Goal: Information Seeking & Learning: Learn about a topic

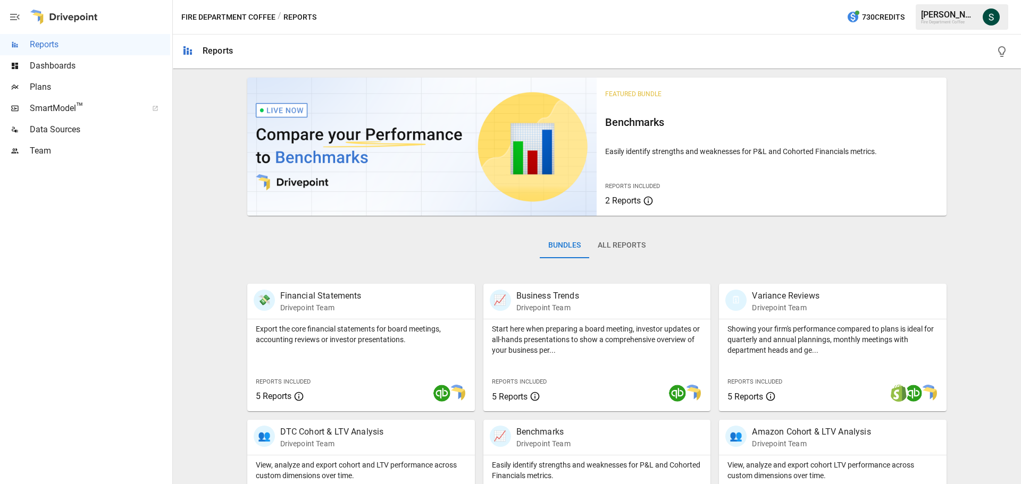
click at [45, 78] on div "Plans" at bounding box center [85, 87] width 170 height 21
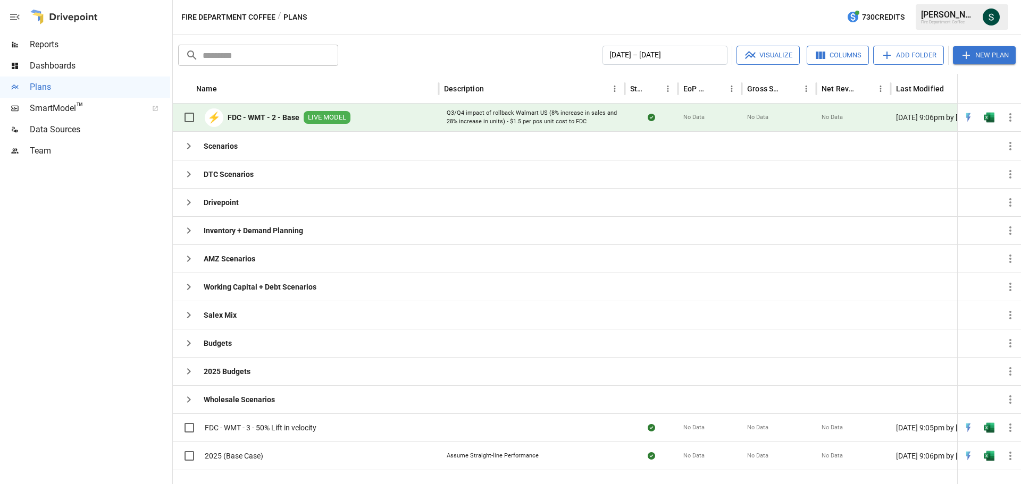
click at [271, 112] on b "FDC - WMT - 2 - Base" at bounding box center [264, 117] width 72 height 11
click at [54, 47] on span "Reports" at bounding box center [100, 44] width 140 height 13
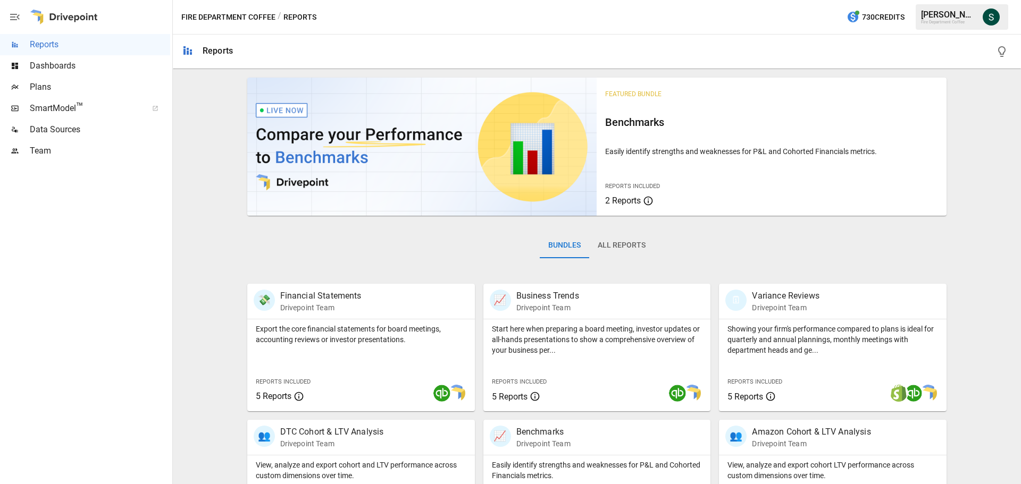
click at [45, 95] on div "Plans" at bounding box center [85, 87] width 170 height 21
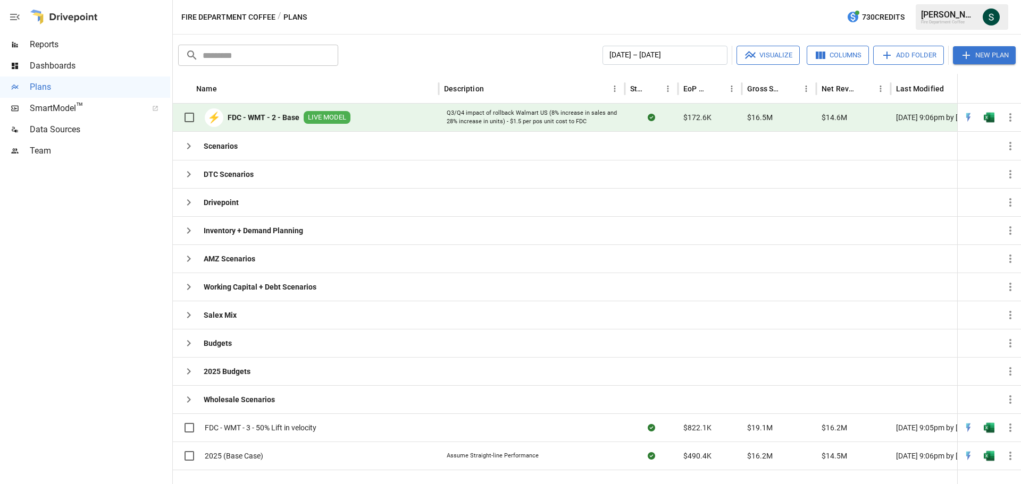
click at [983, 57] on button "New Plan" at bounding box center [984, 55] width 63 height 18
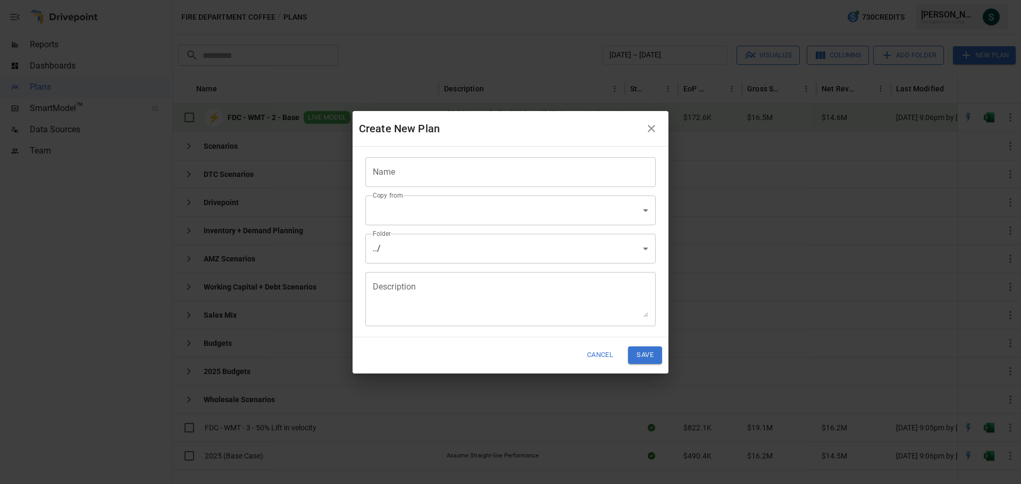
click at [650, 0] on body "Reports Dashboards Plans SmartModel ™ Data Sources Team Fire Department Coffee …" at bounding box center [510, 0] width 1021 height 0
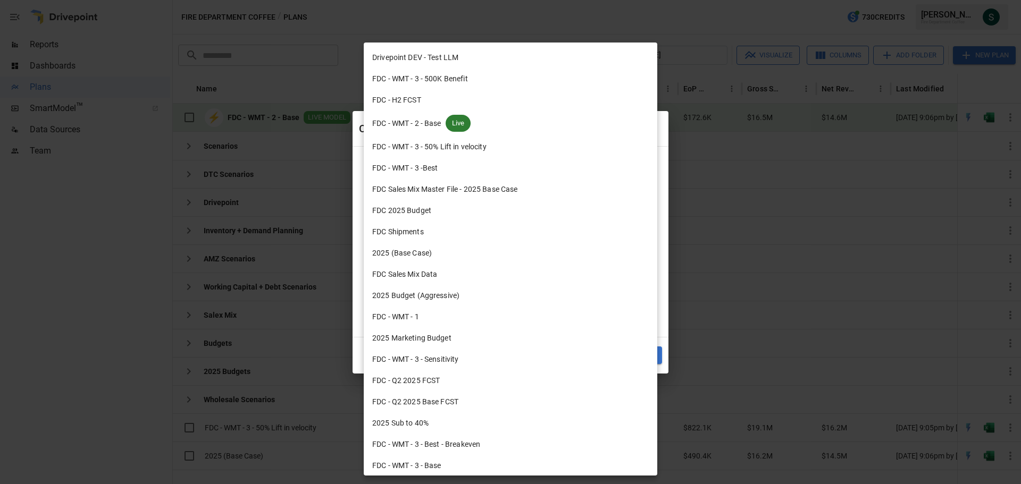
click at [436, 119] on span "FDC - WMT - 2 - Base" at bounding box center [406, 123] width 69 height 11
type input "**********"
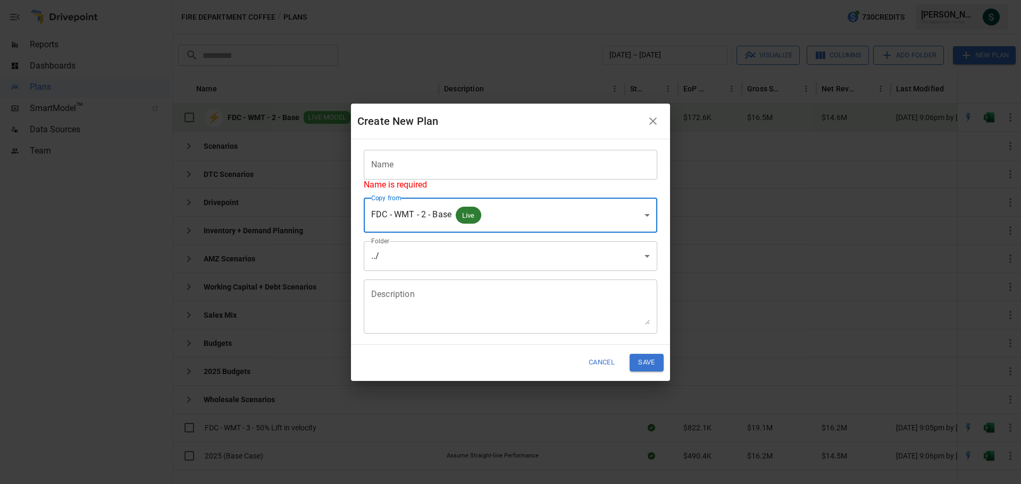
click at [644, 118] on button "button" at bounding box center [652, 121] width 21 height 21
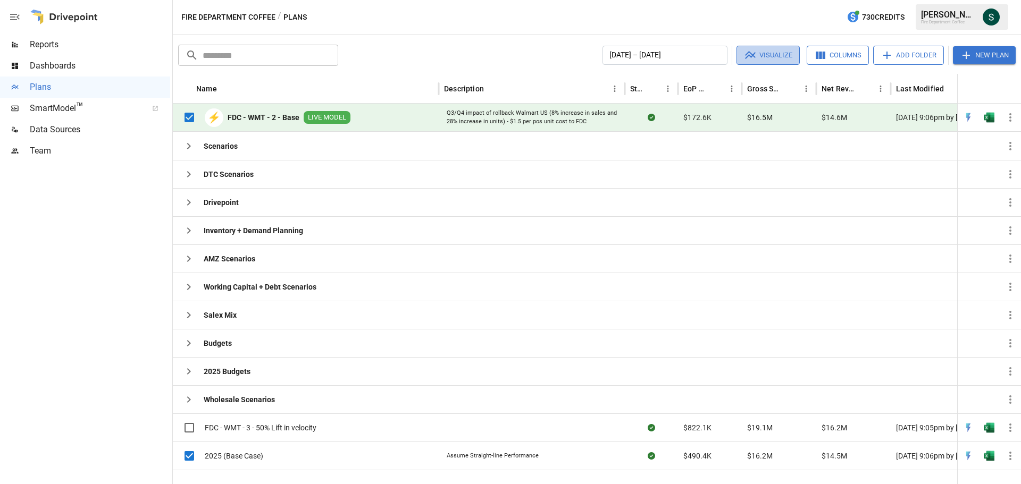
click at [775, 54] on button "Visualize" at bounding box center [767, 55] width 63 height 19
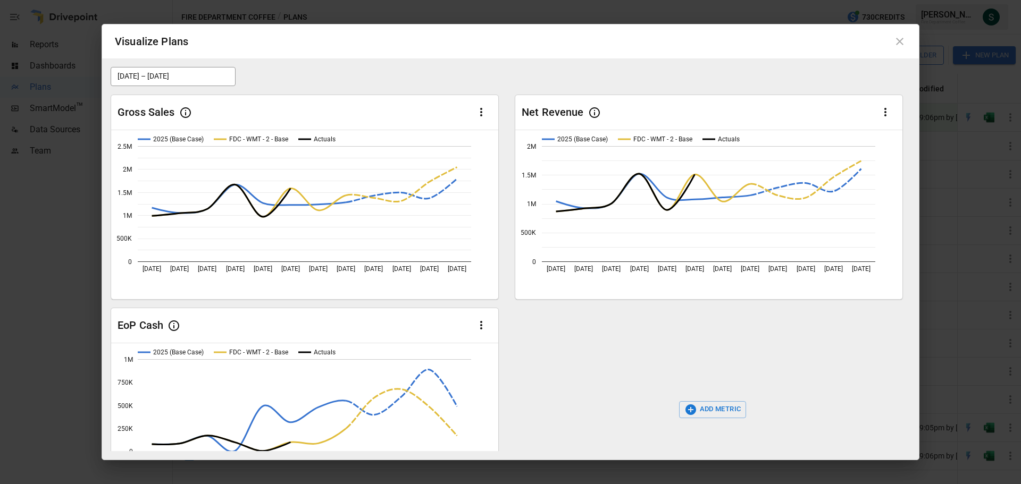
click at [901, 38] on icon at bounding box center [899, 41] width 13 height 13
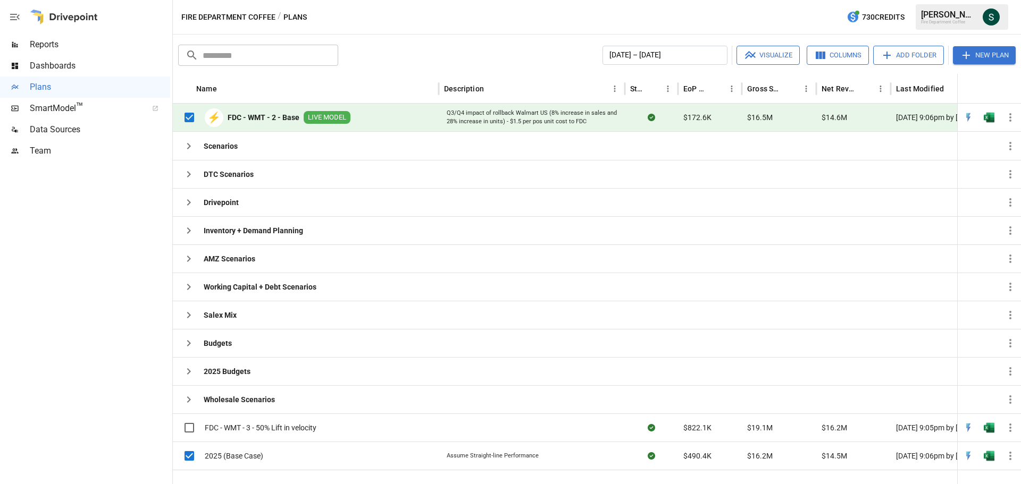
click at [58, 45] on span "Reports" at bounding box center [100, 44] width 140 height 13
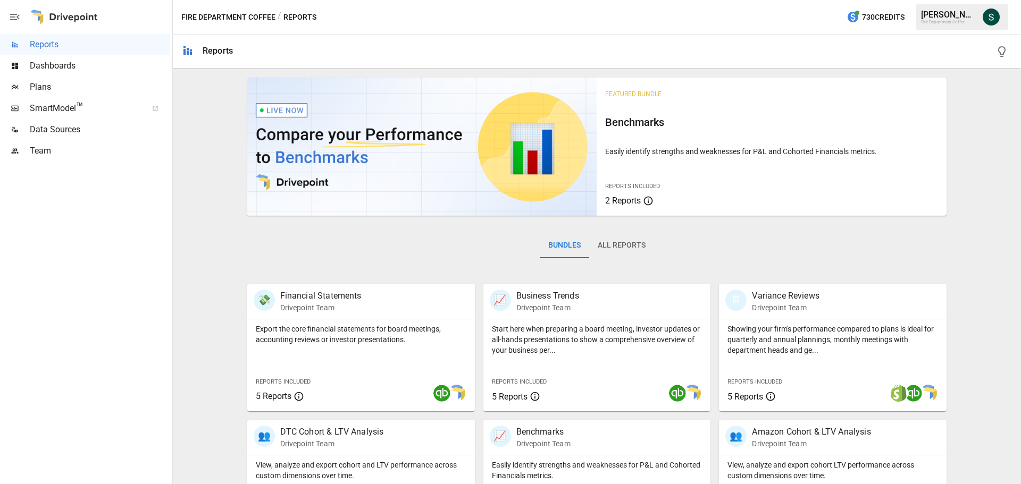
click at [615, 247] on button "All Reports" at bounding box center [621, 246] width 65 height 26
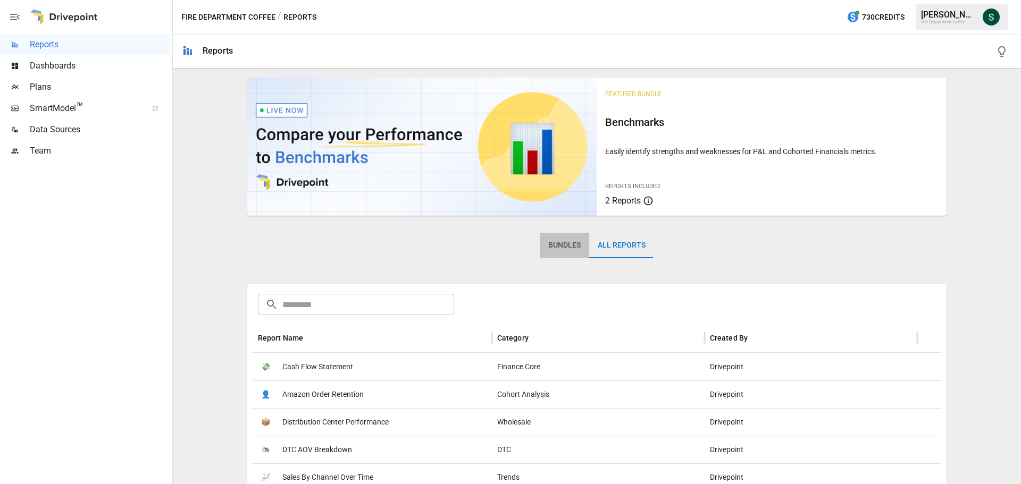
click at [561, 249] on button "Bundles" at bounding box center [564, 246] width 49 height 26
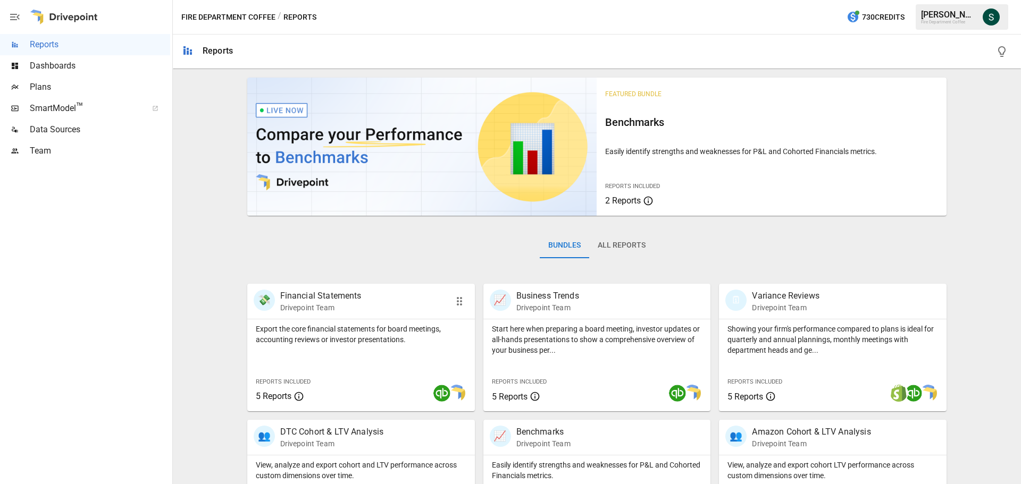
scroll to position [53, 0]
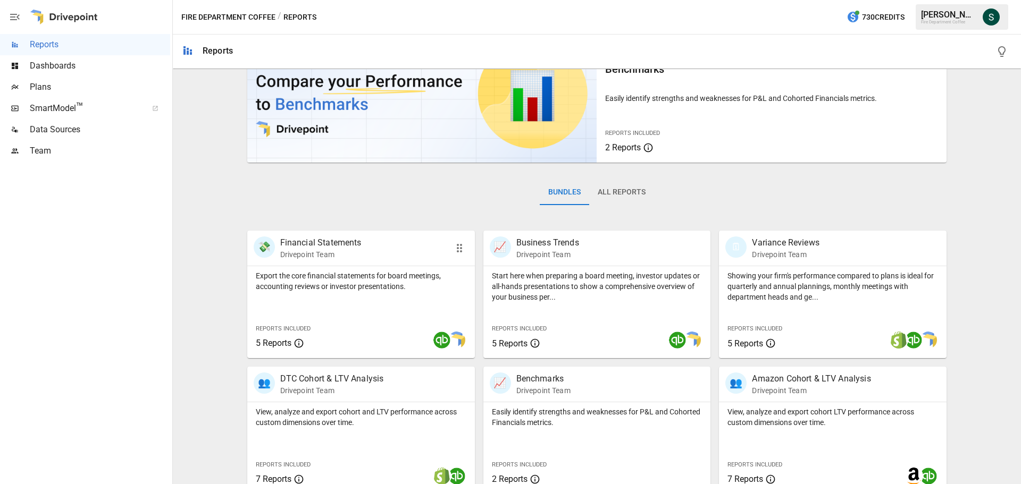
click at [376, 295] on div "Export the core financial statements for board meetings, accounting reviews or …" at bounding box center [361, 312] width 228 height 92
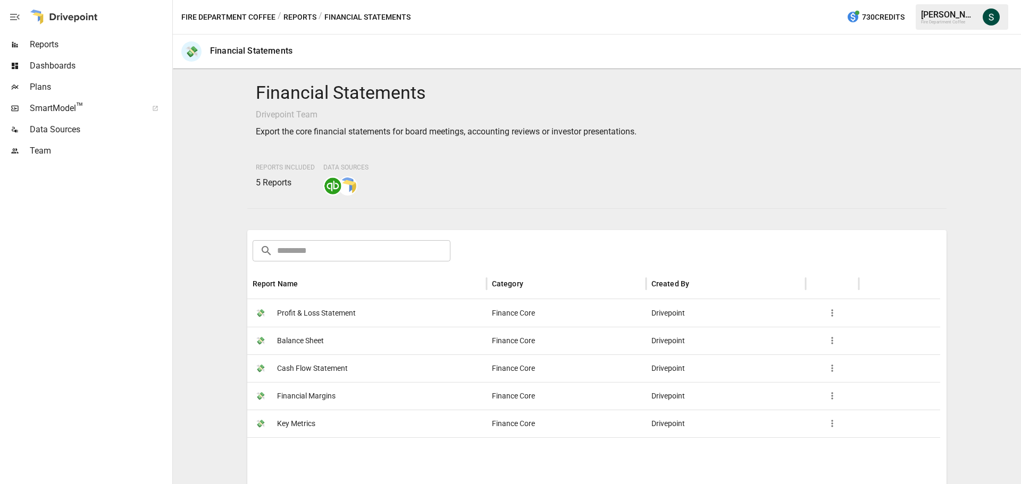
click at [56, 43] on span "Reports" at bounding box center [100, 44] width 140 height 13
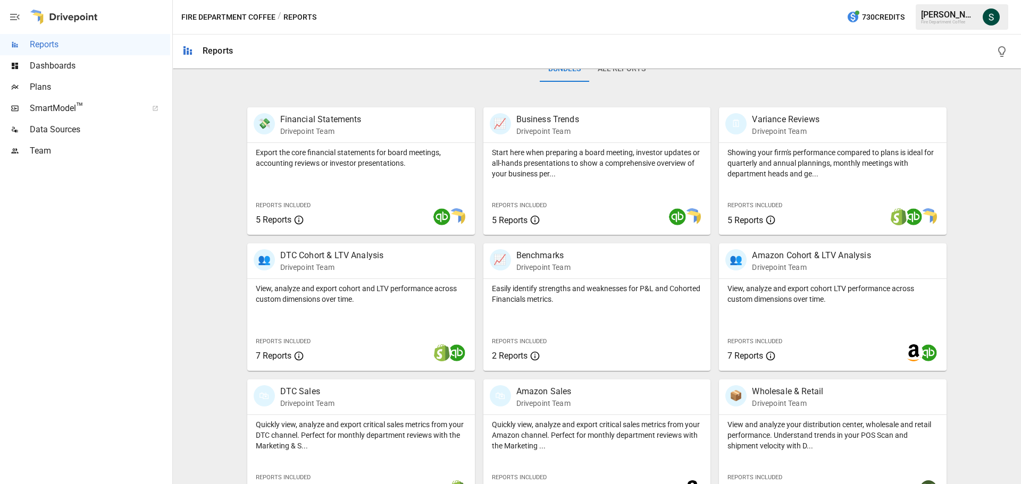
scroll to position [204, 0]
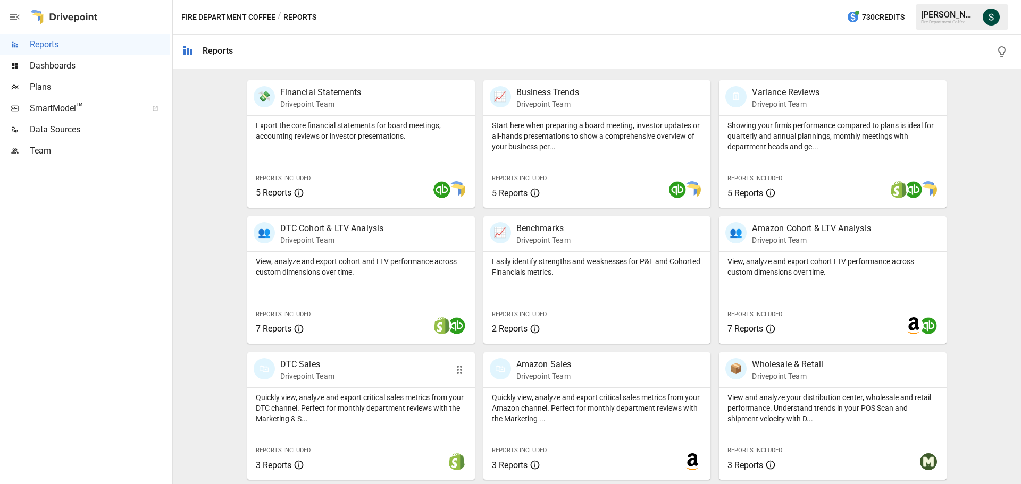
click at [349, 384] on div "🛍 DTC Sales Drivepoint Team" at bounding box center [361, 369] width 228 height 35
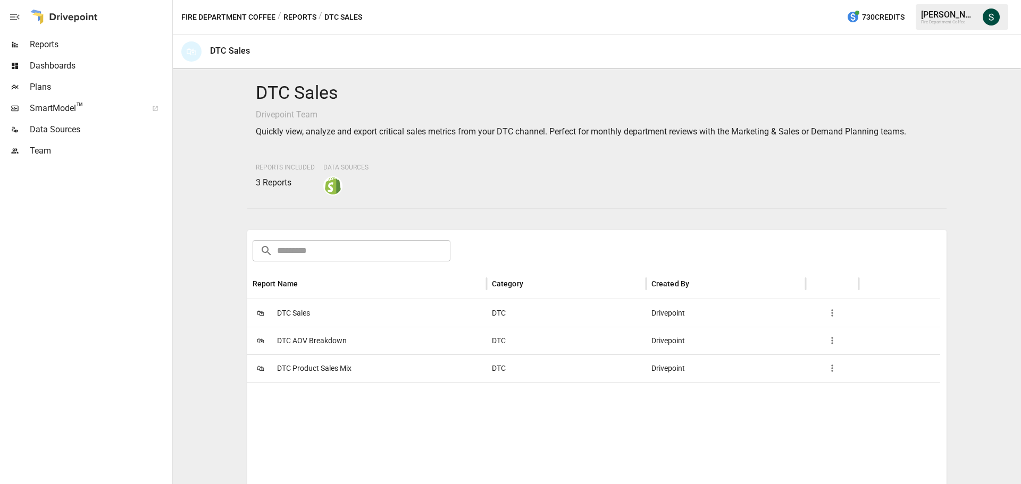
click at [302, 310] on span "DTC Sales" at bounding box center [293, 313] width 33 height 27
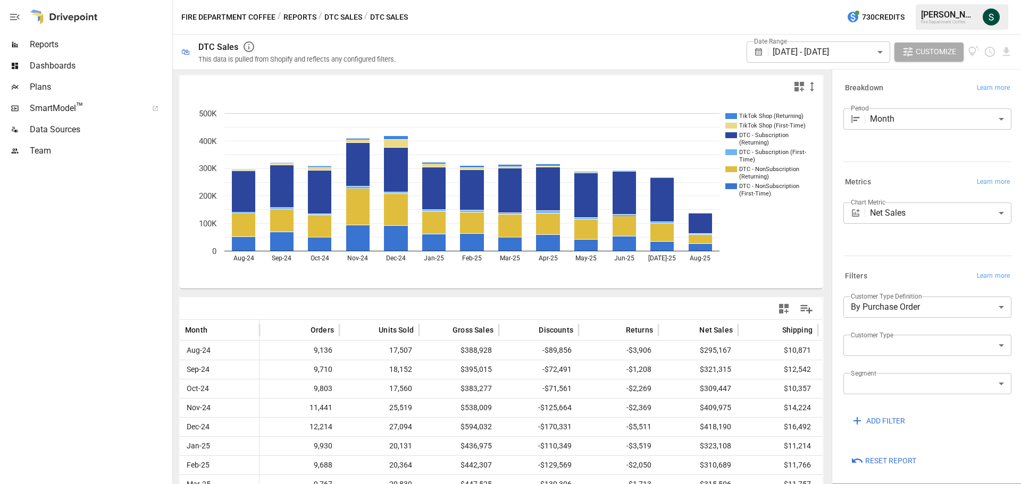
click at [993, 0] on body "Reports Dashboards Plans SmartModel ™ Data Sources Team Fire Department Coffee …" at bounding box center [510, 0] width 1021 height 0
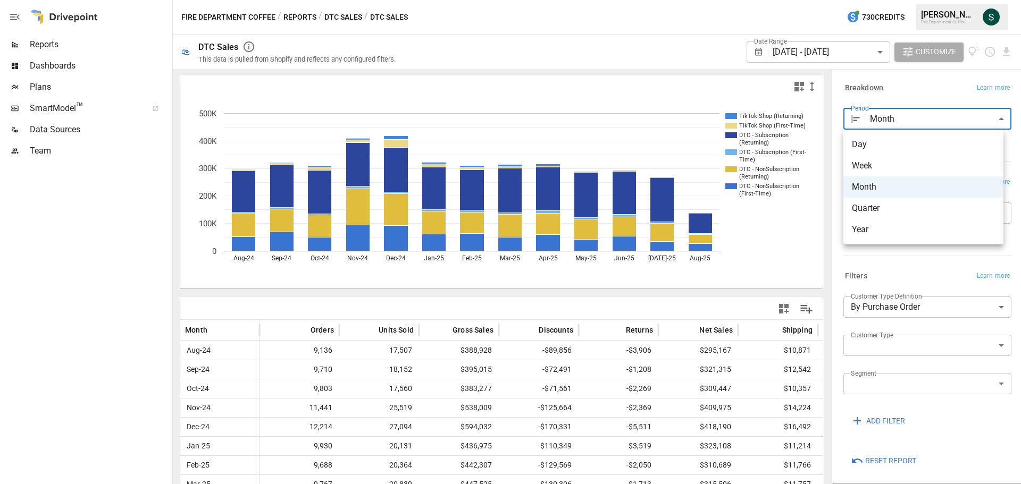
click at [843, 262] on div at bounding box center [510, 242] width 1021 height 484
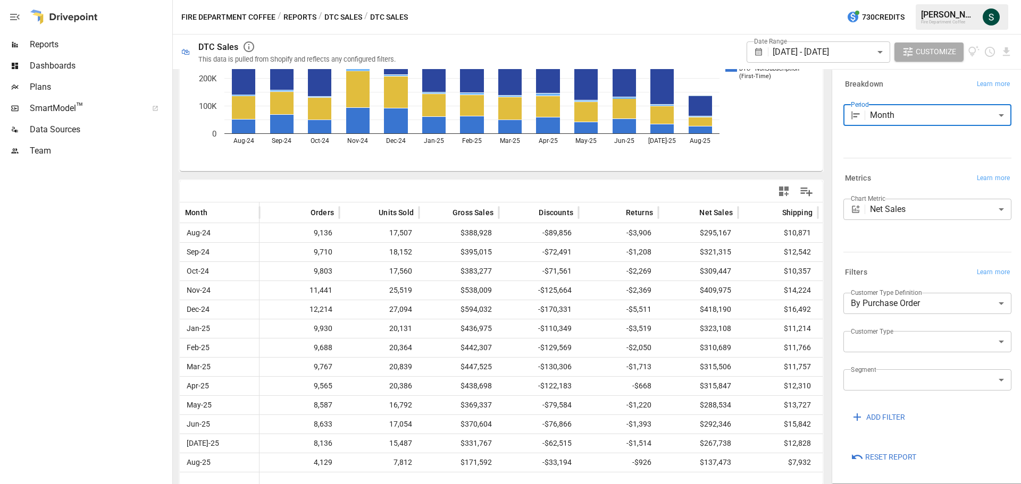
scroll to position [120, 0]
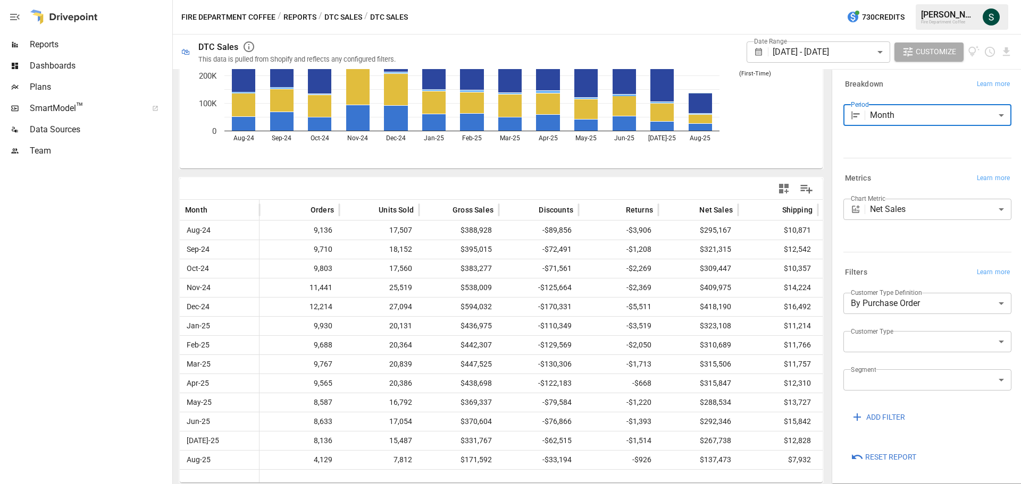
click at [930, 0] on body "Reports Dashboards Plans SmartModel ™ Data Sources Team Fire Department Coffee …" at bounding box center [510, 0] width 1021 height 0
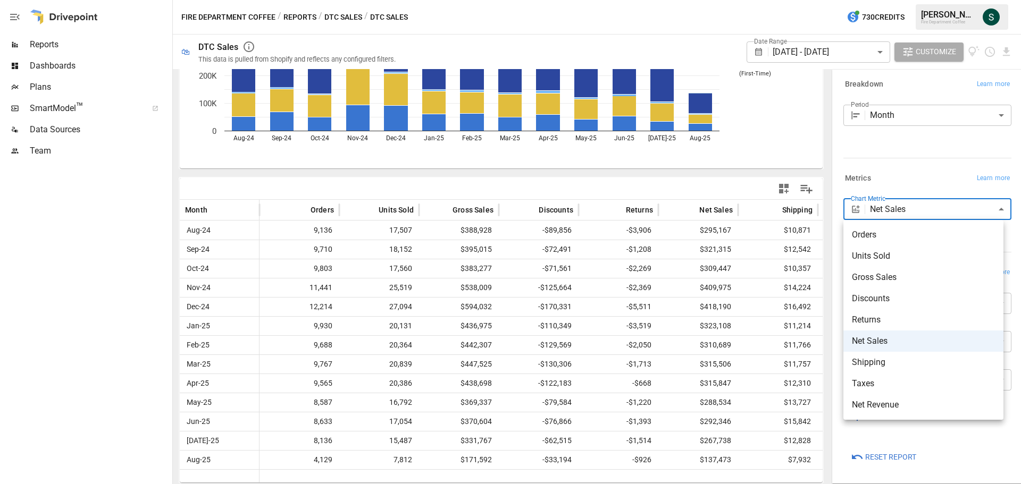
click at [932, 174] on div at bounding box center [510, 242] width 1021 height 484
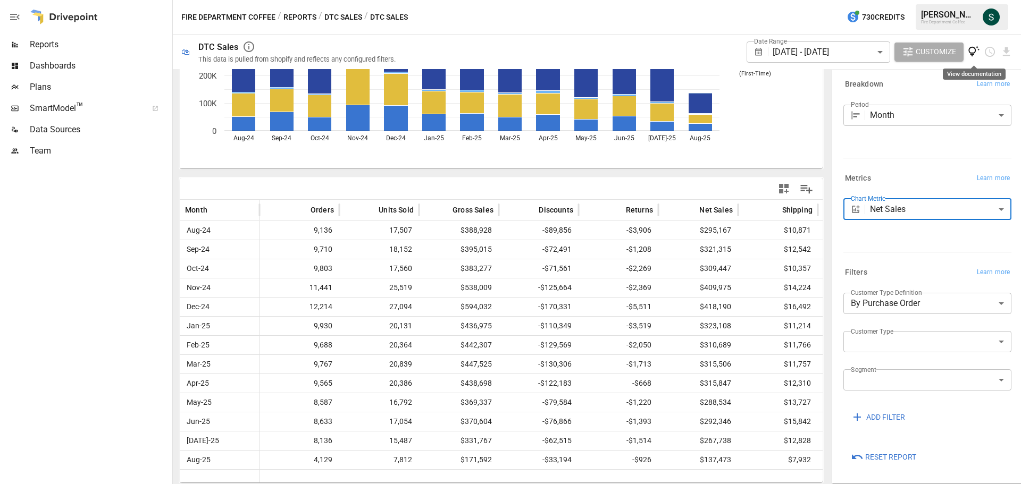
click at [973, 53] on icon "View documentation" at bounding box center [974, 52] width 12 height 12
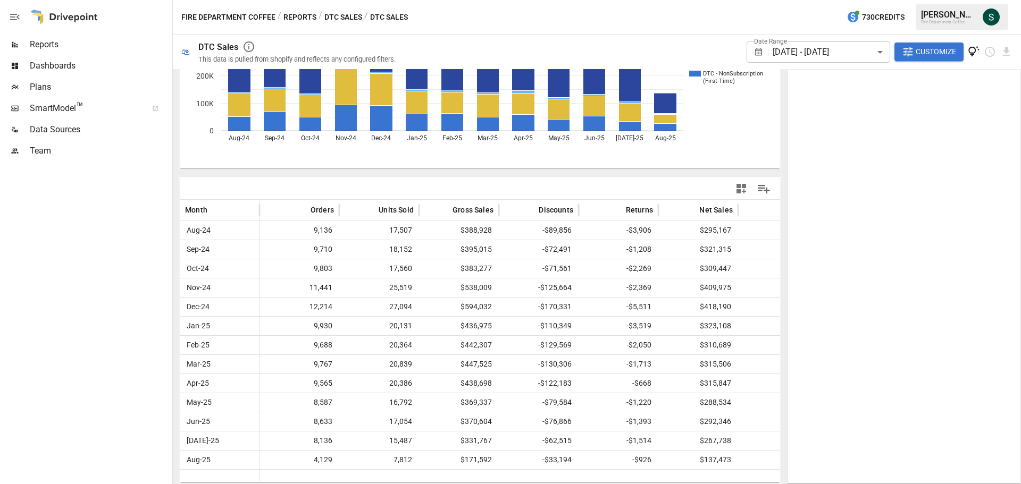
click at [341, 15] on button "DTC Sales" at bounding box center [343, 17] width 38 height 13
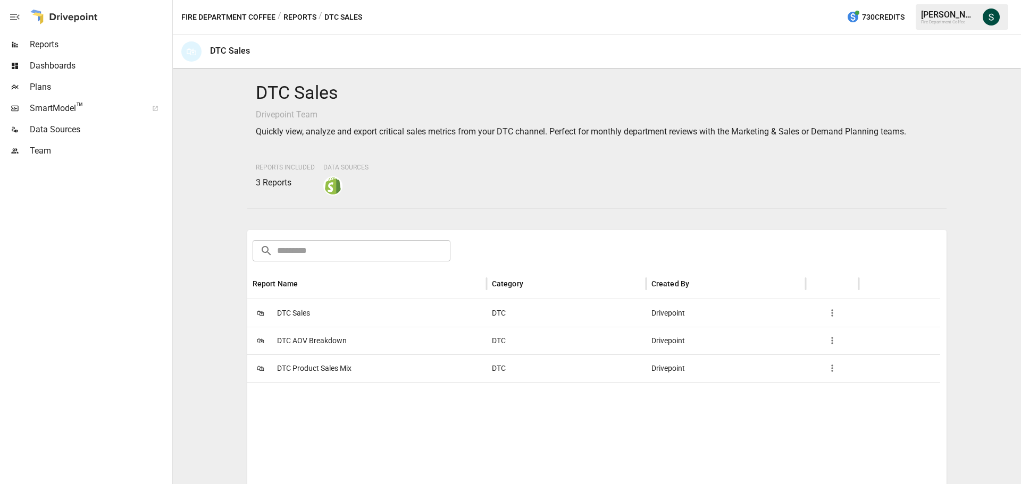
click at [329, 341] on span "DTC AOV Breakdown" at bounding box center [312, 340] width 70 height 27
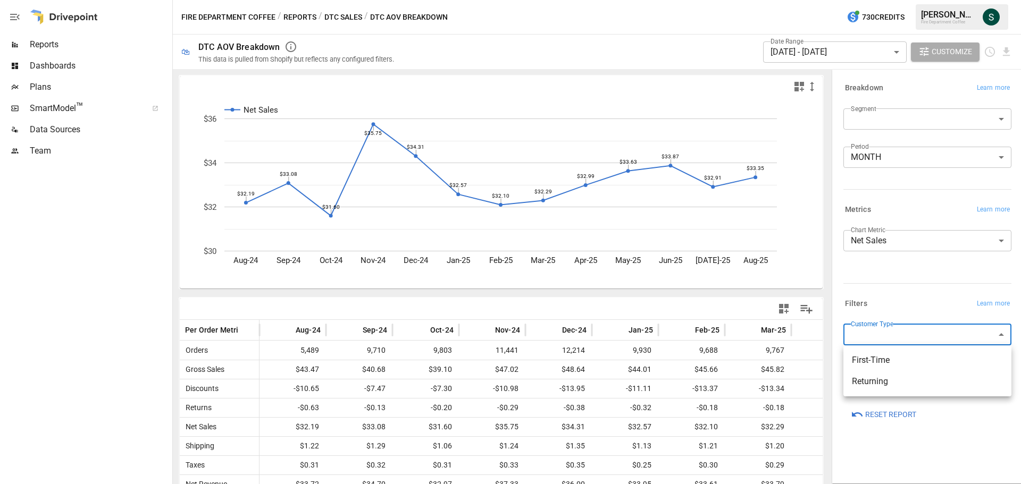
click at [915, 0] on body "Reports Dashboards Plans SmartModel ™ Data Sources Team Fire Department Coffee …" at bounding box center [510, 0] width 1021 height 0
click at [903, 284] on div at bounding box center [510, 242] width 1021 height 484
click at [889, 0] on body "Reports Dashboards Plans SmartModel ™ Data Sources Team Fire Department Coffee …" at bounding box center [510, 0] width 1021 height 0
click at [881, 360] on span "First-Time" at bounding box center [927, 360] width 151 height 13
type input "**********"
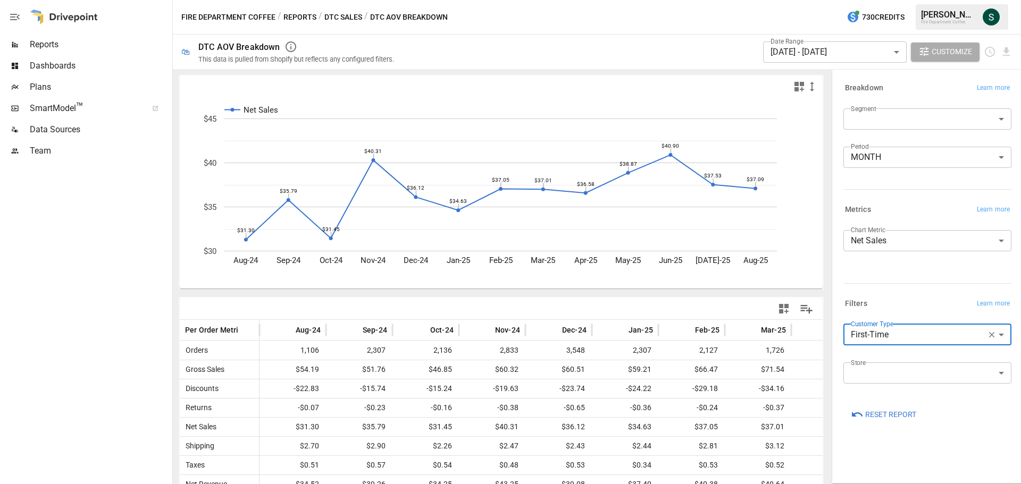
click at [875, 108] on label "Segment" at bounding box center [863, 108] width 25 height 9
click at [875, 113] on label "Segment" at bounding box center [863, 108] width 25 height 9
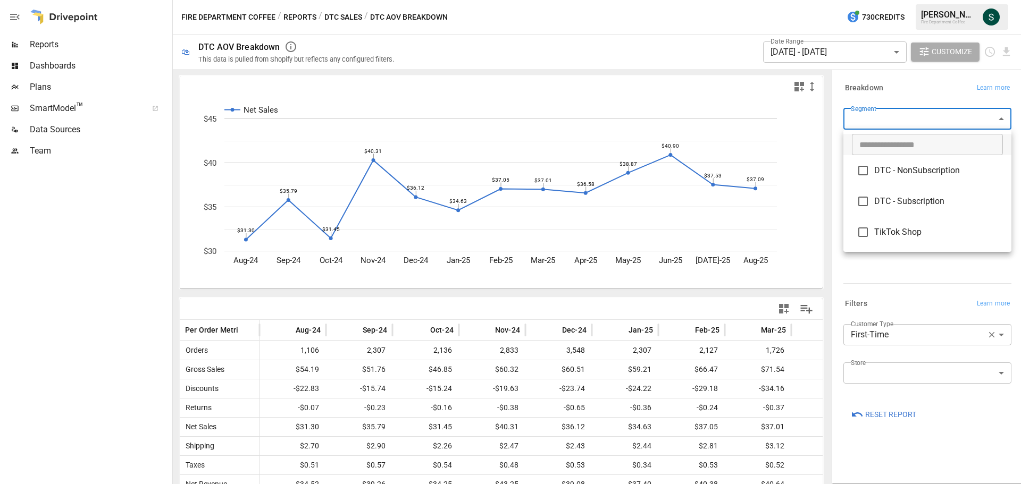
click at [875, 0] on body "Reports Dashboards Plans SmartModel ™ Data Sources Team Fire Department Coffee …" at bounding box center [510, 0] width 1021 height 0
click at [348, 14] on div at bounding box center [510, 242] width 1021 height 484
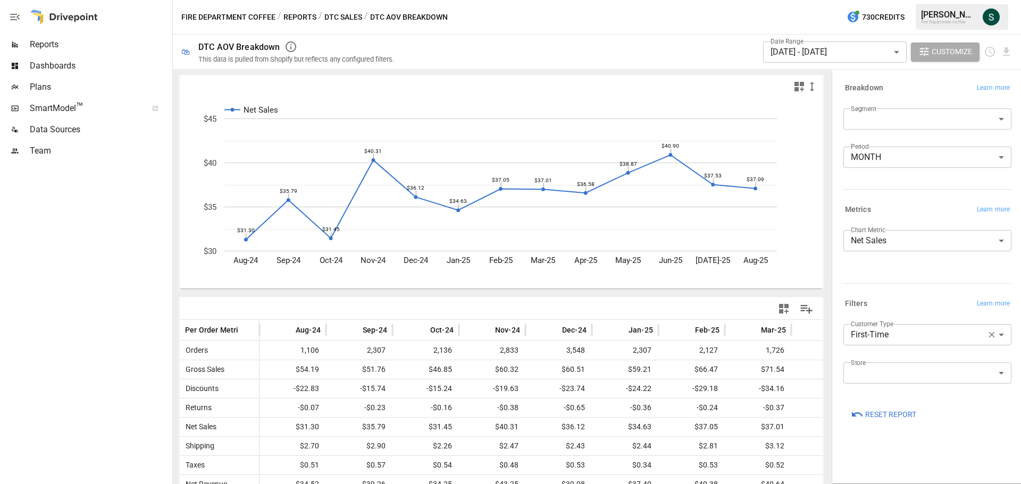
click at [344, 20] on button "DTC Sales" at bounding box center [343, 17] width 38 height 13
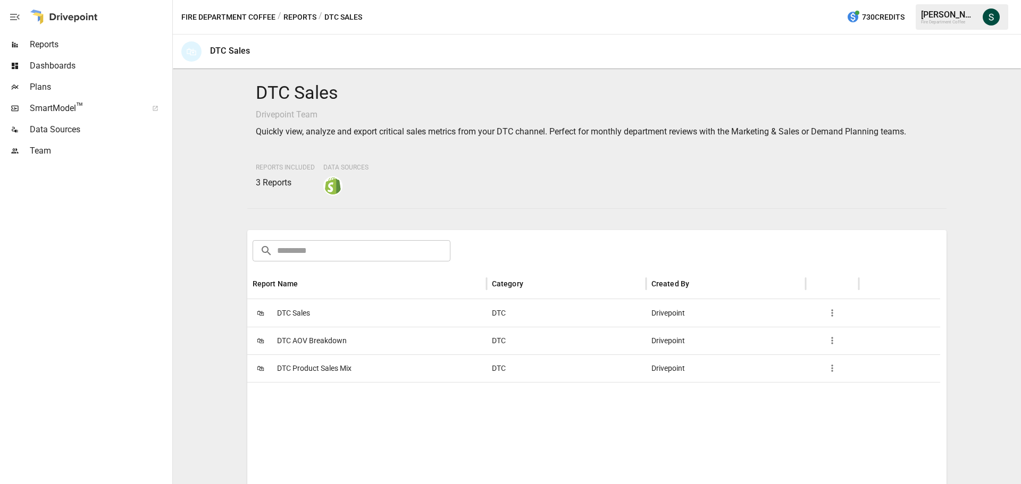
click at [349, 370] on span "DTC Product Sales Mix" at bounding box center [314, 368] width 74 height 27
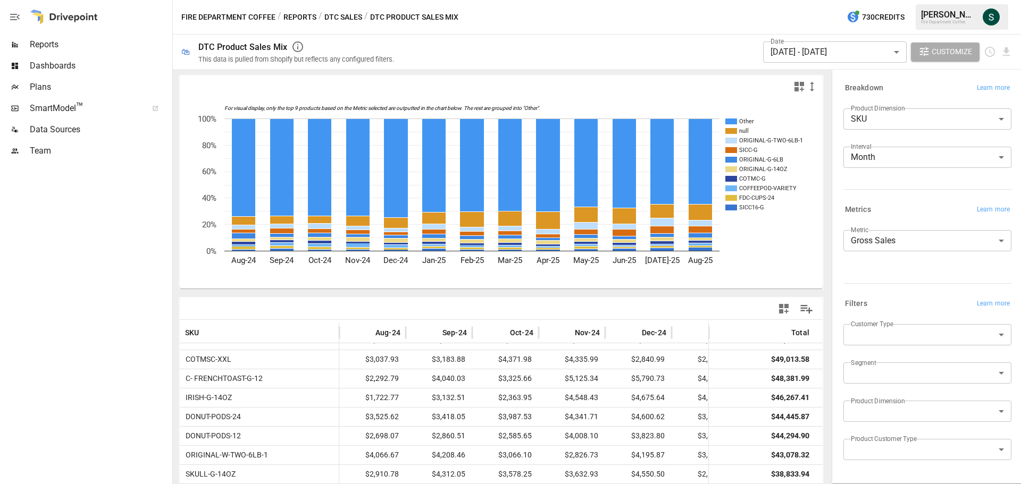
scroll to position [478, 0]
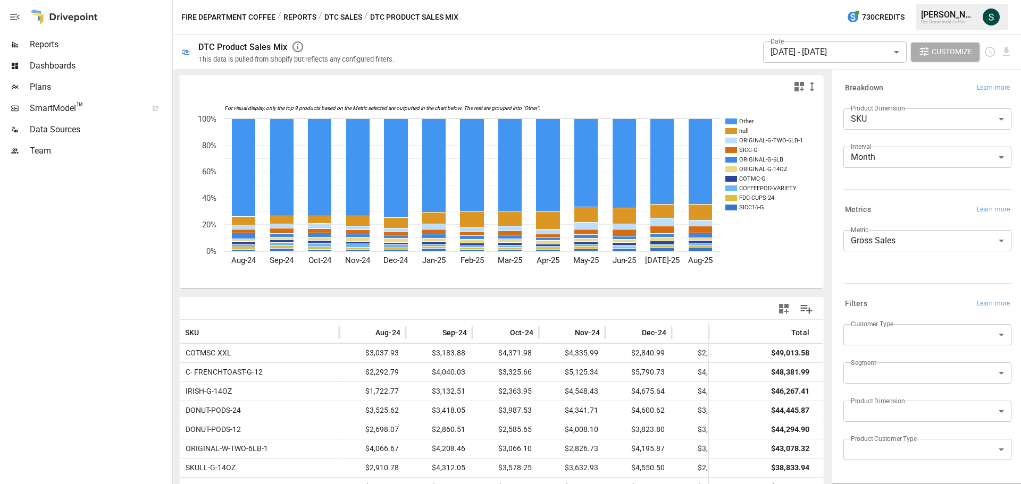
click at [915, 0] on body "Reports Dashboards Plans SmartModel ™ Data Sources Team Fire Department Coffee …" at bounding box center [510, 0] width 1021 height 0
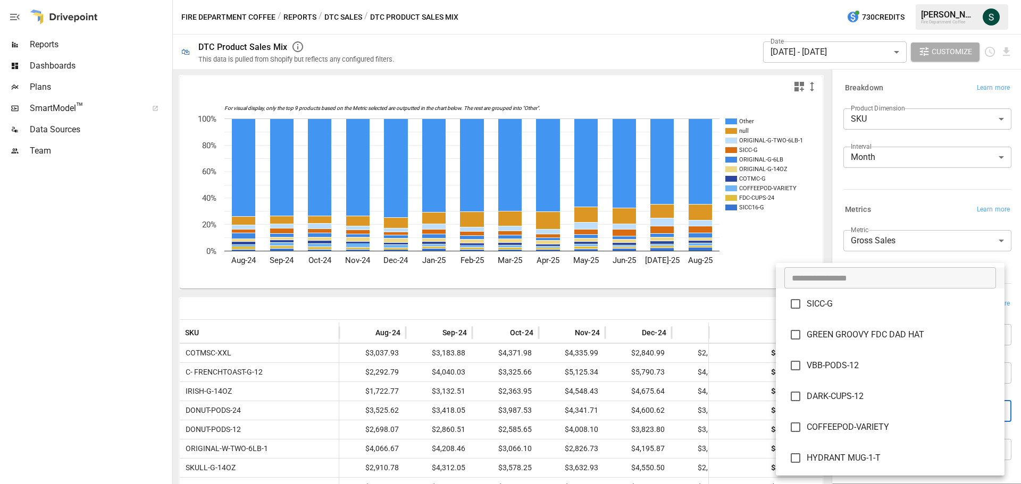
click at [861, 181] on div at bounding box center [510, 242] width 1021 height 484
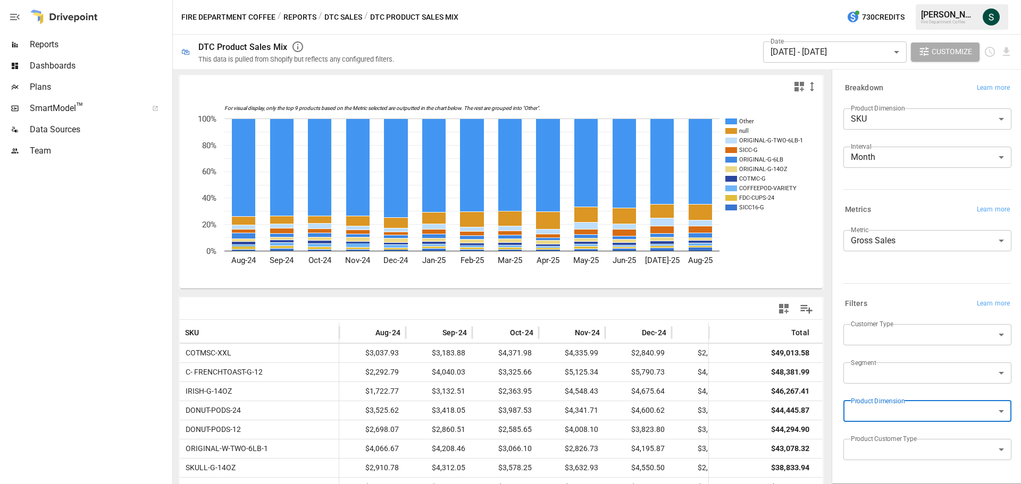
click at [297, 14] on button "Reports" at bounding box center [299, 17] width 33 height 13
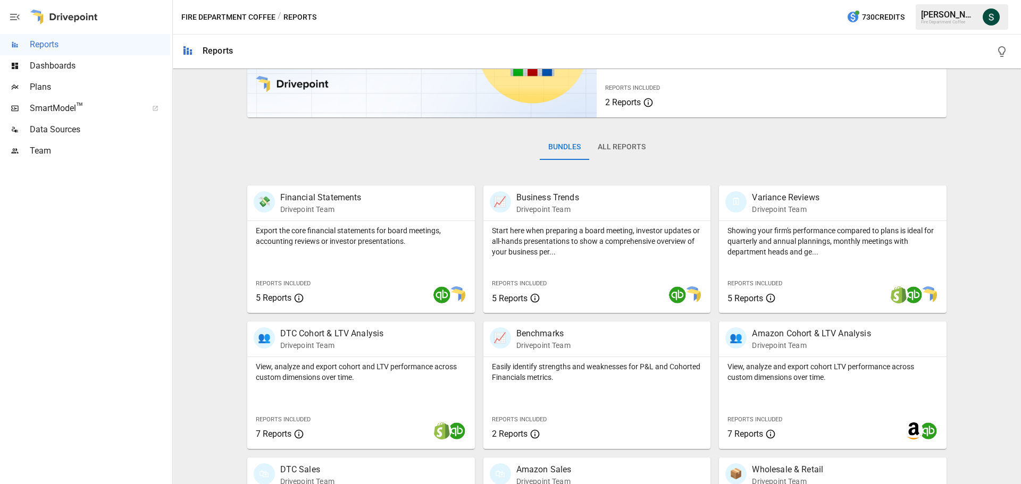
scroll to position [106, 0]
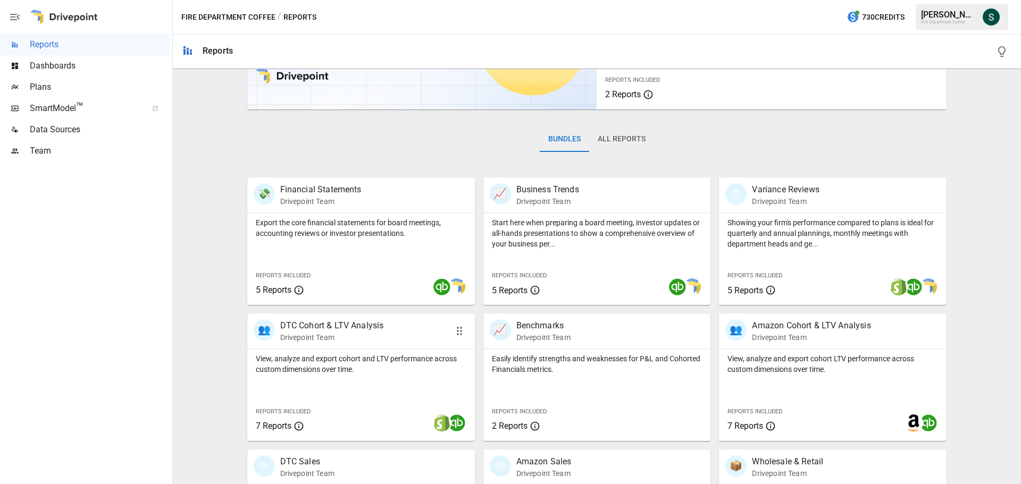
click at [374, 350] on div "View, analyze and export cohort and LTV performance across custom dimensions ov…" at bounding box center [361, 362] width 228 height 26
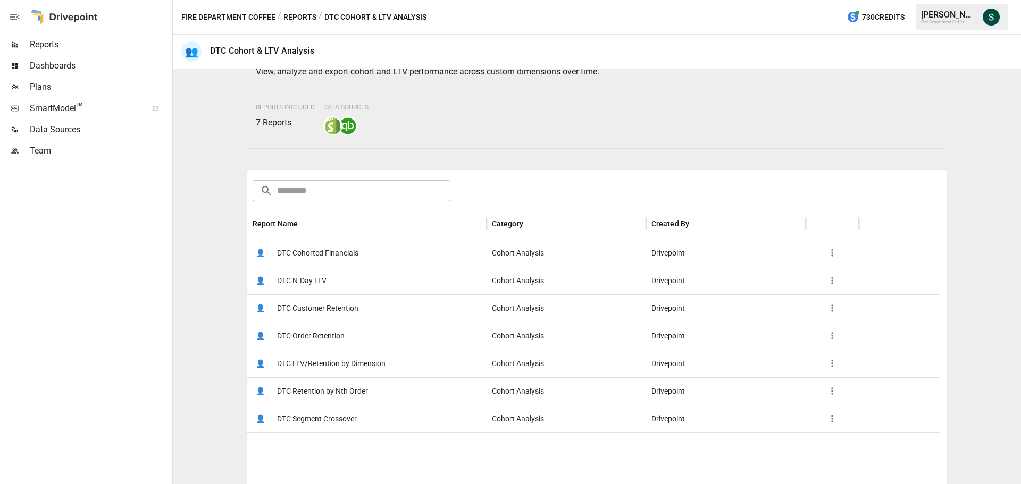
scroll to position [106, 0]
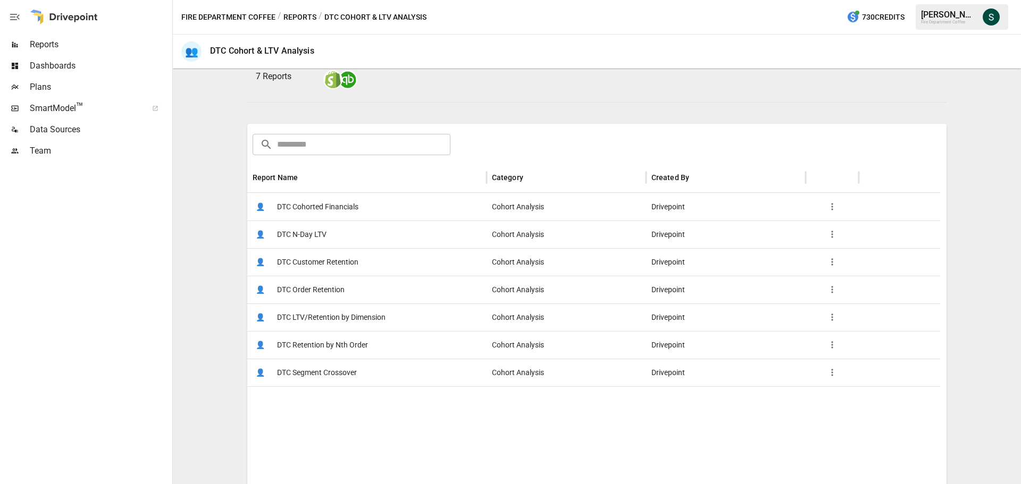
click at [332, 261] on span "DTC Customer Retention" at bounding box center [317, 262] width 81 height 27
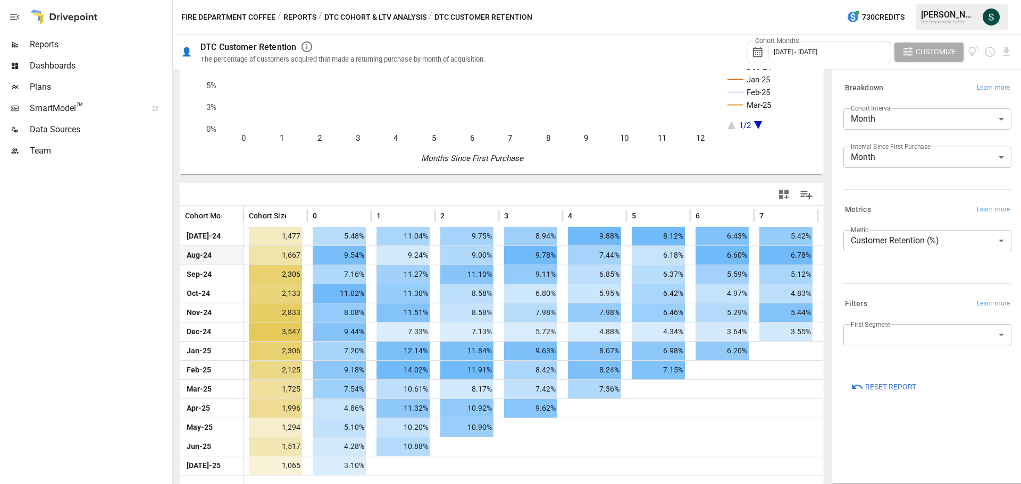
scroll to position [120, 0]
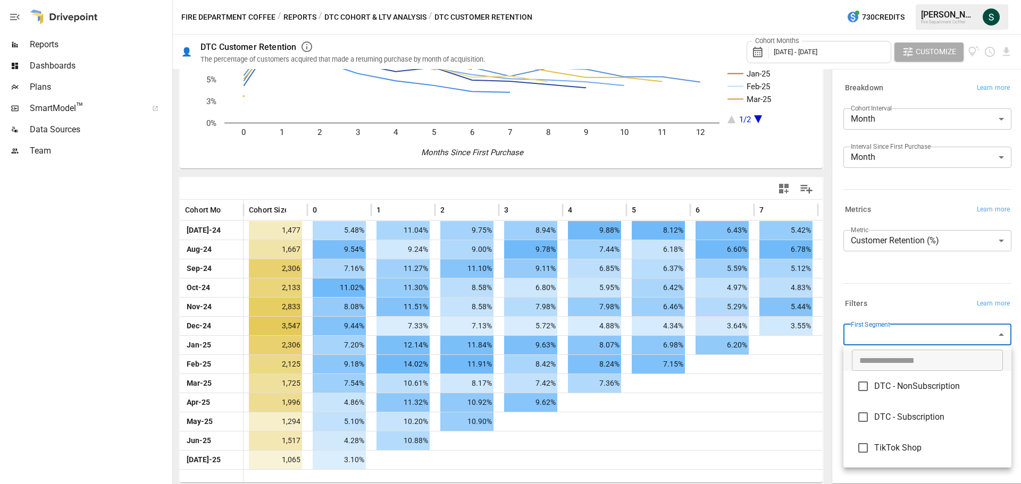
click at [897, 0] on body "Reports Dashboards Plans SmartModel ™ Data Sources Team Fire Department Coffee …" at bounding box center [510, 0] width 1021 height 0
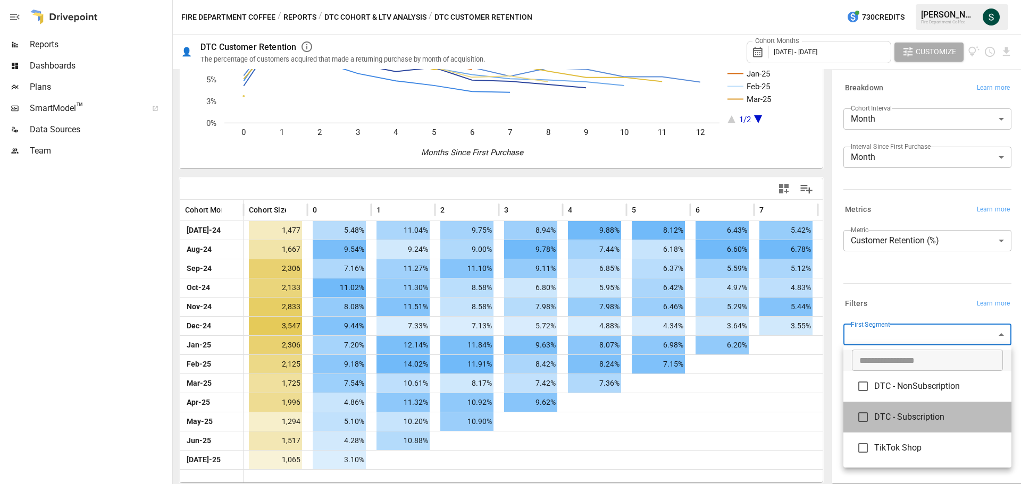
click at [888, 414] on span "DTC - Subscription" at bounding box center [938, 417] width 129 height 13
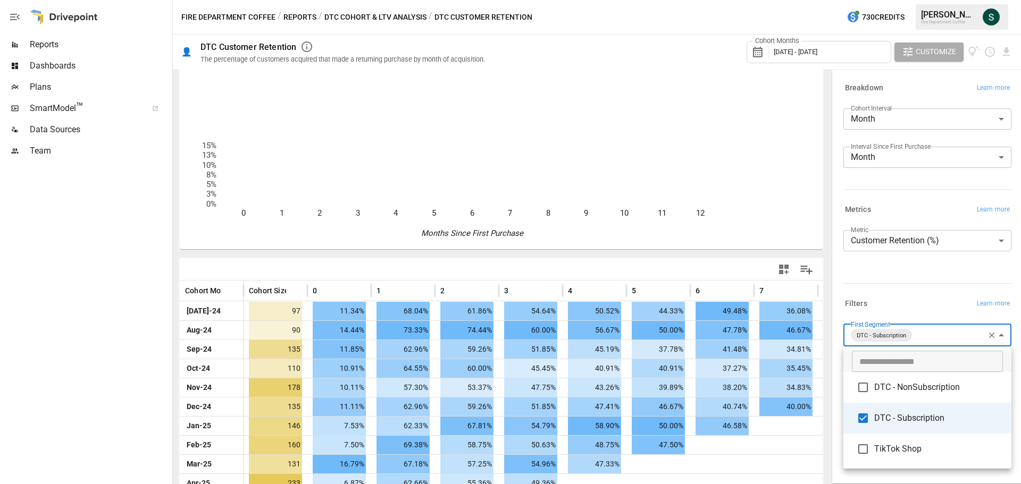
scroll to position [39, 0]
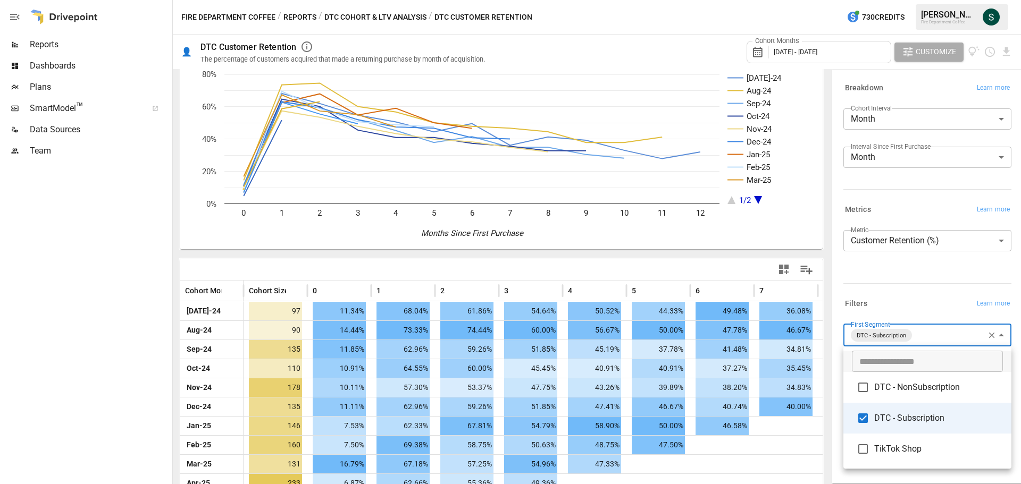
click at [911, 394] on li "DTC - NonSubscription" at bounding box center [927, 387] width 168 height 31
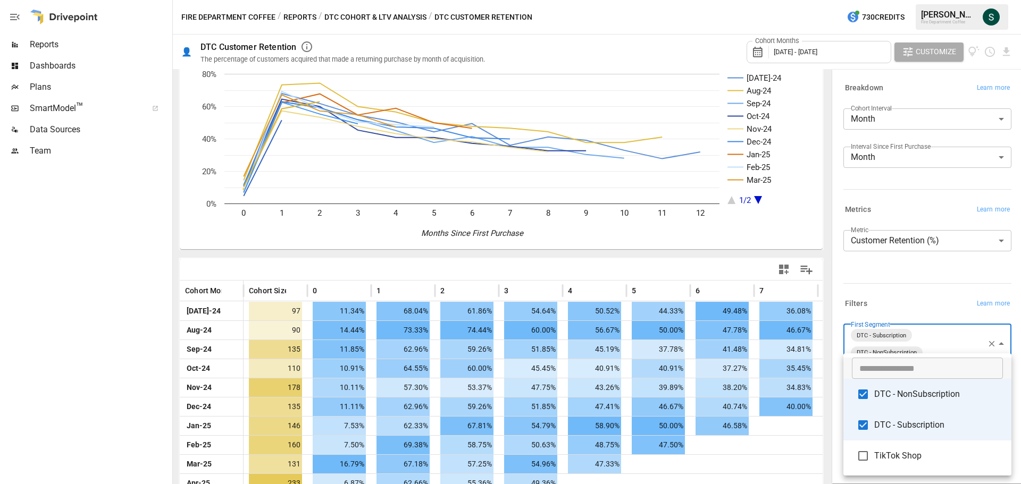
click at [910, 410] on li "DTC - Subscription" at bounding box center [927, 425] width 168 height 31
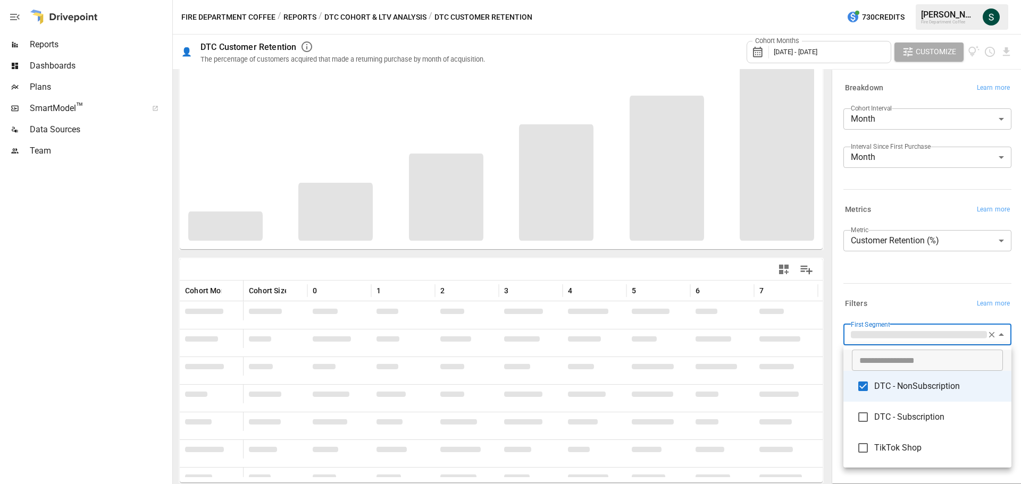
type input "**********"
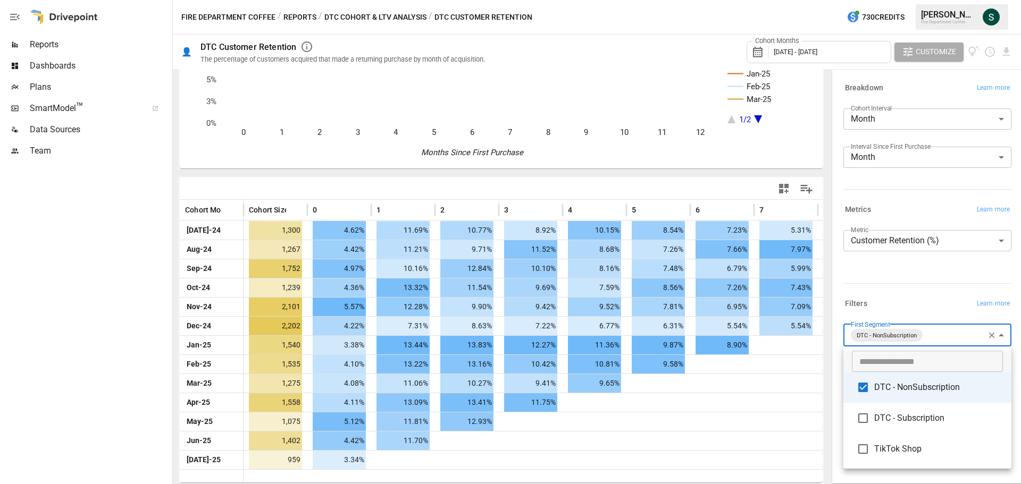
scroll to position [39, 0]
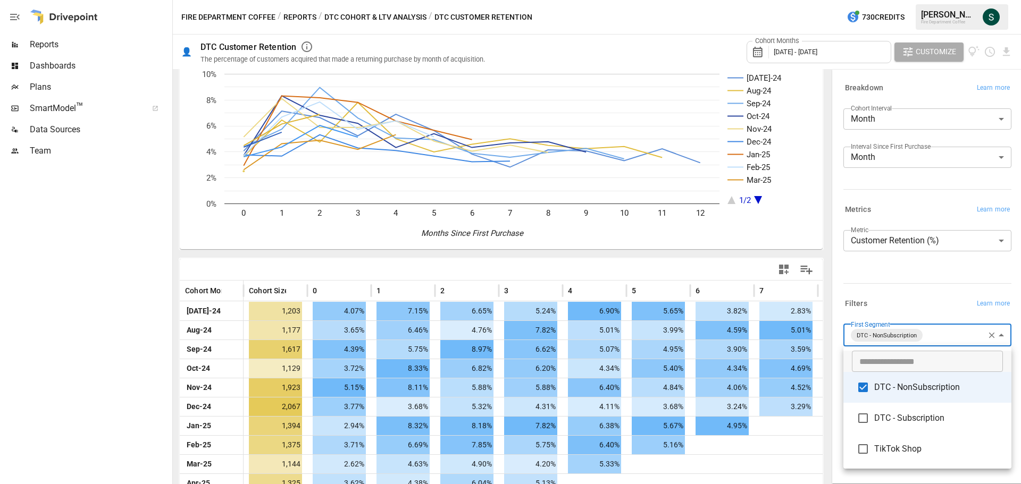
click at [366, 15] on div at bounding box center [510, 242] width 1021 height 484
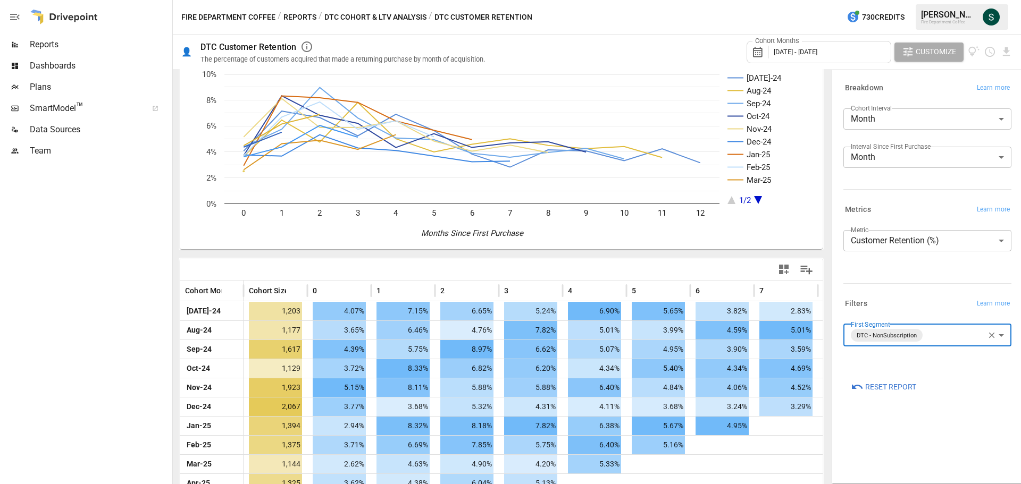
click at [357, 16] on button "DTC Cohort & LTV Analysis" at bounding box center [375, 17] width 102 height 13
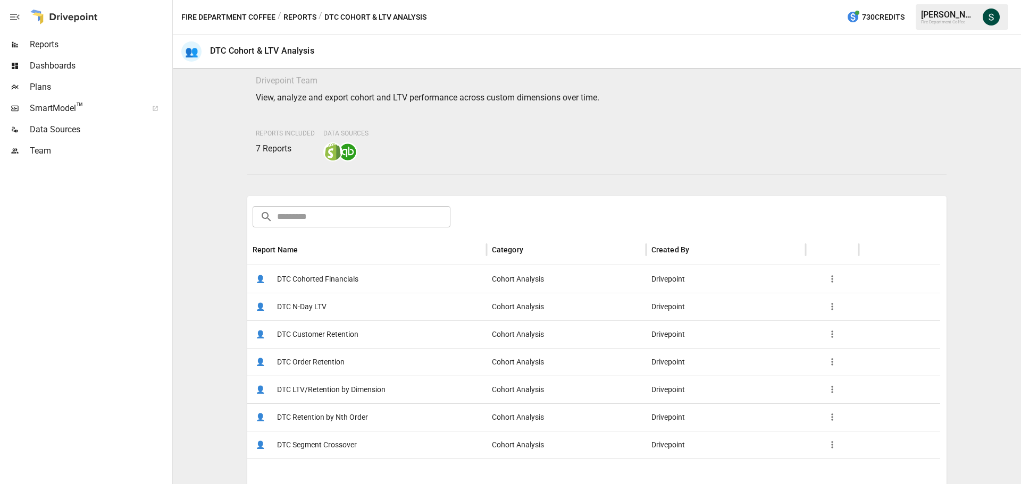
scroll to position [53, 0]
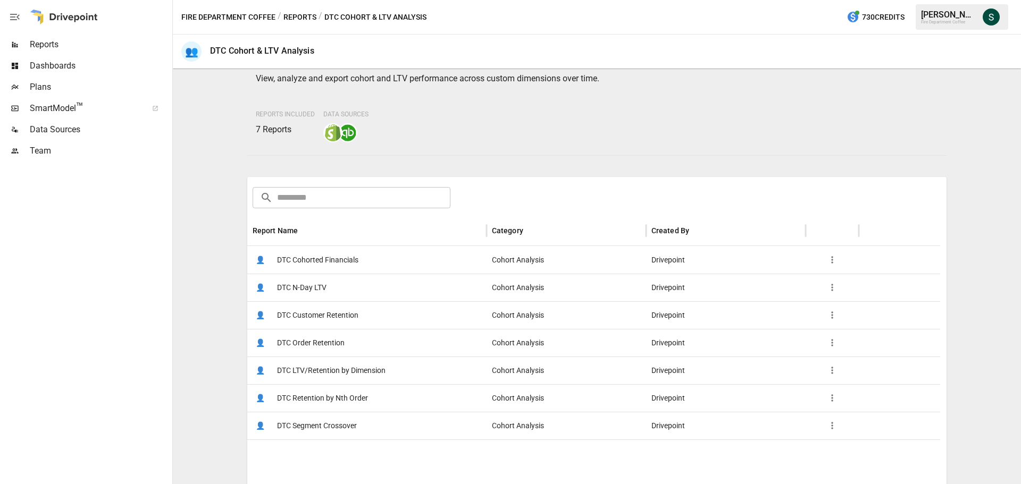
click at [305, 344] on span "DTC Order Retention" at bounding box center [311, 343] width 68 height 27
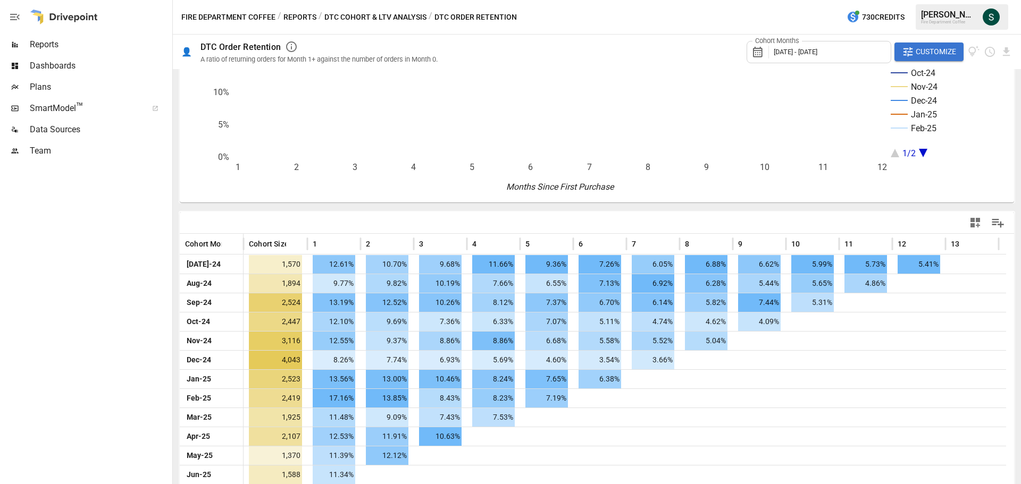
scroll to position [93, 0]
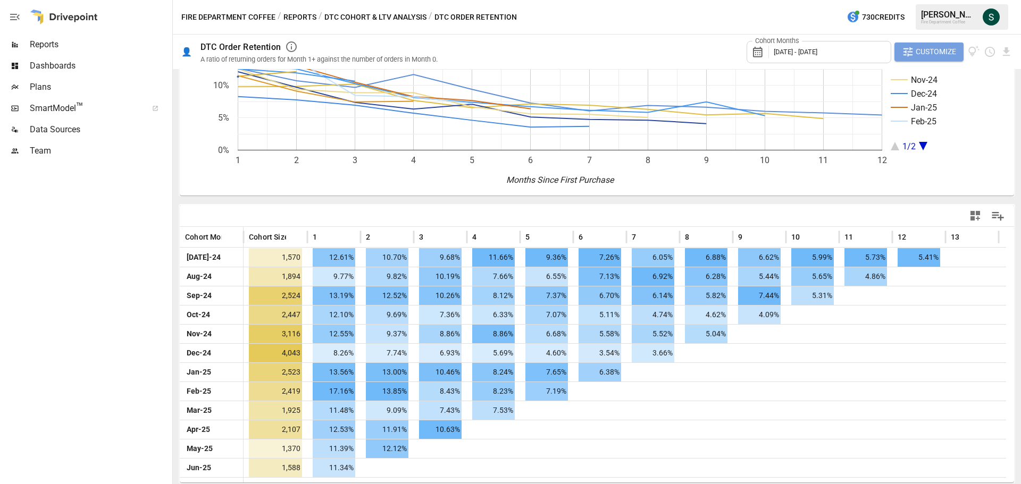
click at [923, 43] on button "Customize" at bounding box center [928, 52] width 69 height 19
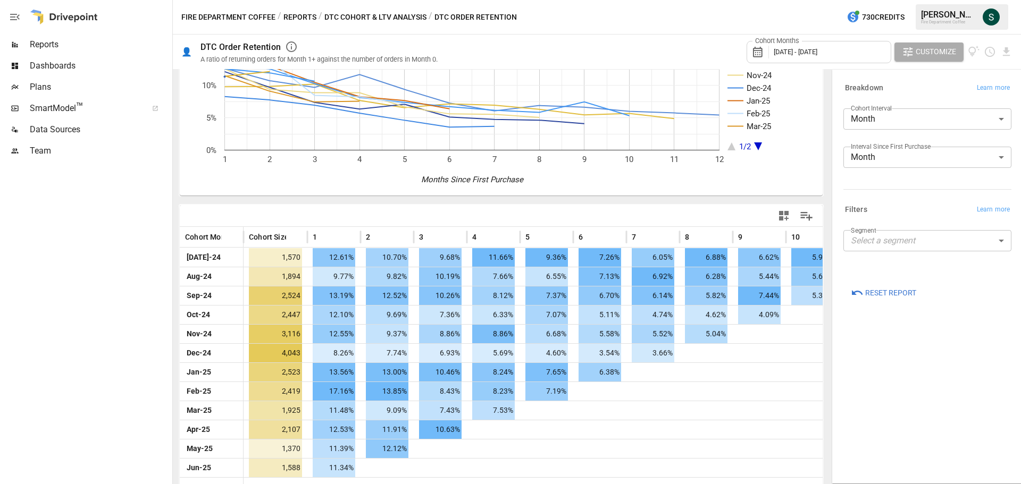
click at [903, 0] on body "Reports Dashboards Plans SmartModel ™ Data Sources Team Fire Department Coffee …" at bounding box center [510, 0] width 1021 height 0
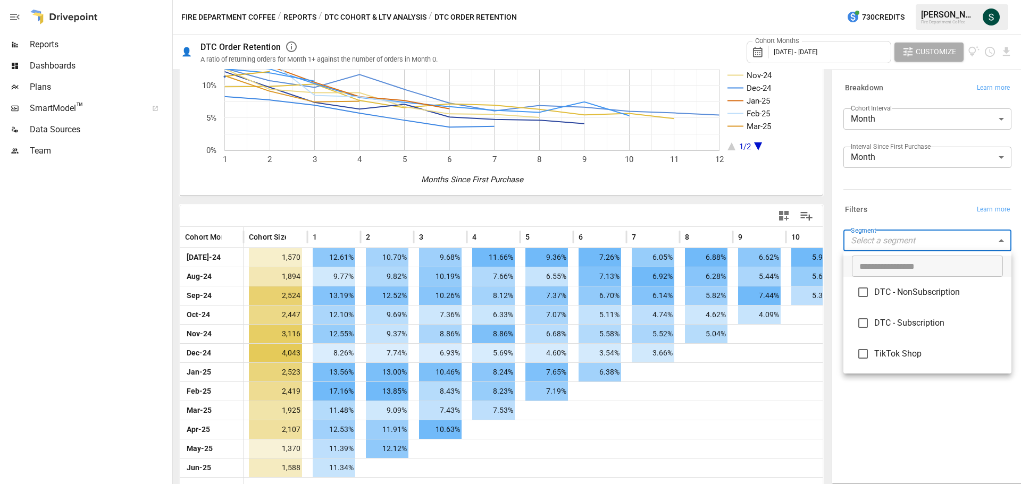
click at [895, 211] on div at bounding box center [510, 242] width 1021 height 484
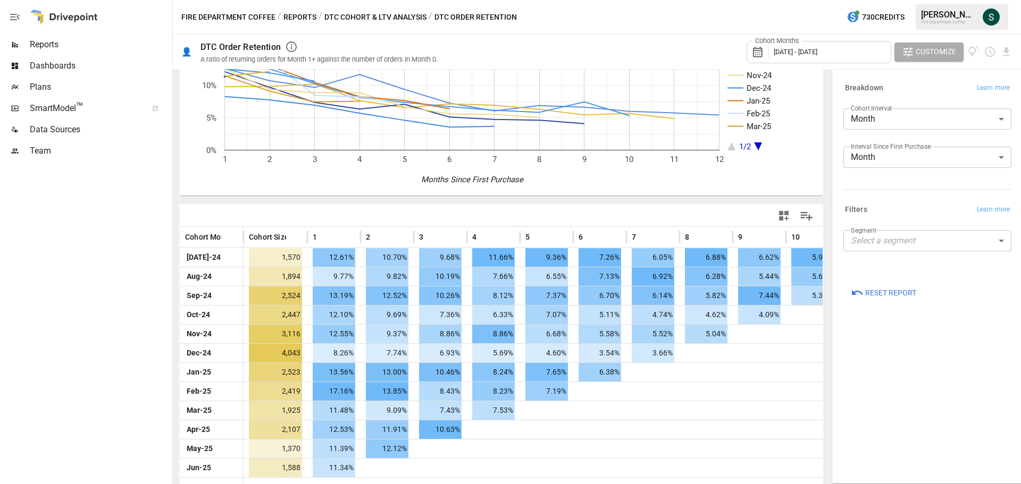
click at [386, 15] on button "DTC Cohort & LTV Analysis" at bounding box center [375, 17] width 102 height 13
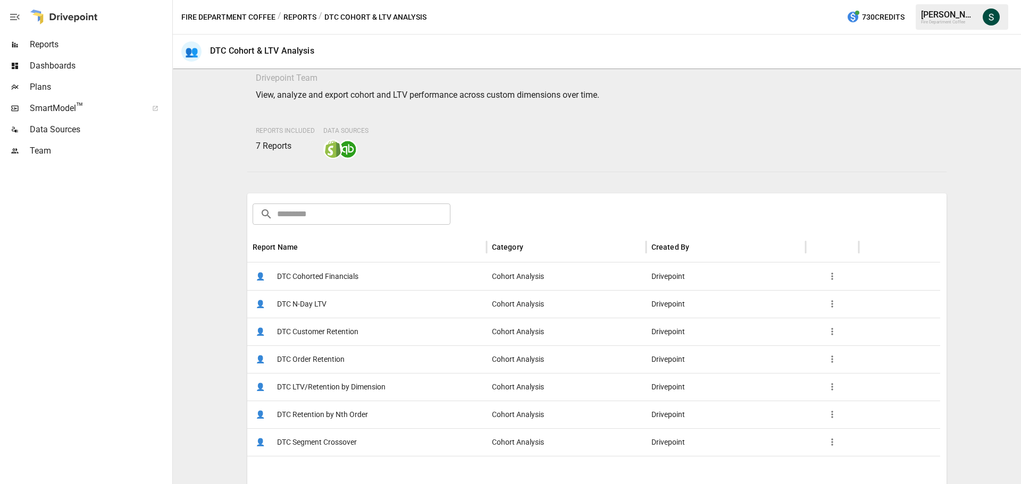
scroll to position [53, 0]
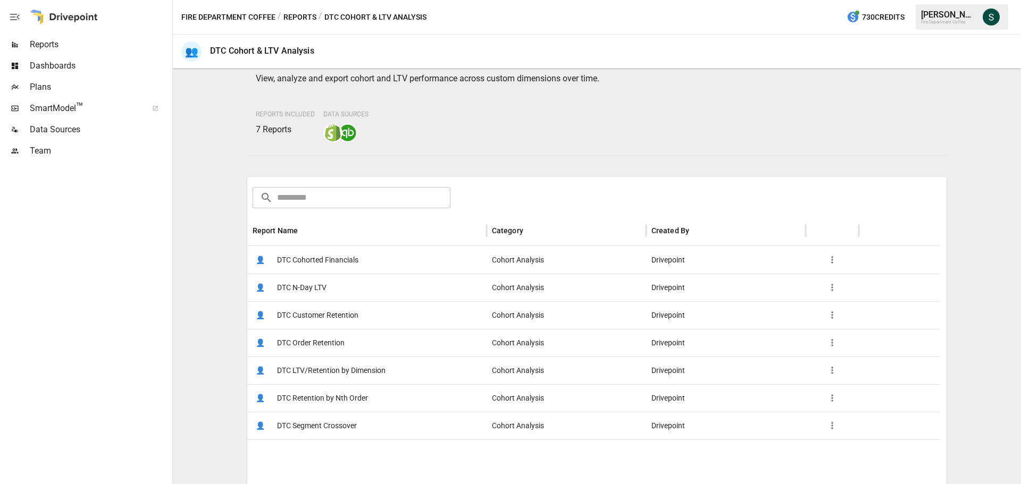
click at [320, 423] on span "DTC Segment Crossover" at bounding box center [317, 426] width 80 height 27
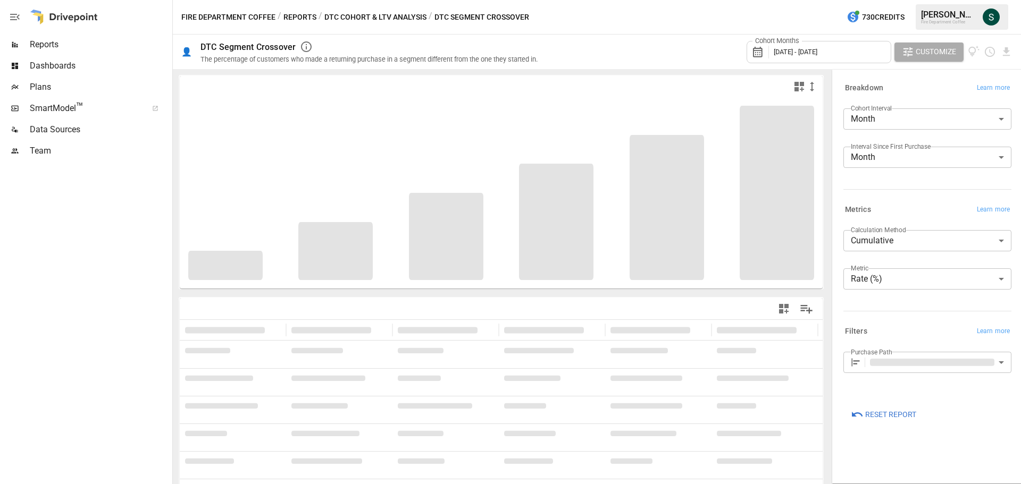
type input "**********"
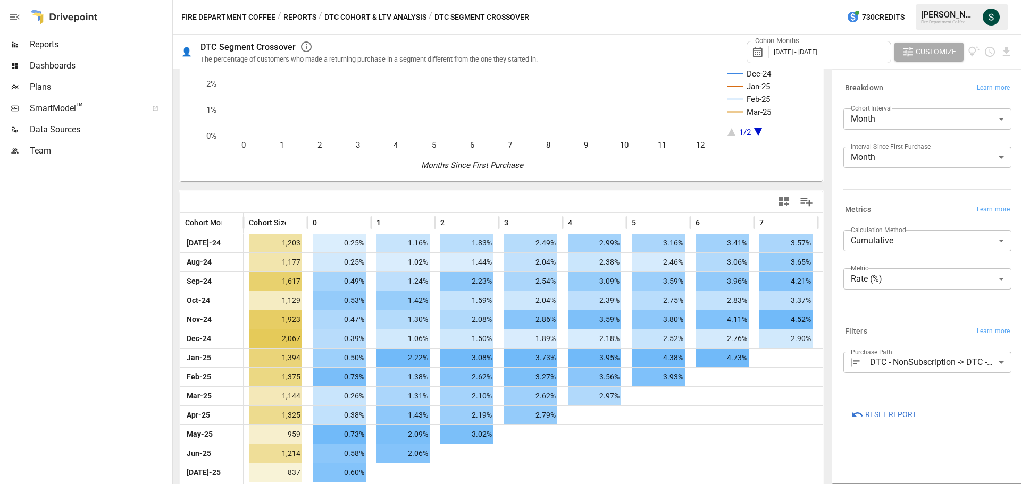
scroll to position [120, 0]
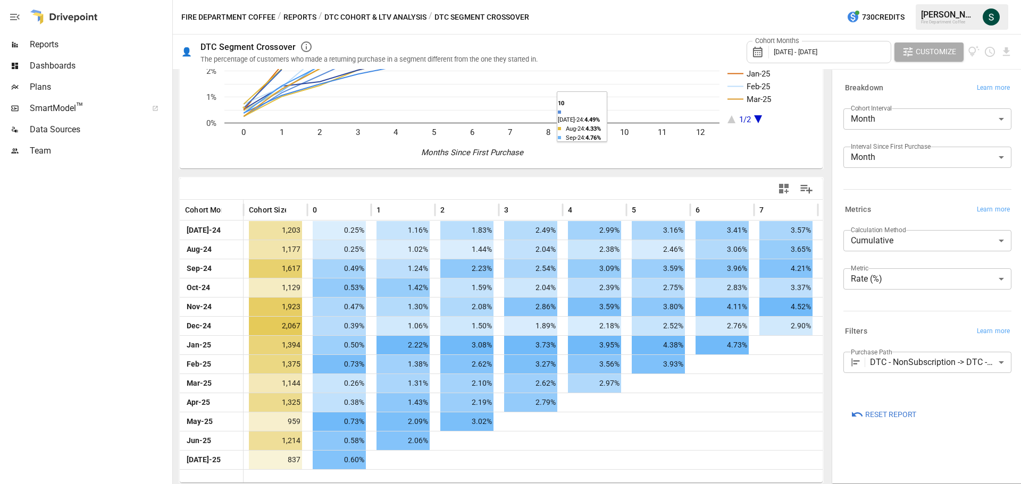
click at [363, 14] on button "DTC Cohort & LTV Analysis" at bounding box center [375, 17] width 102 height 13
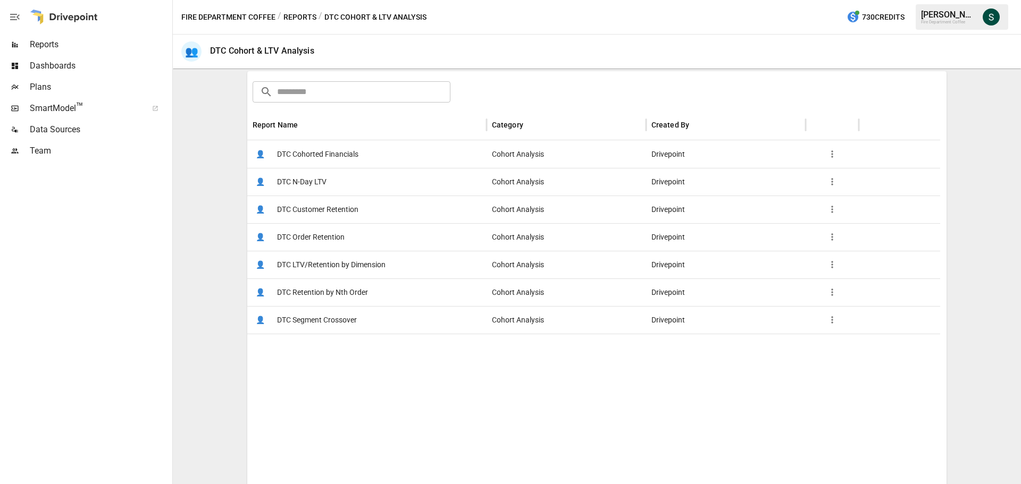
scroll to position [159, 0]
click at [343, 153] on span "DTC Cohorted Financials" at bounding box center [317, 153] width 81 height 27
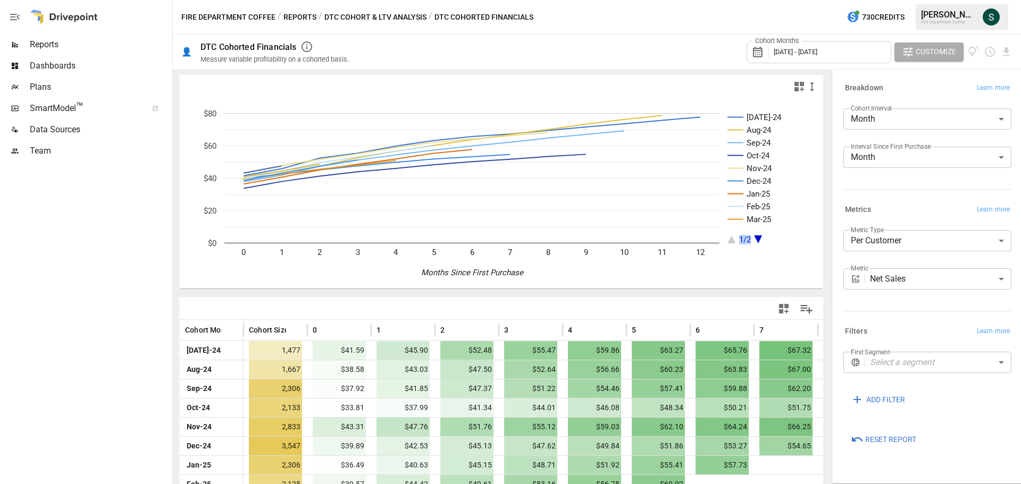
drag, startPoint x: 759, startPoint y: 280, endPoint x: 809, endPoint y: 278, distance: 50.0
click at [809, 278] on icon "[DATE]-24 Aug-24 Sep-24 Oct-24 Nov-24 Dec-24 Jan-25 Feb-25 Mar-25 1/2 0 1 2 3 4…" at bounding box center [497, 192] width 635 height 191
drag, startPoint x: 729, startPoint y: 274, endPoint x: 775, endPoint y: 277, distance: 45.3
click at [775, 277] on icon "[DATE]-24 Aug-24 Sep-24 Oct-24 Nov-24 Dec-24 Jan-25 Feb-25 Mar-25 1/2 0 1 2 3 4…" at bounding box center [497, 192] width 635 height 191
click at [944, 53] on span "Customize" at bounding box center [935, 51] width 40 height 13
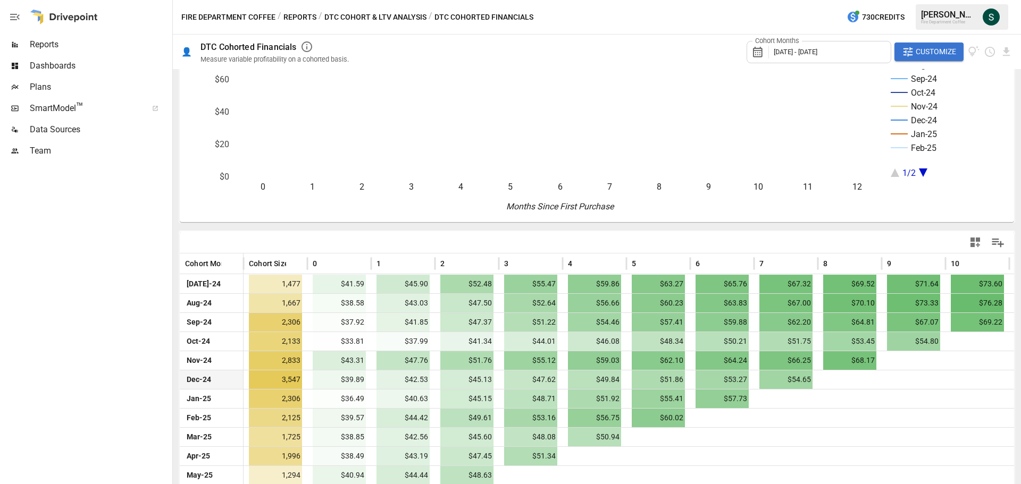
scroll to position [120, 0]
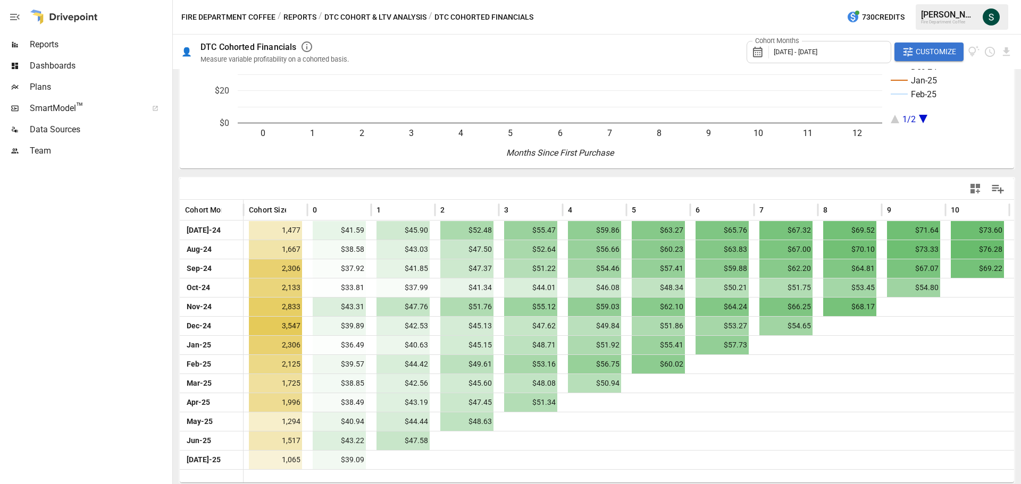
click at [966, 121] on rect "A chart." at bounding box center [943, 58] width 107 height 130
click at [901, 409] on div at bounding box center [913, 402] width 64 height 19
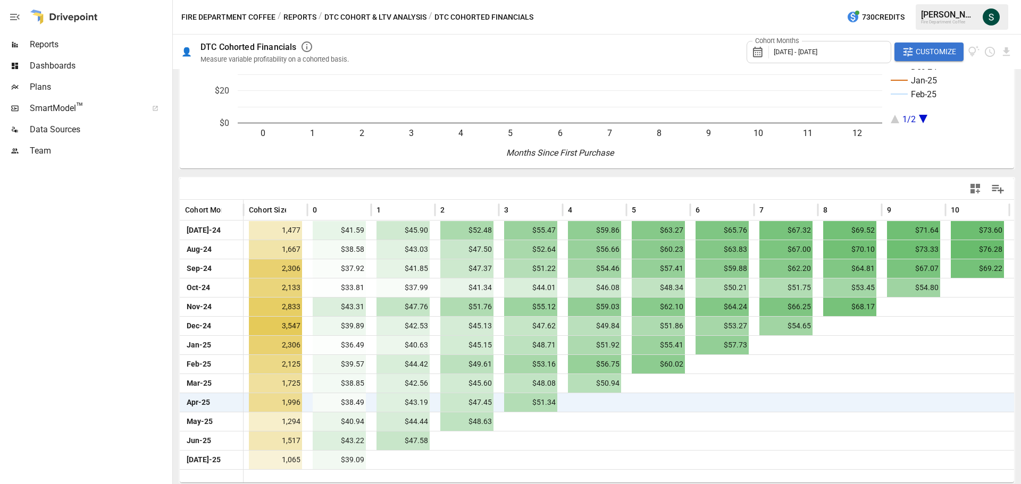
click at [930, 49] on span "Customize" at bounding box center [935, 51] width 40 height 13
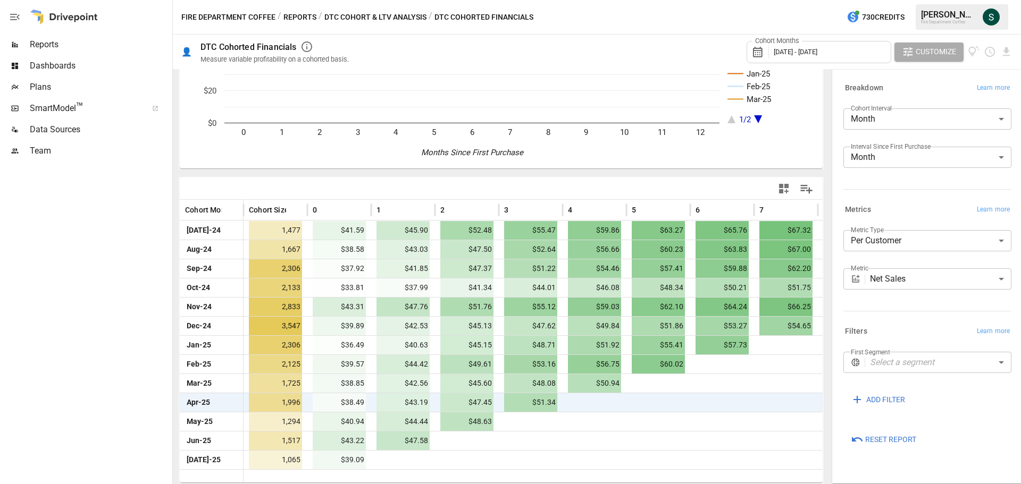
click at [911, 0] on body "Reports Dashboards Plans SmartModel ™ Data Sources Team Fire Department Coffee …" at bounding box center [510, 0] width 1021 height 0
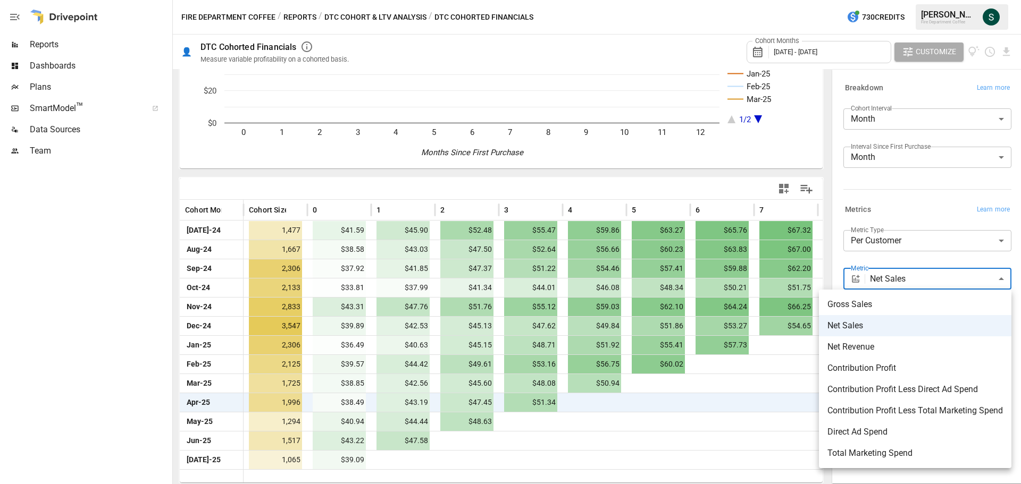
click at [889, 365] on span "Contribution Profit" at bounding box center [914, 368] width 175 height 13
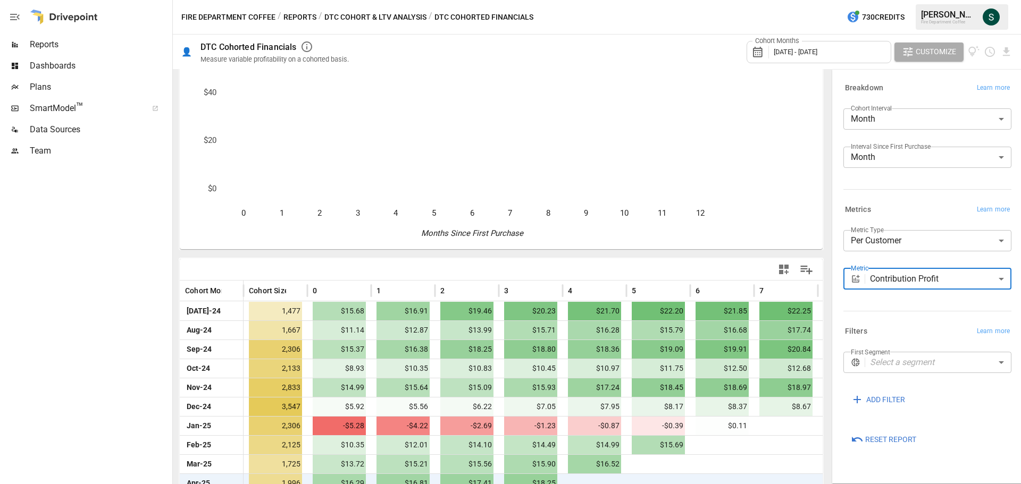
scroll to position [120, 0]
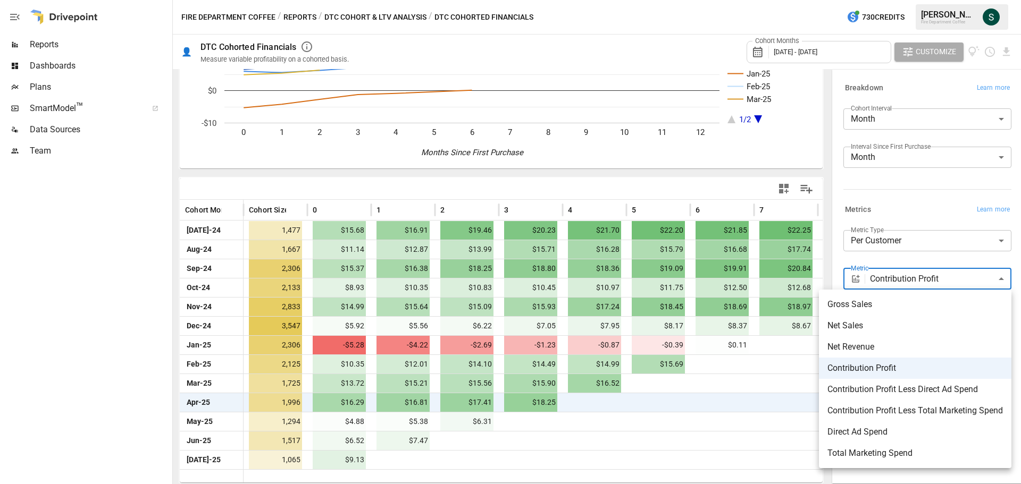
click at [891, 0] on body "Reports Dashboards Plans SmartModel ™ Data Sources Team Fire Department Coffee …" at bounding box center [510, 0] width 1021 height 0
click at [880, 448] on span "Total Marketing Spend" at bounding box center [914, 453] width 175 height 13
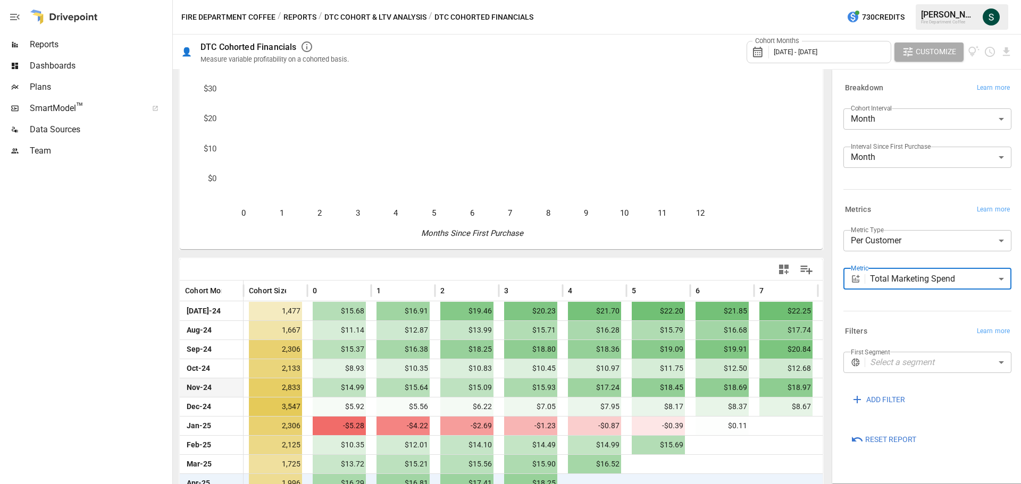
scroll to position [120, 0]
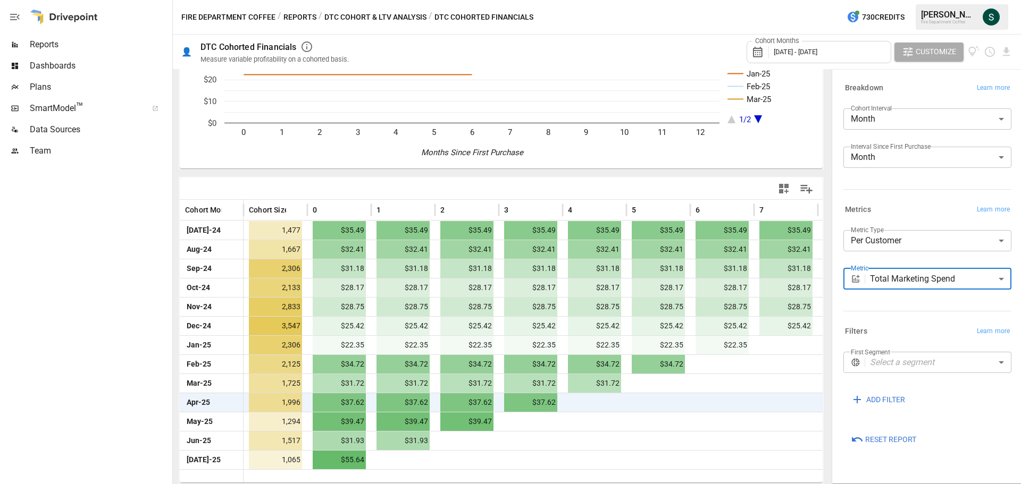
click at [897, 0] on body "Reports Dashboards Plans SmartModel ™ Data Sources Team Fire Department Coffee …" at bounding box center [510, 0] width 1021 height 0
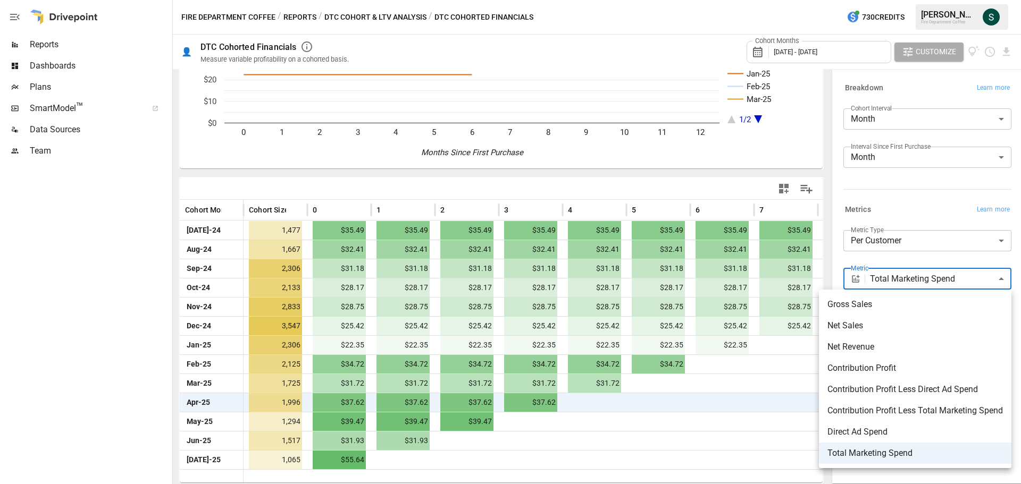
click at [870, 431] on span "Direct Ad Spend" at bounding box center [914, 432] width 175 height 13
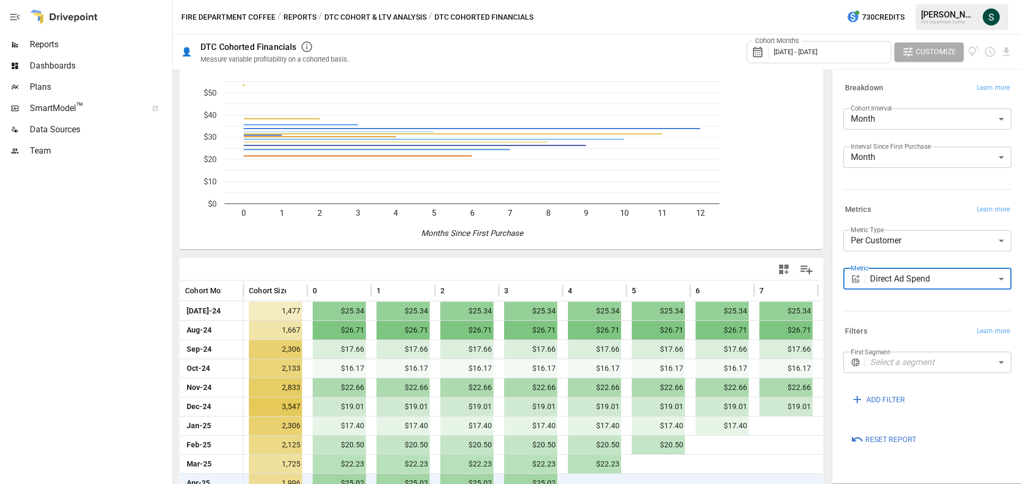
scroll to position [120, 0]
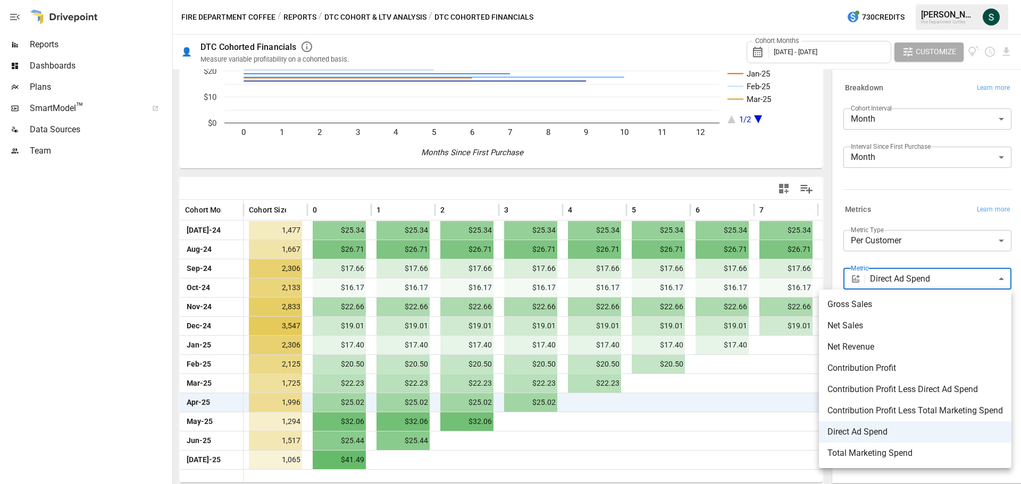
click at [903, 0] on body "Reports Dashboards Plans SmartModel ™ Data Sources Team Fire Department Coffee …" at bounding box center [510, 0] width 1021 height 0
click at [893, 386] on span "Contribution Profit Less Direct Ad Spend" at bounding box center [914, 389] width 175 height 13
type input "**********"
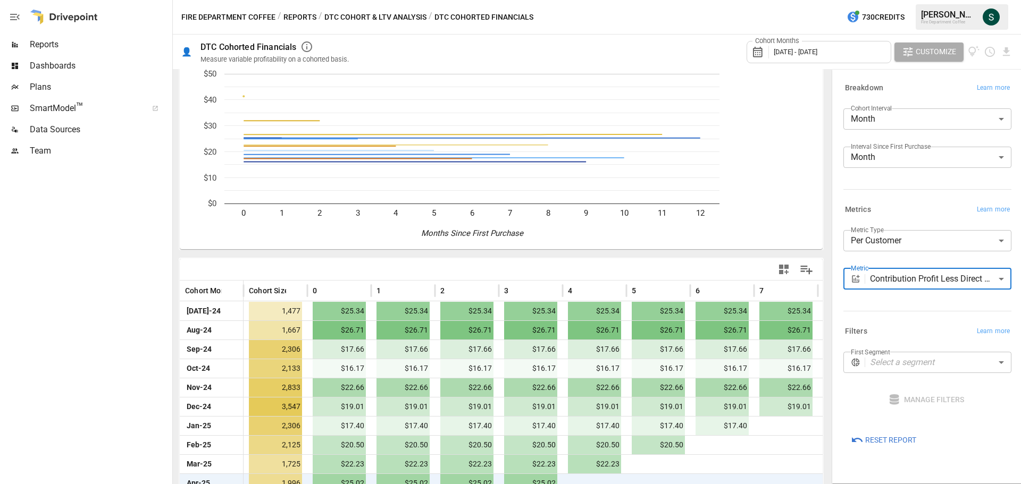
scroll to position [120, 0]
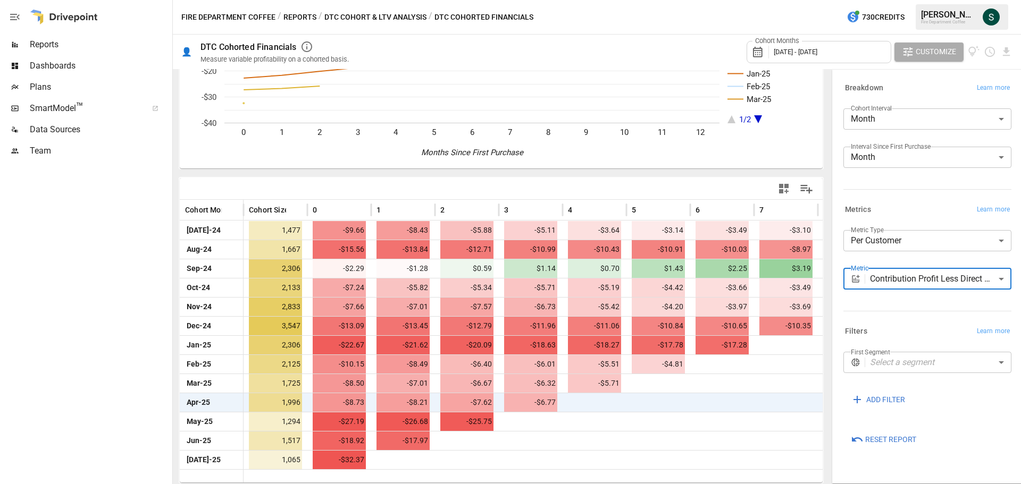
click at [406, 20] on button "DTC Cohort & LTV Analysis" at bounding box center [375, 17] width 102 height 13
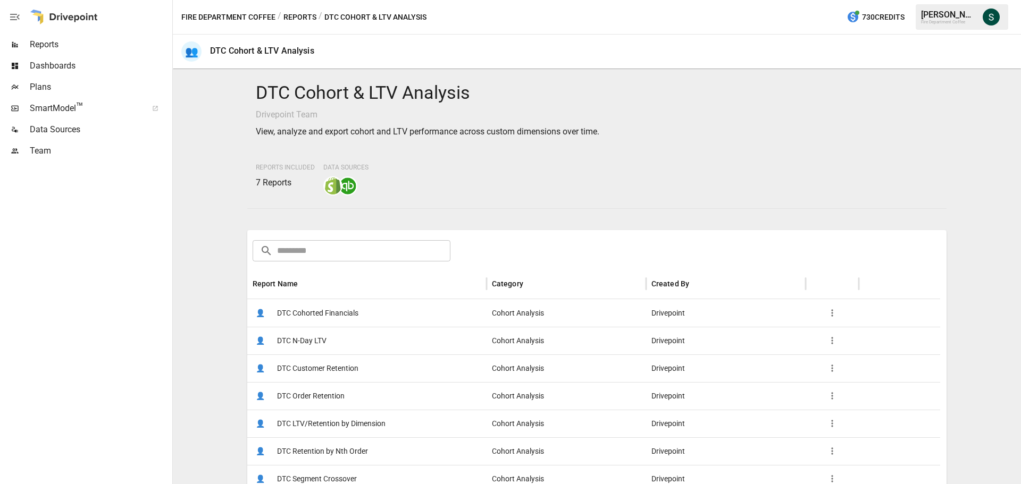
scroll to position [53, 0]
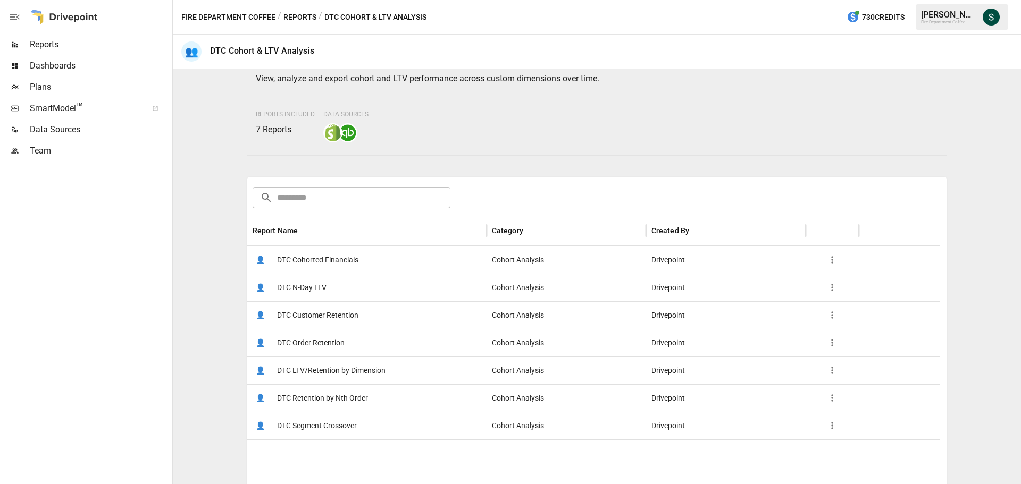
click at [372, 366] on span "DTC LTV/Retention by Dimension" at bounding box center [331, 370] width 108 height 27
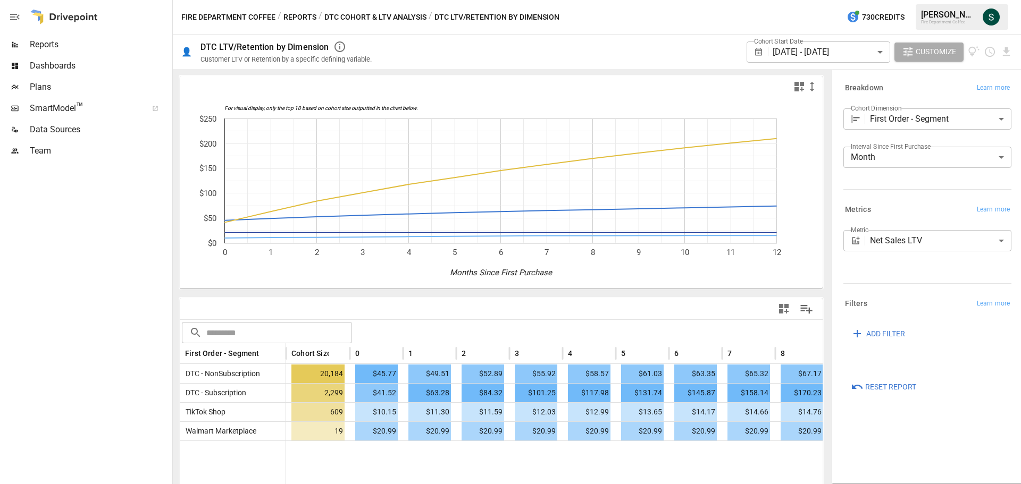
click at [934, 0] on body "Reports Dashboards Plans SmartModel ™ Data Sources Team Fire Department Coffee …" at bounding box center [510, 0] width 1021 height 0
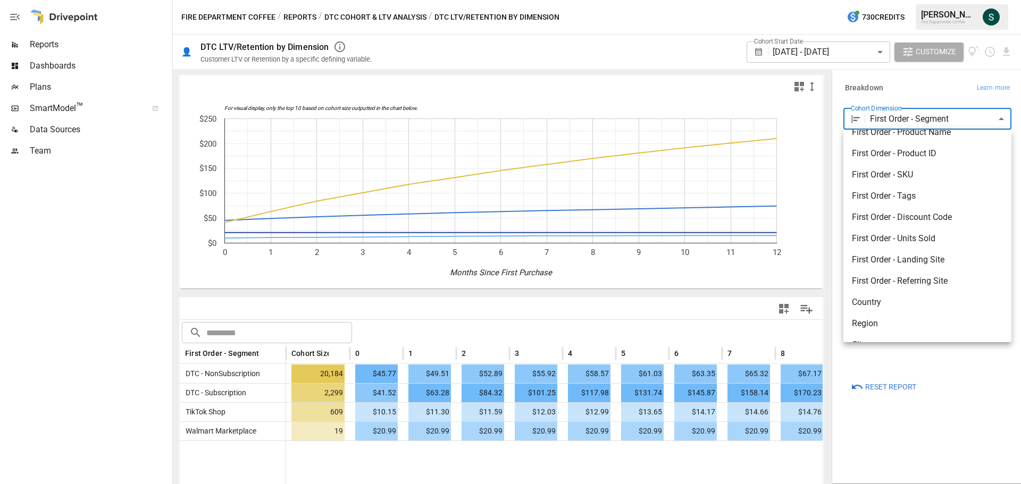
scroll to position [157, 0]
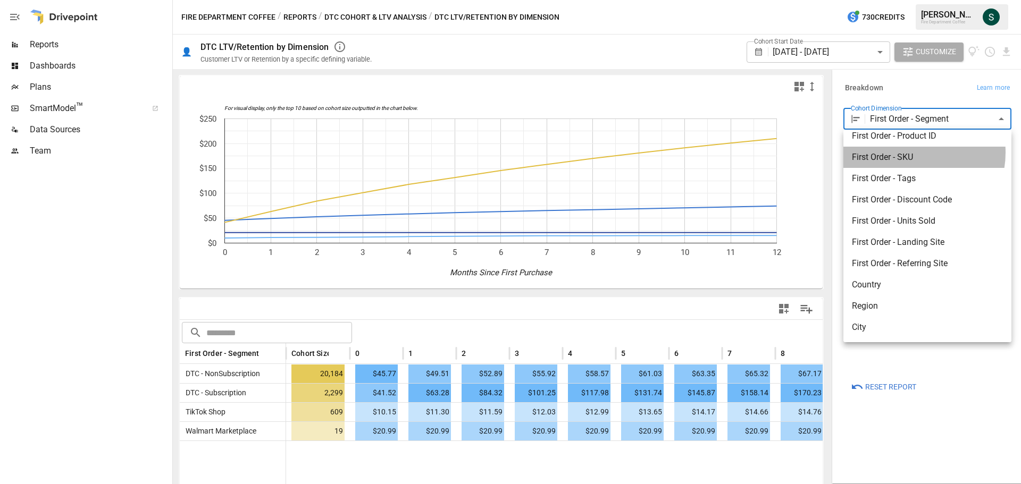
click at [910, 153] on span "First Order - SKU" at bounding box center [927, 157] width 151 height 13
type input "**********"
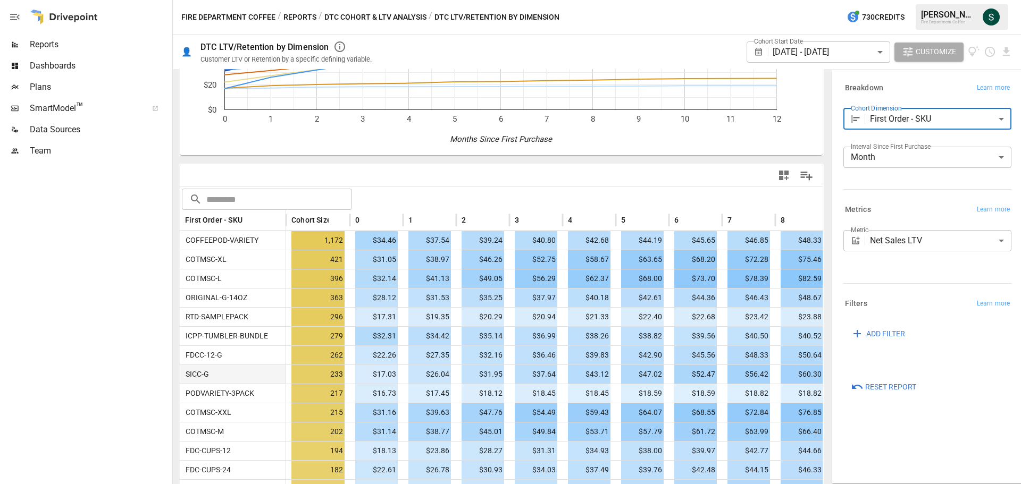
scroll to position [159, 0]
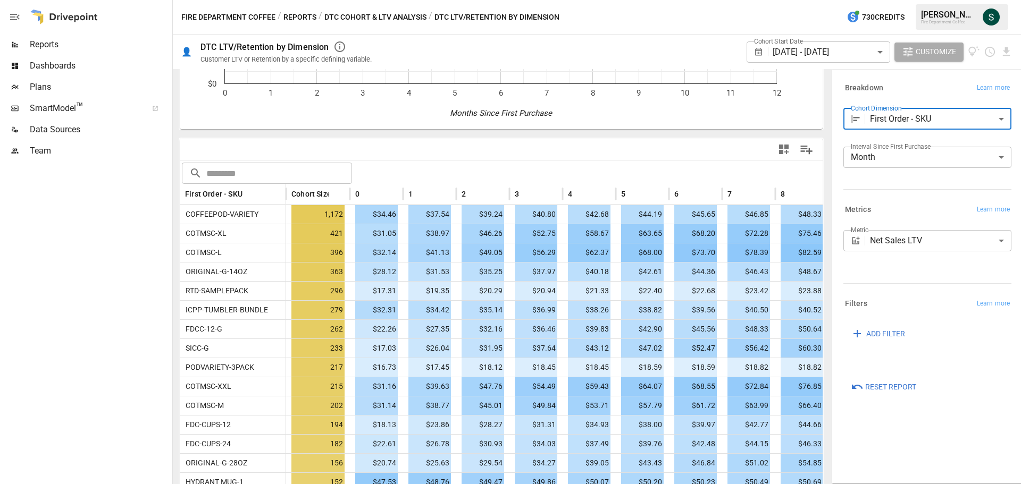
click at [899, 0] on body "Reports Dashboards Plans SmartModel ™ Data Sources Team Fire Department Coffee …" at bounding box center [510, 0] width 1021 height 0
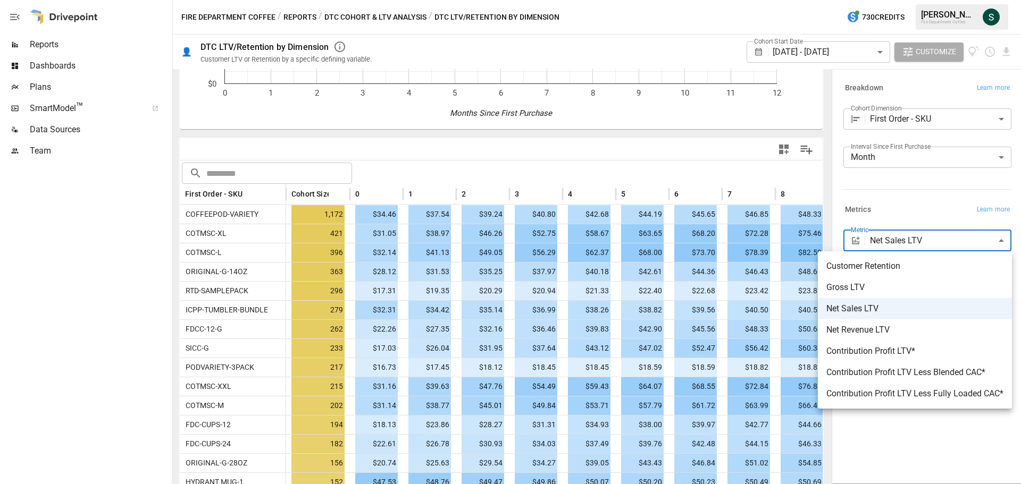
click at [294, 13] on div at bounding box center [510, 242] width 1021 height 484
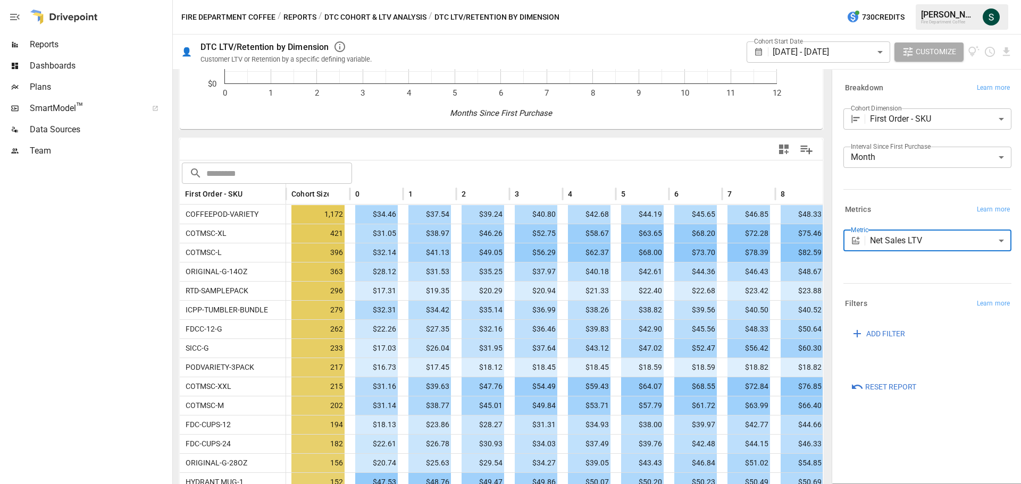
click at [291, 18] on button "Reports" at bounding box center [299, 17] width 33 height 13
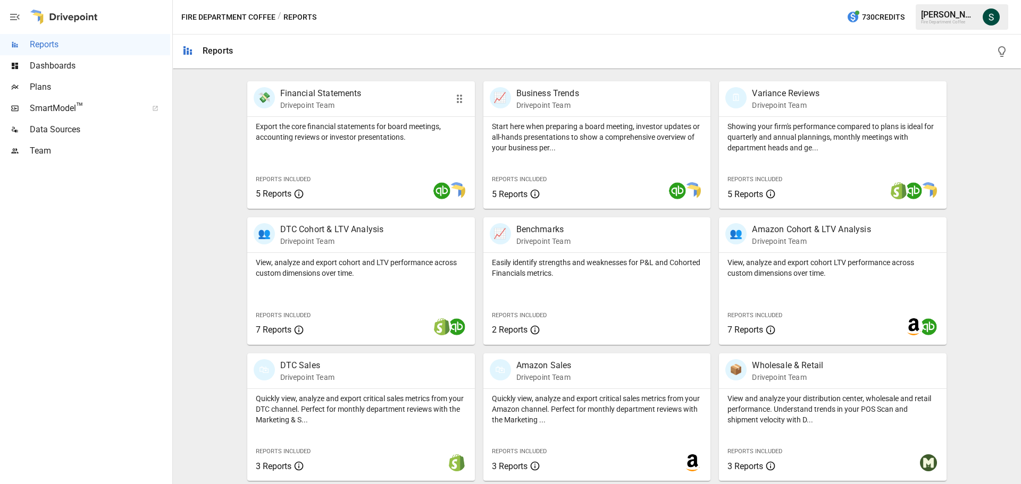
scroll to position [204, 0]
click at [577, 390] on div "Quickly view, analyze and export critical sales metrics from your Amazon channe…" at bounding box center [597, 406] width 228 height 36
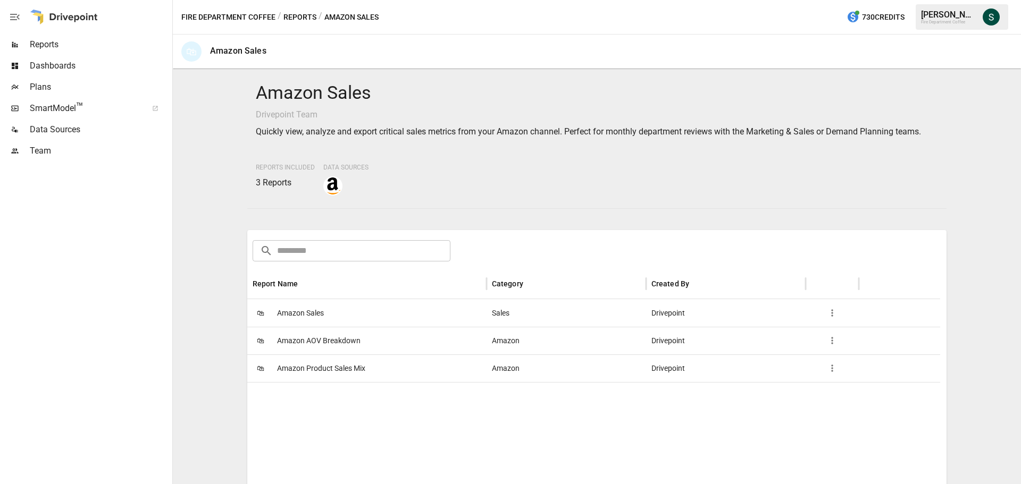
click at [310, 312] on span "Amazon Sales" at bounding box center [300, 313] width 47 height 27
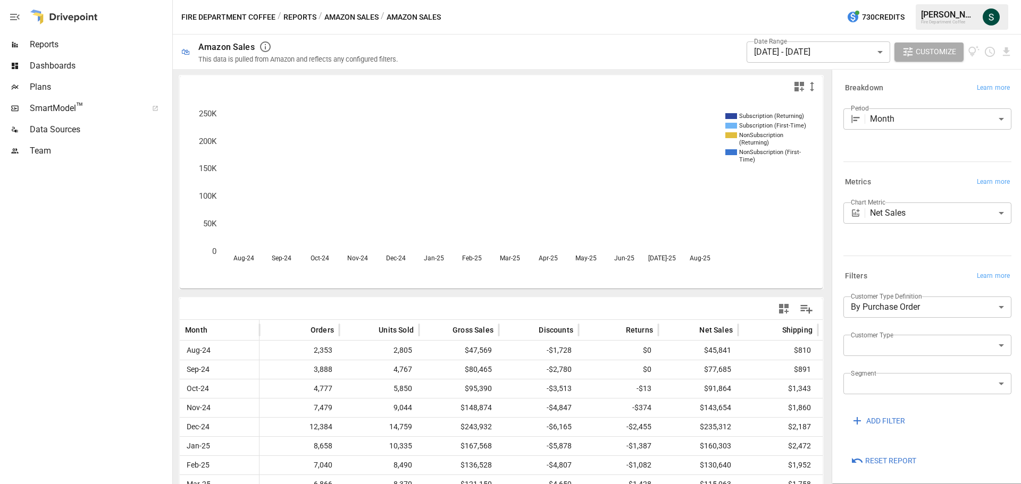
scroll to position [53, 0]
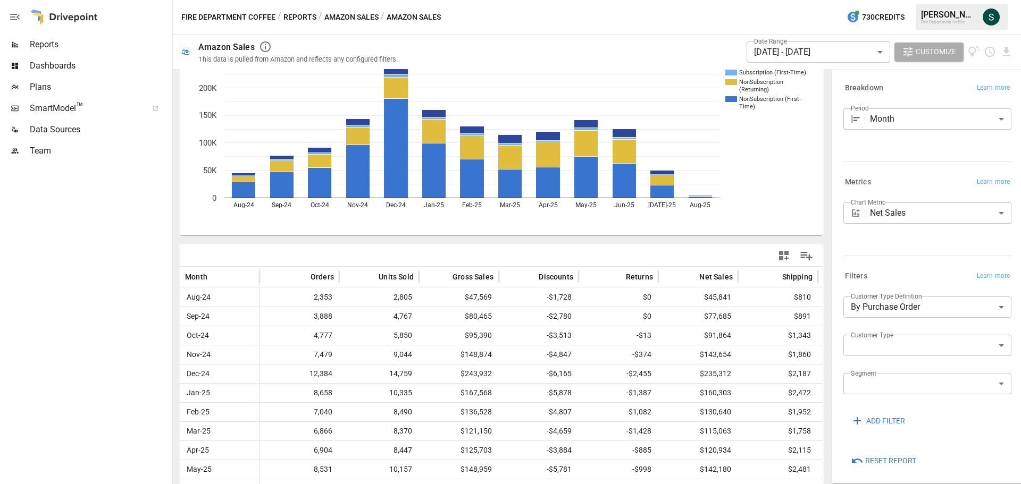
click at [292, 16] on button "Reports" at bounding box center [299, 17] width 33 height 13
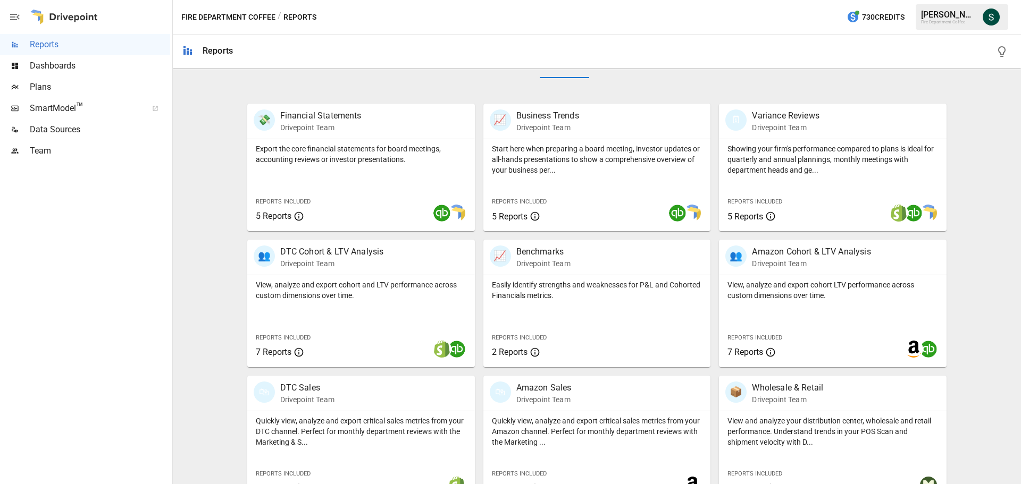
scroll to position [204, 0]
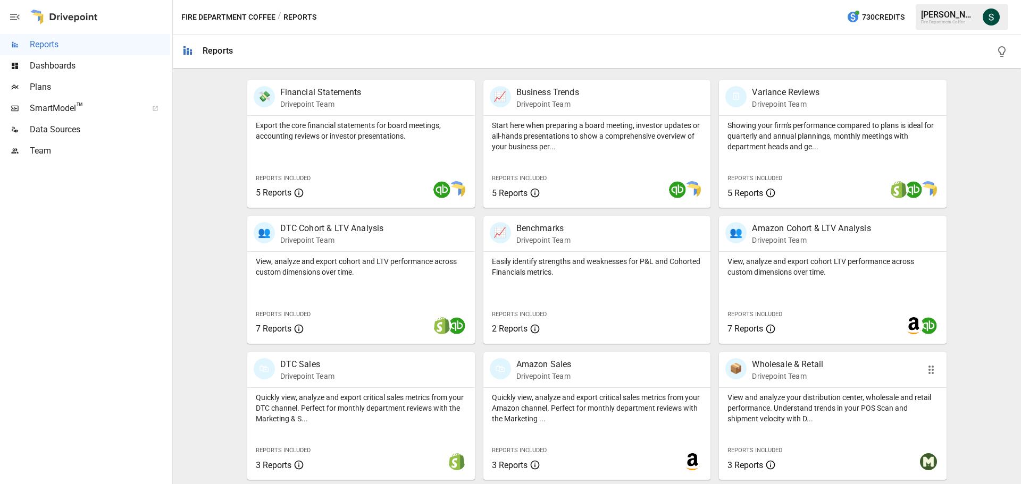
click at [810, 418] on p "View and analyze your distribution center, wholesale and retail performance. Un…" at bounding box center [832, 408] width 211 height 32
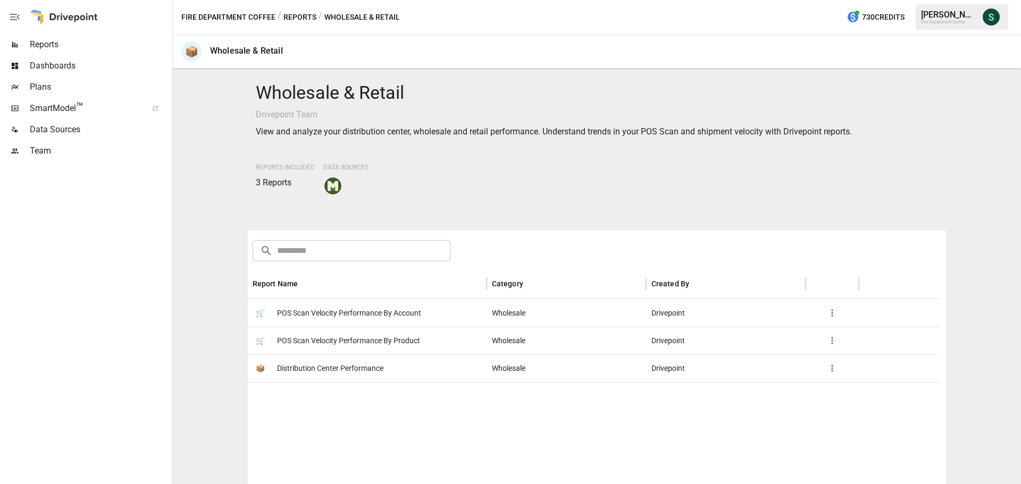
click at [398, 314] on span "POS Scan Velocity Performance By Account" at bounding box center [349, 313] width 144 height 27
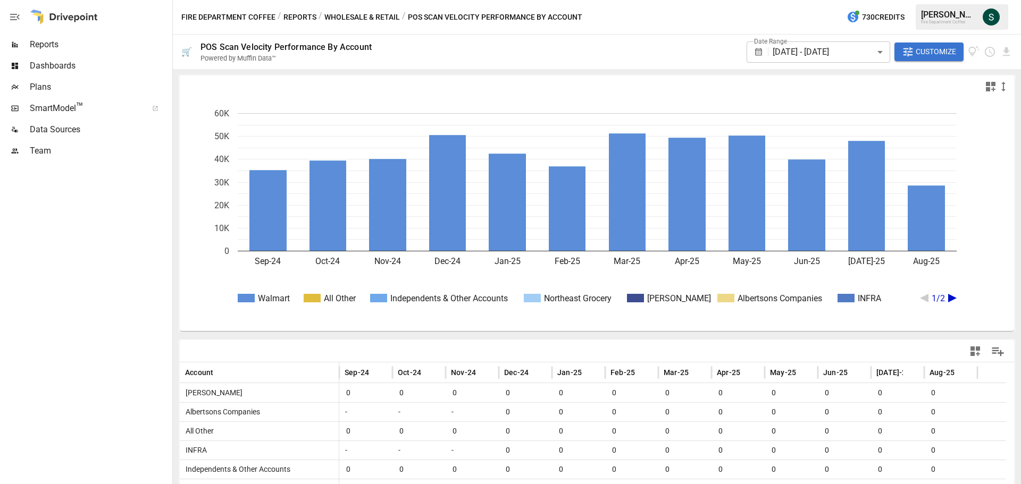
click at [945, 52] on span "Customize" at bounding box center [935, 51] width 40 height 13
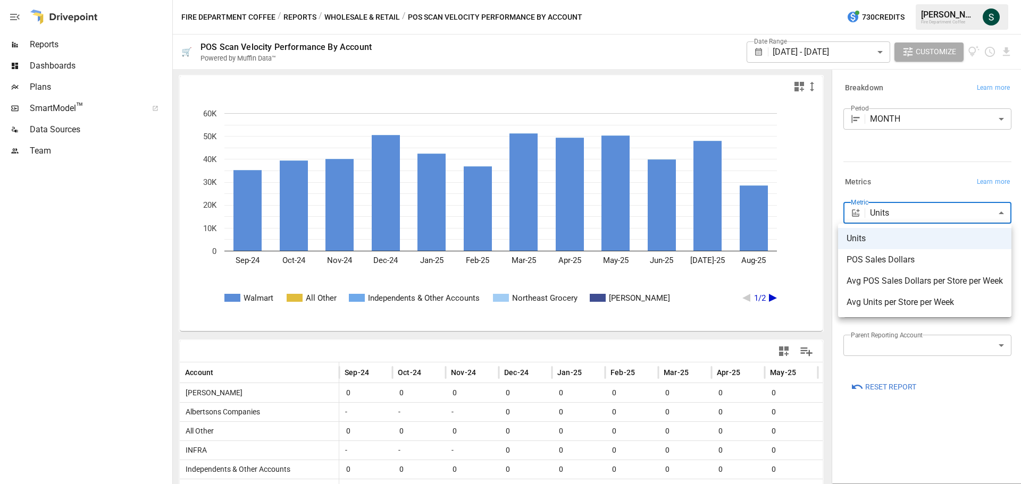
click at [884, 0] on body "Reports Dashboards Plans SmartModel ™ Data Sources Team Fire Department Coffee …" at bounding box center [510, 0] width 1021 height 0
click at [878, 258] on span "POS Sales Dollars" at bounding box center [924, 260] width 156 height 13
type input "**********"
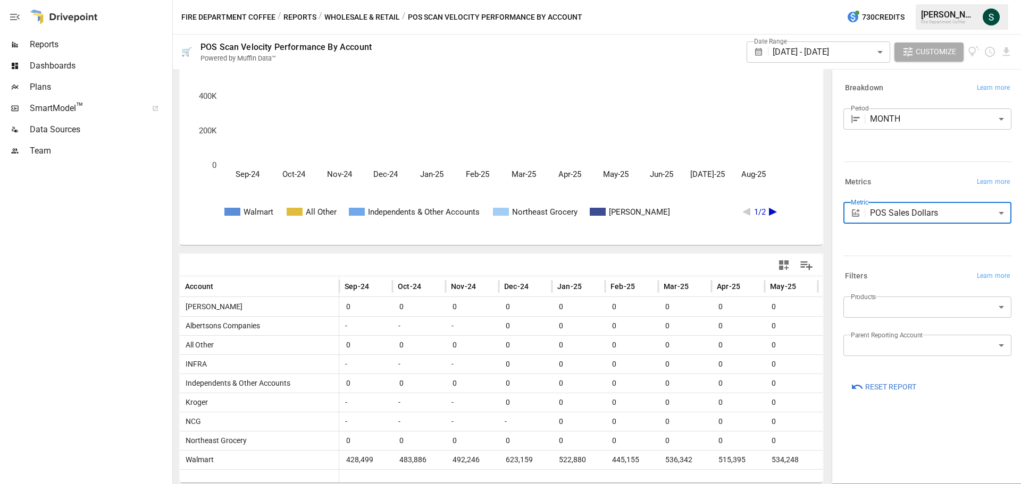
scroll to position [33, 0]
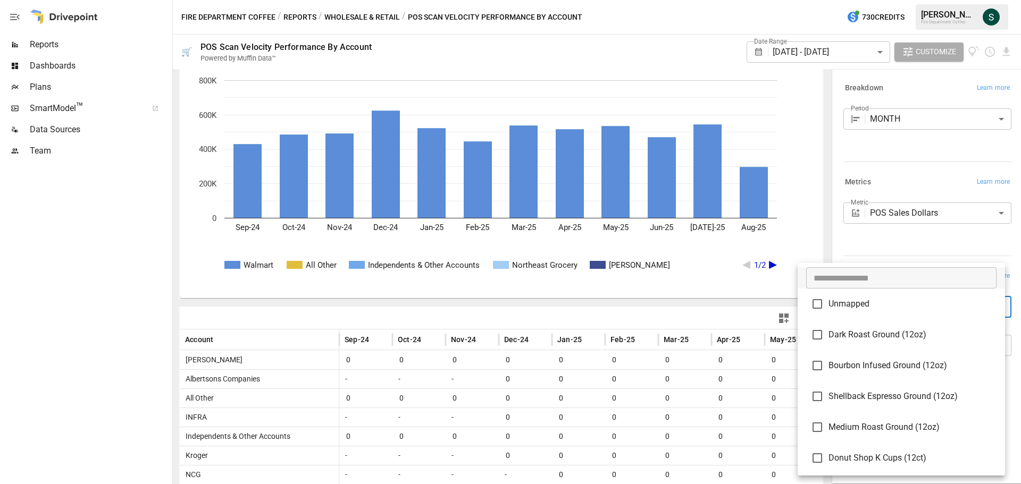
click at [935, 0] on body "Reports Dashboards Plans SmartModel ™ Data Sources Team Fire Department Coffee …" at bounding box center [510, 0] width 1021 height 0
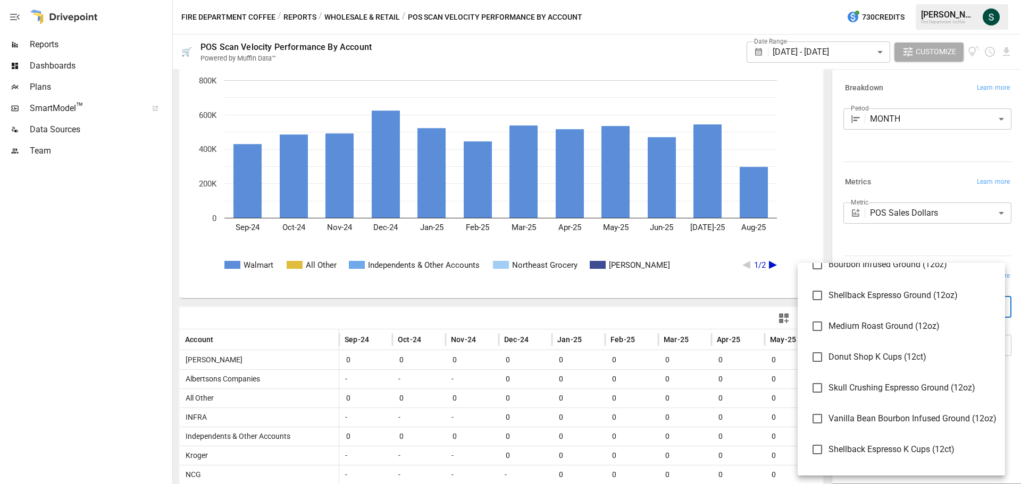
scroll to position [0, 0]
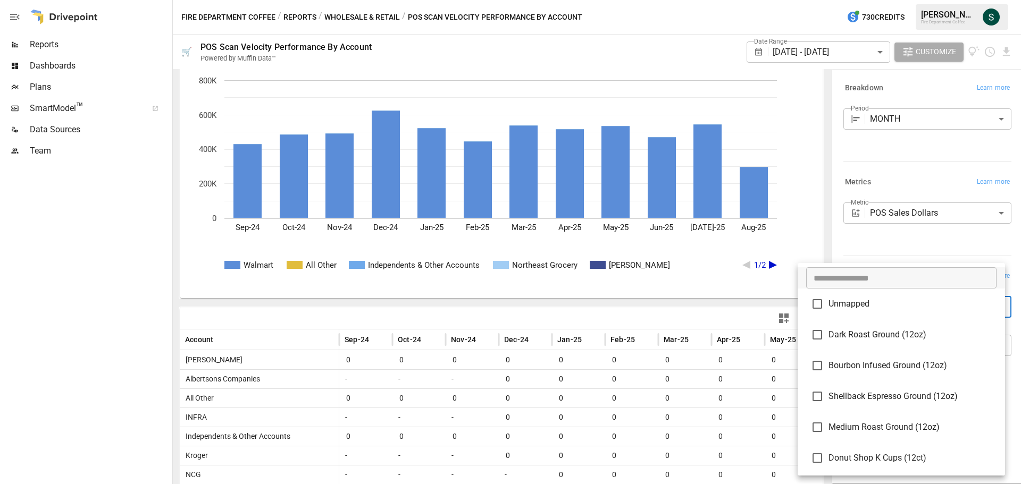
click at [374, 17] on div at bounding box center [510, 242] width 1021 height 484
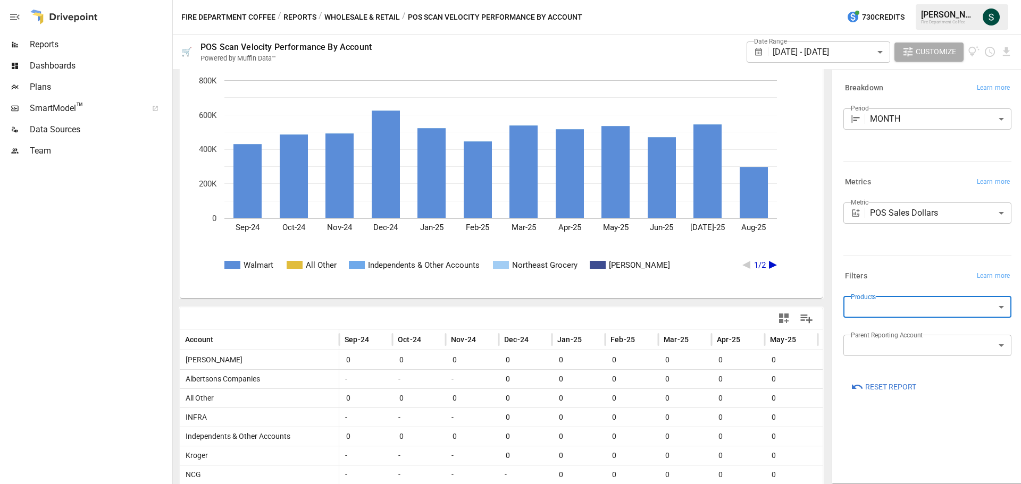
click at [383, 18] on button "Wholesale & Retail" at bounding box center [361, 17] width 75 height 13
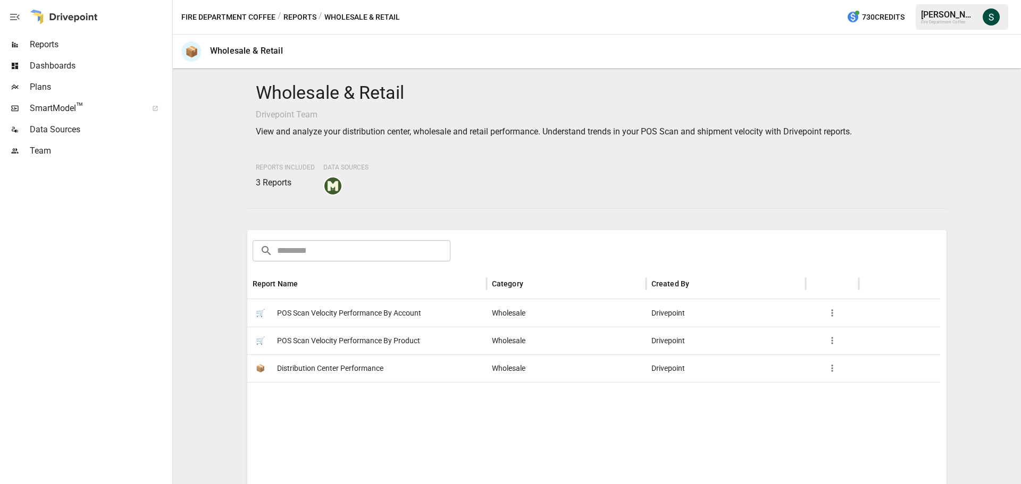
click at [389, 332] on span "POS Scan Velocity Performance By Product" at bounding box center [348, 340] width 143 height 27
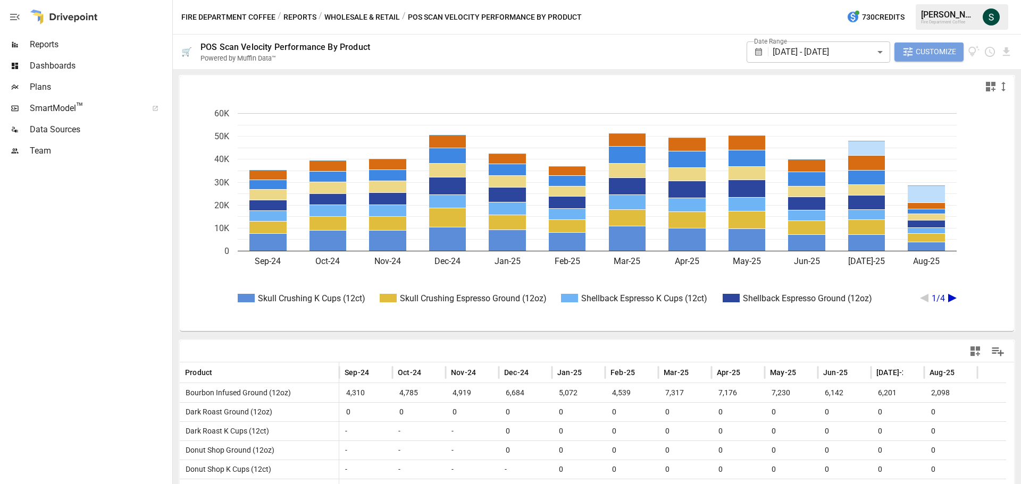
click at [915, 51] on span "Customize" at bounding box center [935, 51] width 40 height 13
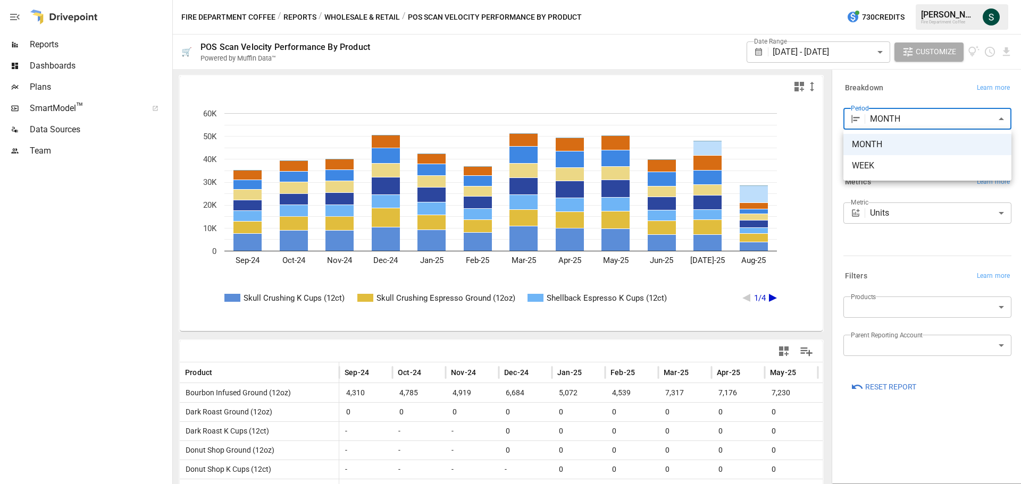
click at [916, 0] on body "Reports Dashboards Plans SmartModel ™ Data Sources Team Fire Department Coffee …" at bounding box center [510, 0] width 1021 height 0
click at [884, 88] on div at bounding box center [510, 242] width 1021 height 484
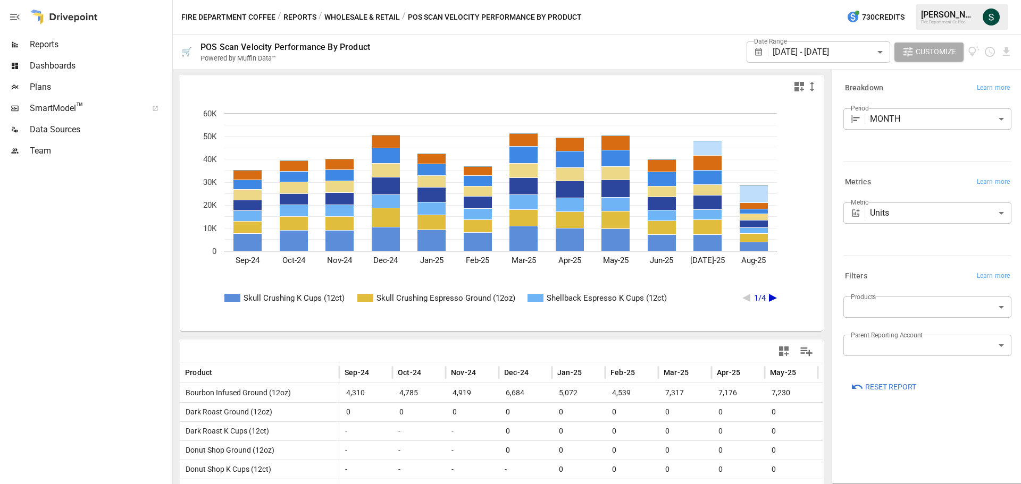
click at [354, 19] on button "Wholesale & Retail" at bounding box center [361, 17] width 75 height 13
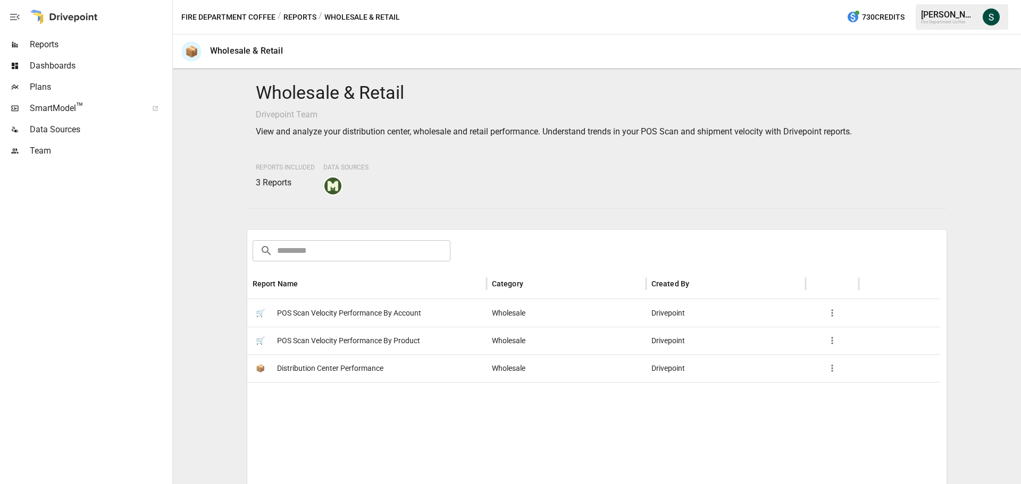
click at [364, 371] on span "Distribution Center Performance" at bounding box center [330, 368] width 106 height 27
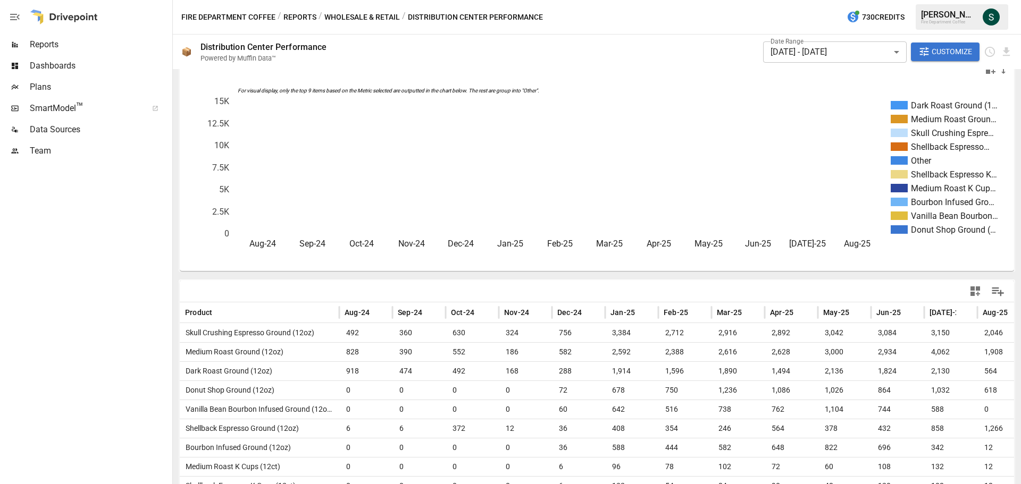
scroll to position [33, 0]
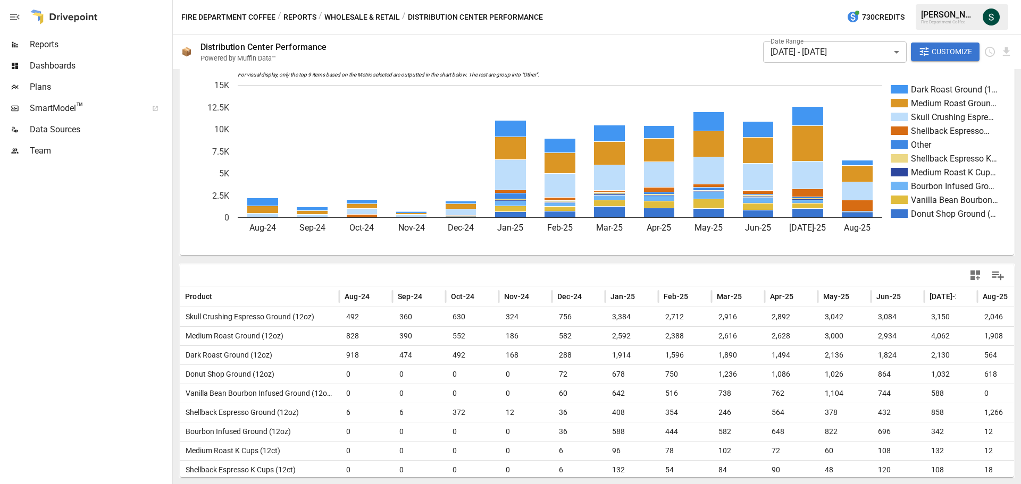
click at [929, 45] on button "Customize" at bounding box center [945, 52] width 69 height 19
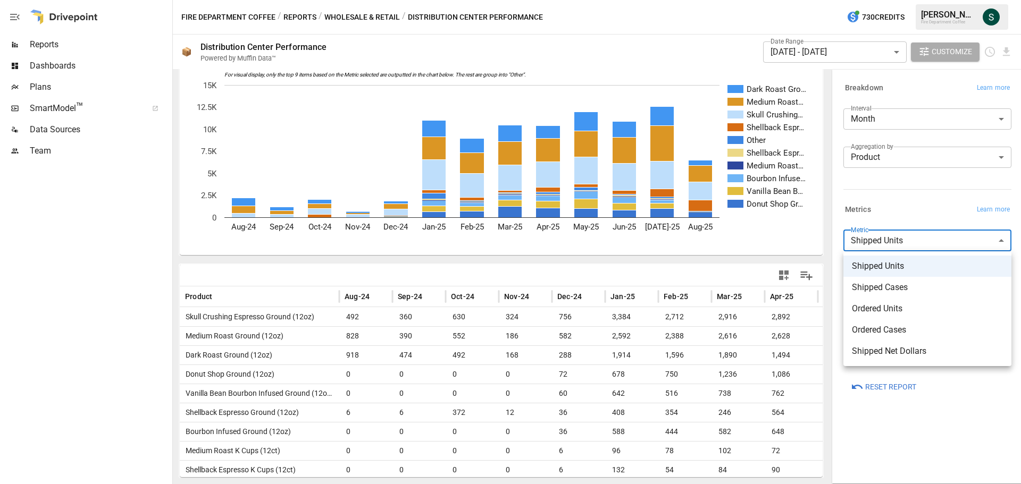
click at [875, 0] on body "Reports Dashboards Plans SmartModel ™ Data Sources Team Fire Department Coffee …" at bounding box center [510, 0] width 1021 height 0
click at [883, 182] on div at bounding box center [510, 242] width 1021 height 484
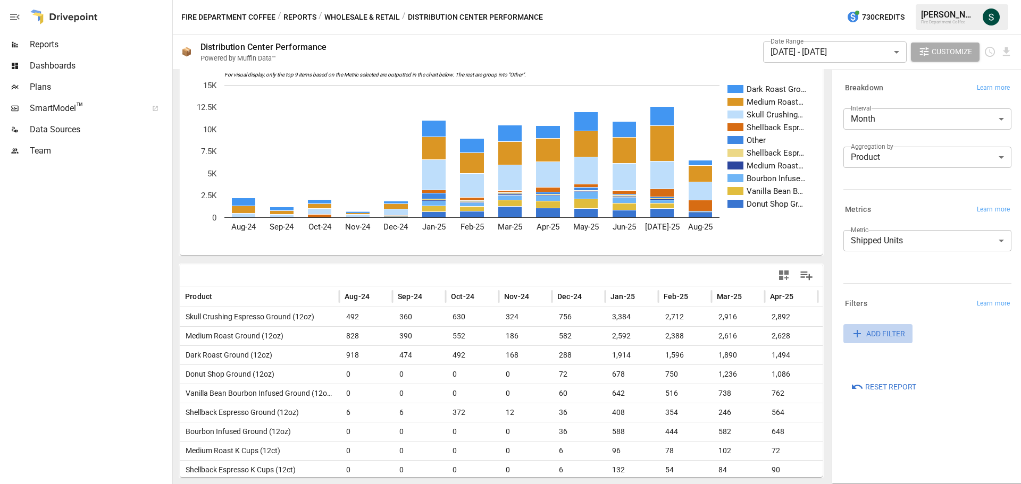
click at [891, 331] on span "ADD FILTER" at bounding box center [885, 333] width 39 height 13
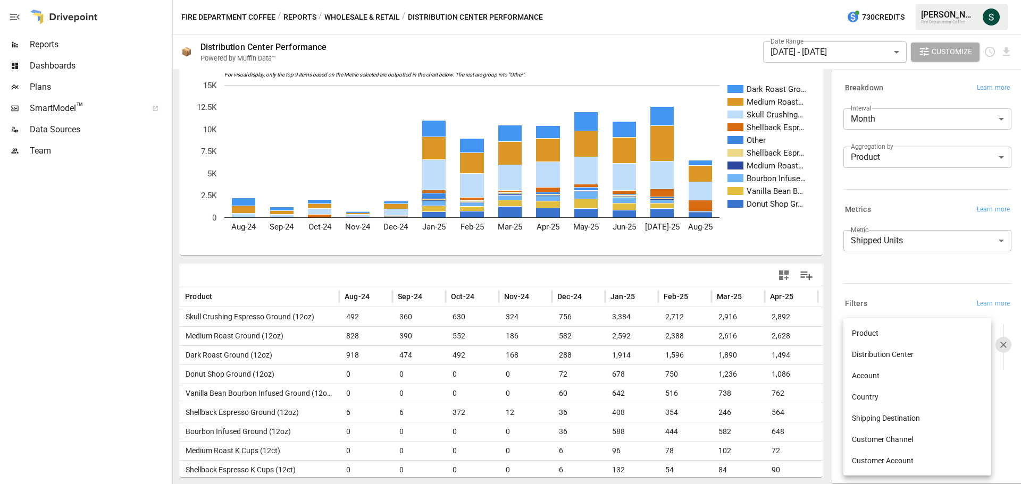
click at [908, 0] on body "Reports Dashboards Plans SmartModel ™ Data Sources Team Fire Department Coffee …" at bounding box center [510, 0] width 1021 height 0
click at [891, 374] on li "Account" at bounding box center [917, 375] width 148 height 21
type input "**********"
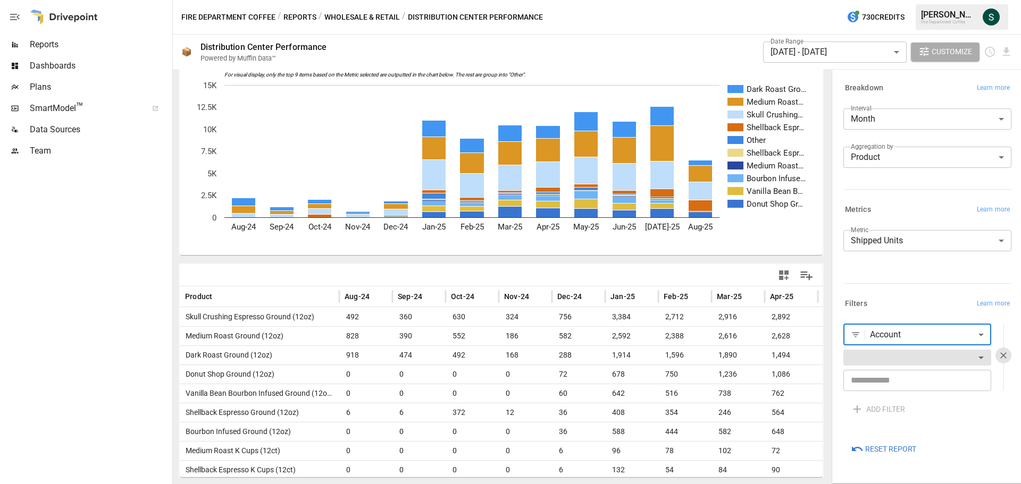
click at [891, 374] on input "text" at bounding box center [917, 380] width 148 height 21
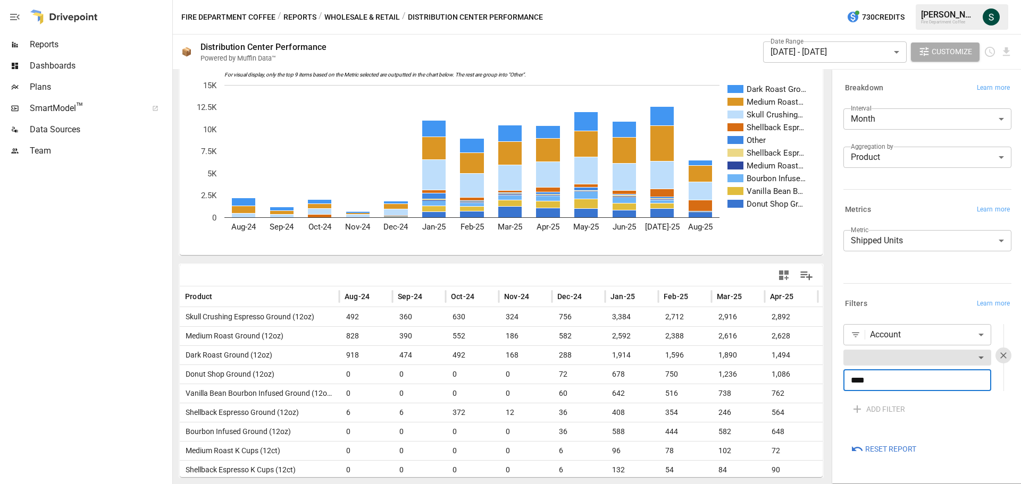
type input "****"
click at [980, 0] on body "Reports Dashboards Plans SmartModel ™ Data Sources Team Fire Department Coffee …" at bounding box center [510, 0] width 1021 height 0
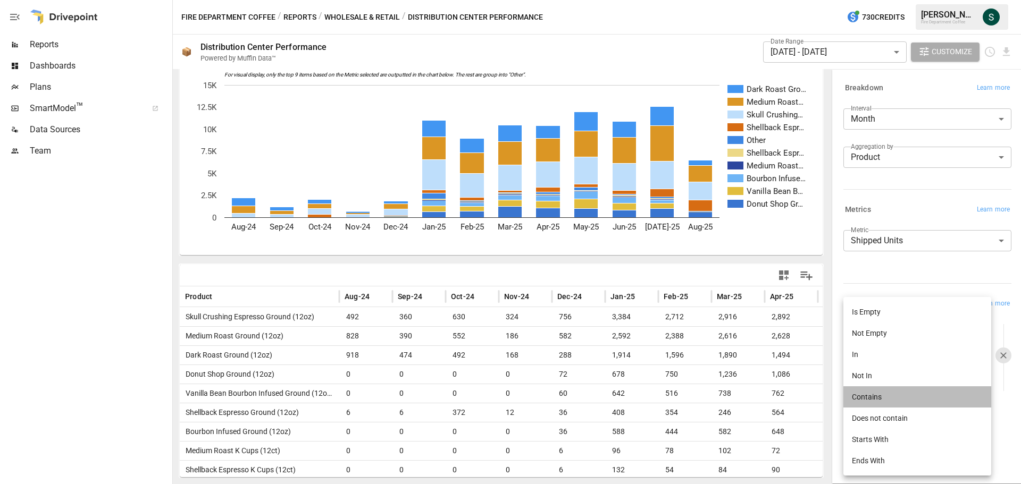
click at [897, 397] on li "Contains" at bounding box center [917, 396] width 148 height 21
type input "********"
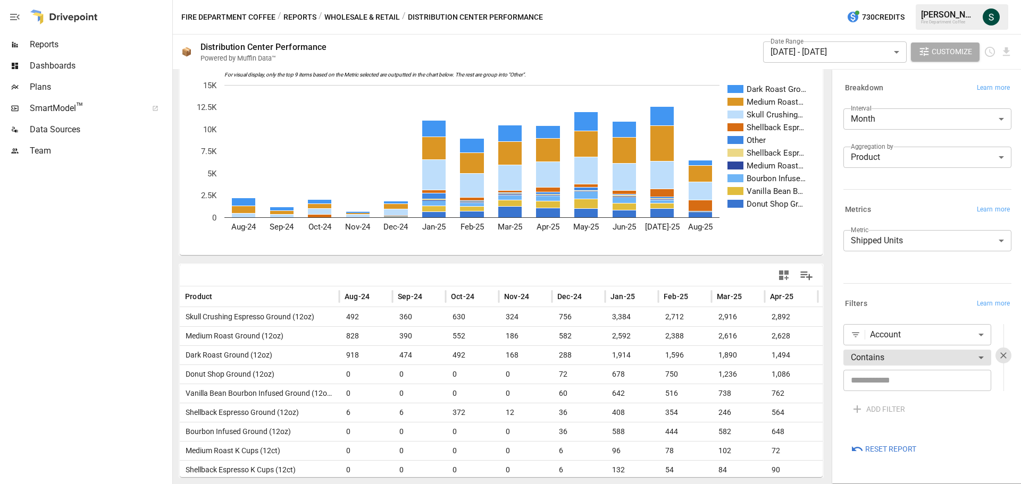
click at [884, 386] on input "text" at bounding box center [917, 380] width 148 height 21
click at [888, 381] on input "text" at bounding box center [917, 380] width 148 height 21
click at [868, 381] on input "text" at bounding box center [917, 380] width 148 height 21
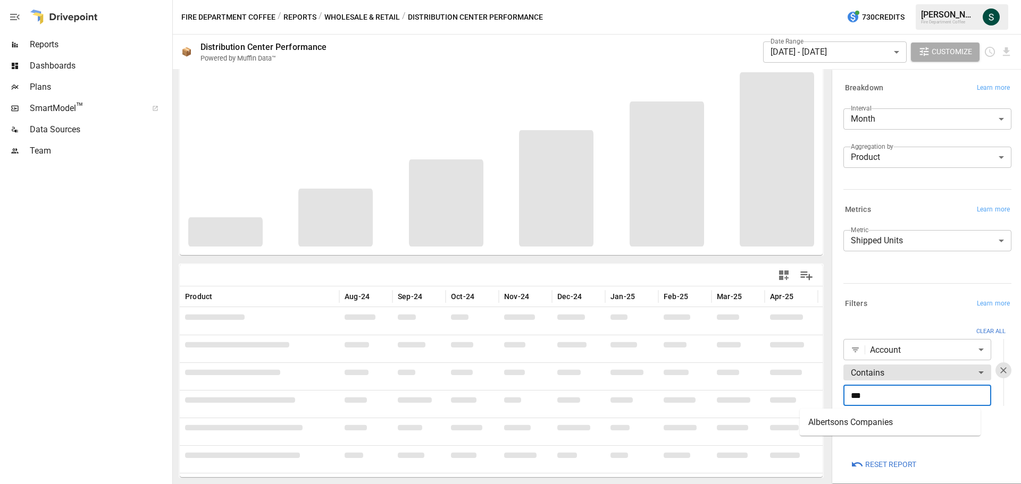
type input "***"
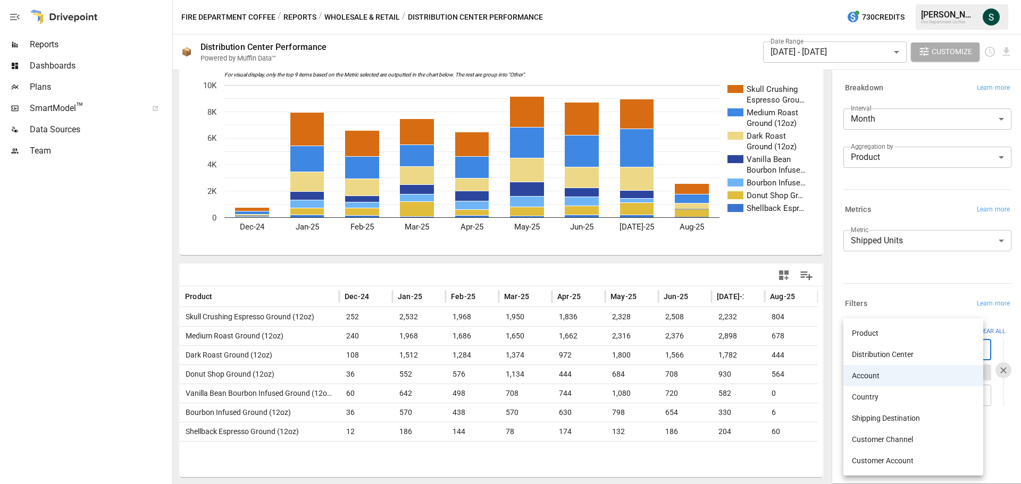
click at [892, 0] on body "Reports Dashboards Plans SmartModel ™ Data Sources Team Fire Department Coffee …" at bounding box center [510, 0] width 1021 height 0
click at [890, 350] on li "Distribution Center" at bounding box center [913, 354] width 140 height 21
type input "**********"
click at [887, 0] on body "Reports Dashboards Plans SmartModel ™ Data Sources Team Fire Department Coffee …" at bounding box center [510, 0] width 1021 height 0
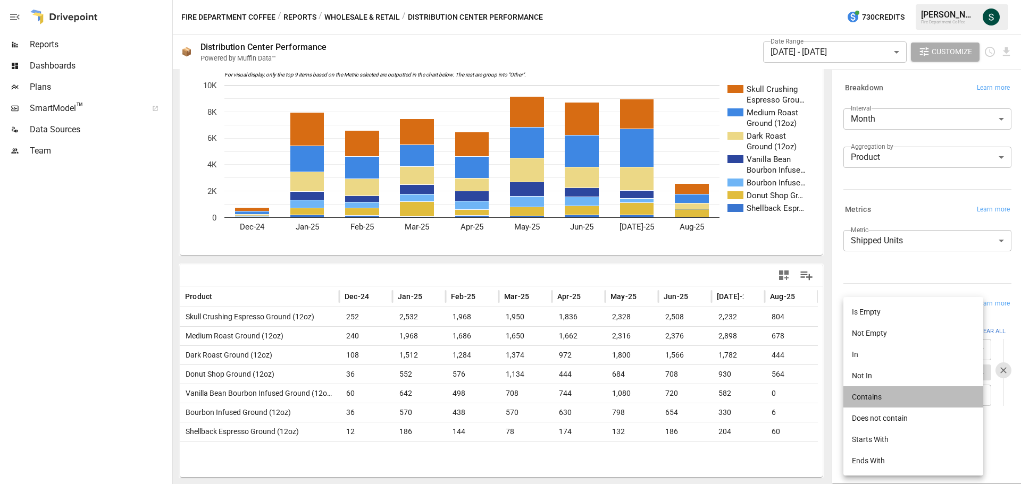
click at [870, 397] on li "Contains" at bounding box center [913, 396] width 140 height 21
type input "********"
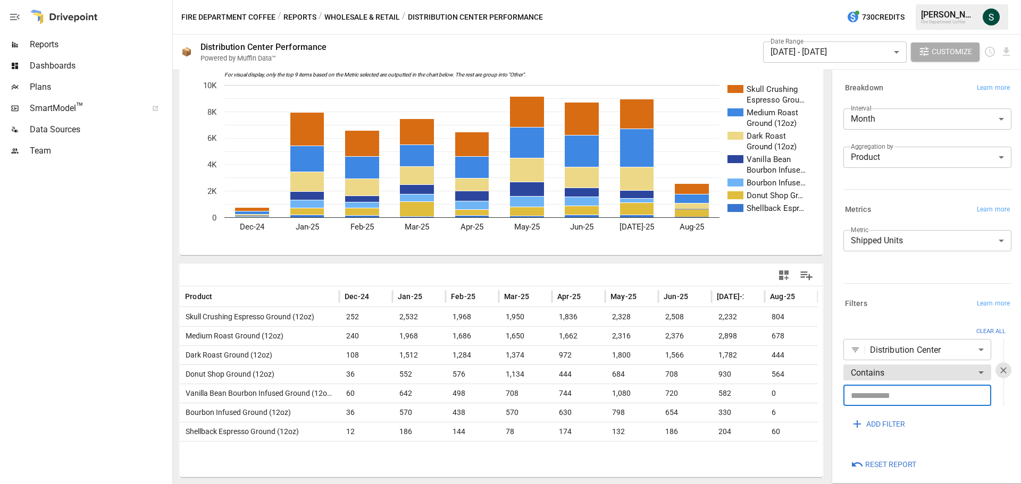
click at [871, 397] on input "text" at bounding box center [917, 395] width 148 height 21
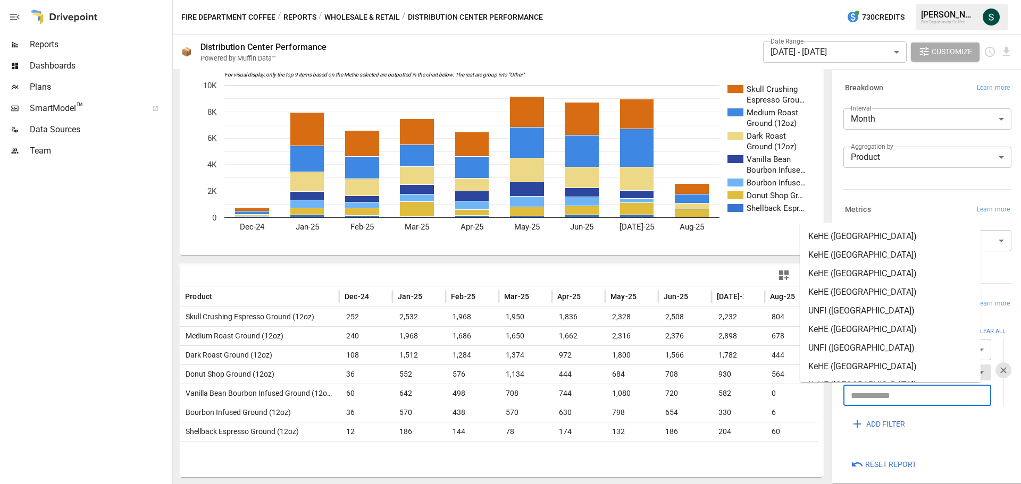
click at [842, 180] on div "Interval Month ***** ​ Aggregation by Product ******* ​" at bounding box center [925, 144] width 172 height 81
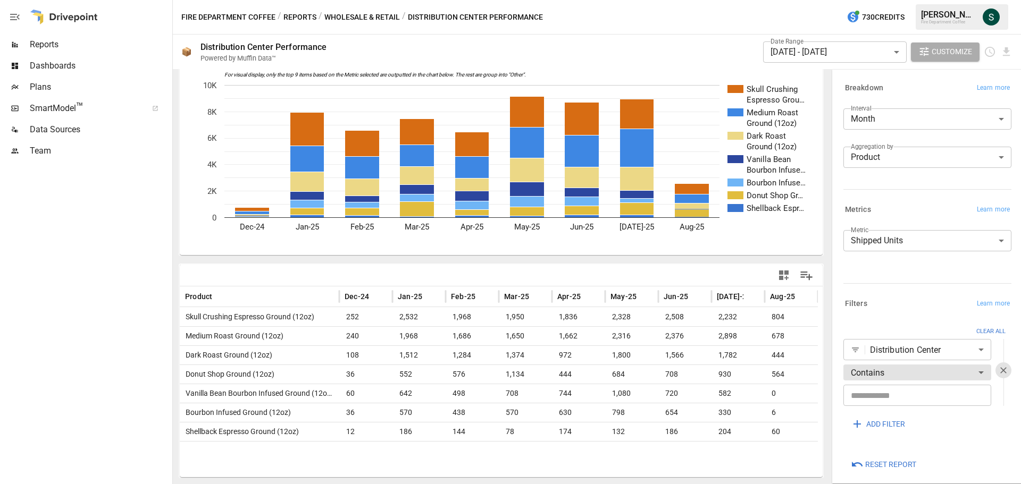
click at [298, 15] on button "Reports" at bounding box center [299, 17] width 33 height 13
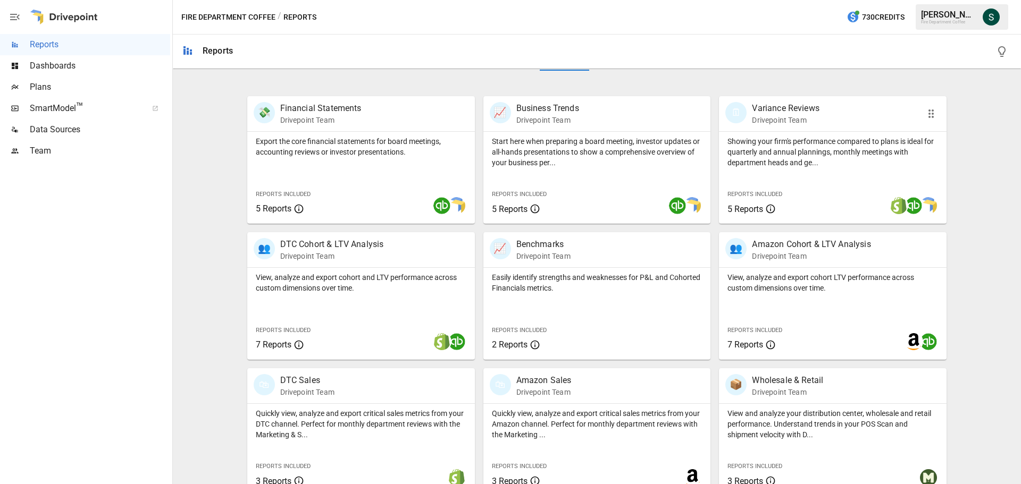
scroll to position [204, 0]
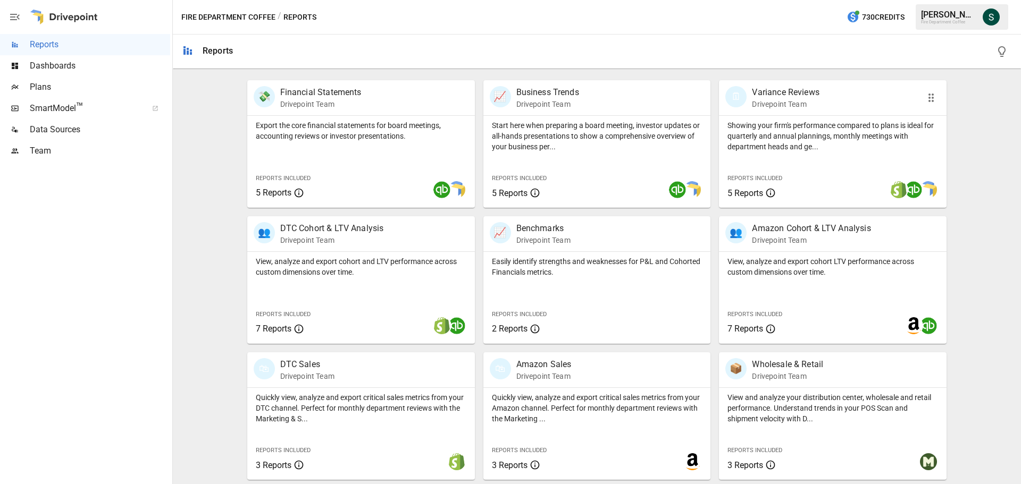
click at [783, 135] on p "Showing your firm's performance compared to plans is ideal for quarterly and an…" at bounding box center [832, 136] width 211 height 32
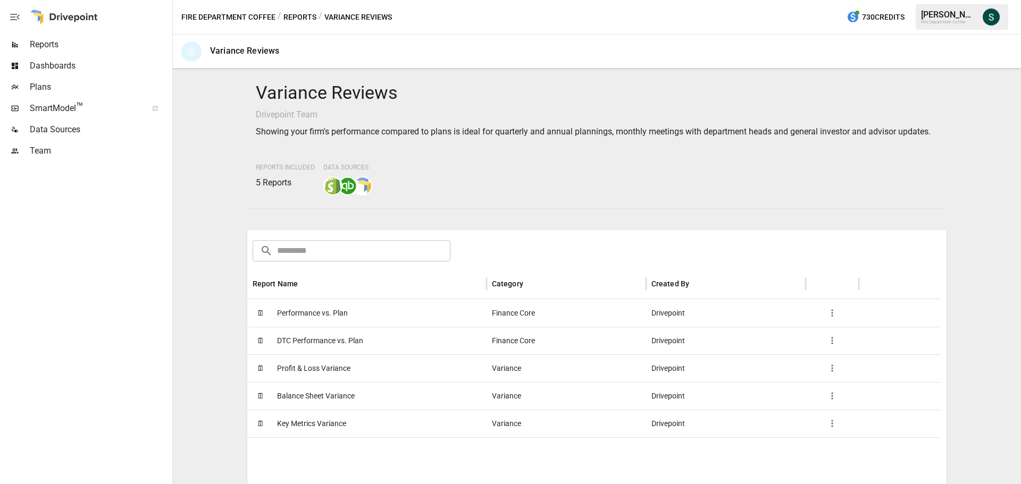
scroll to position [53, 0]
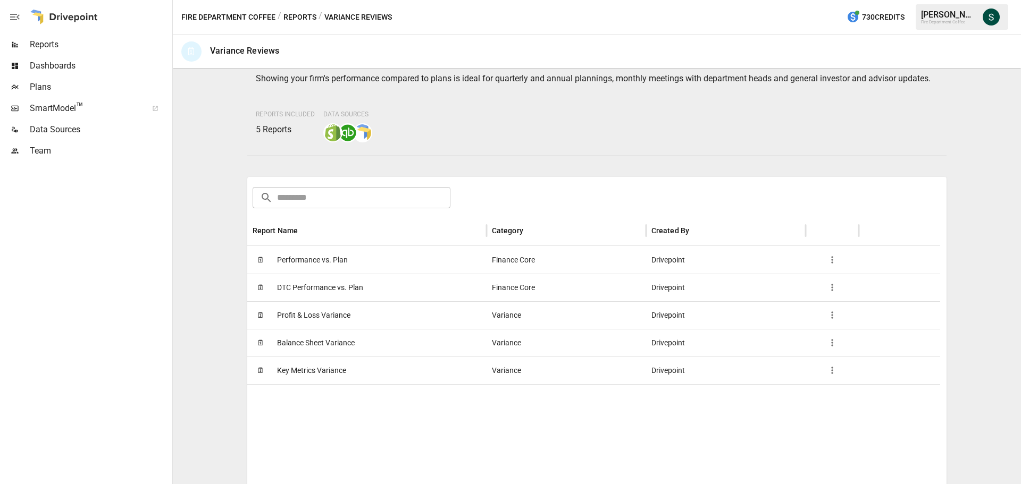
click at [324, 329] on span "Profit & Loss Variance" at bounding box center [313, 315] width 73 height 27
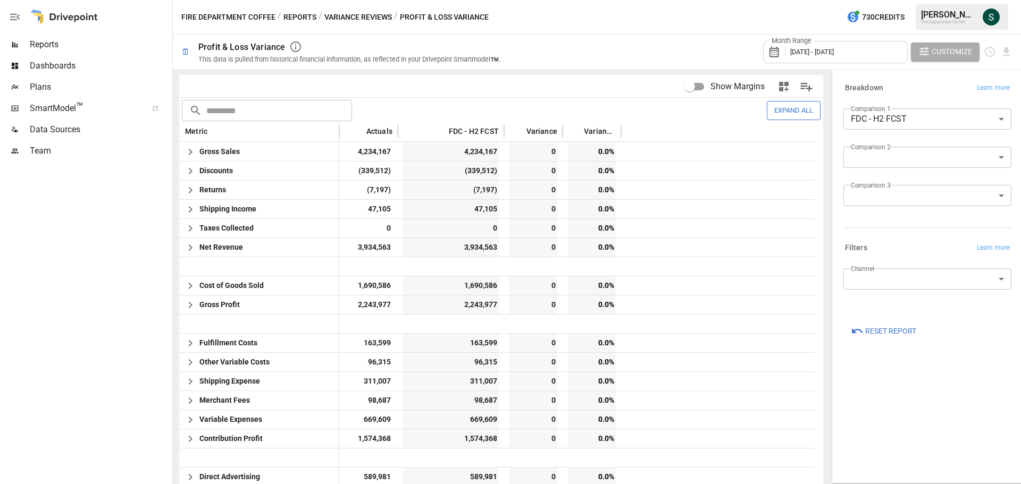
click at [886, 0] on body "Reports Dashboards Plans SmartModel ™ Data Sources Team Fire Department Coffee …" at bounding box center [510, 0] width 1021 height 0
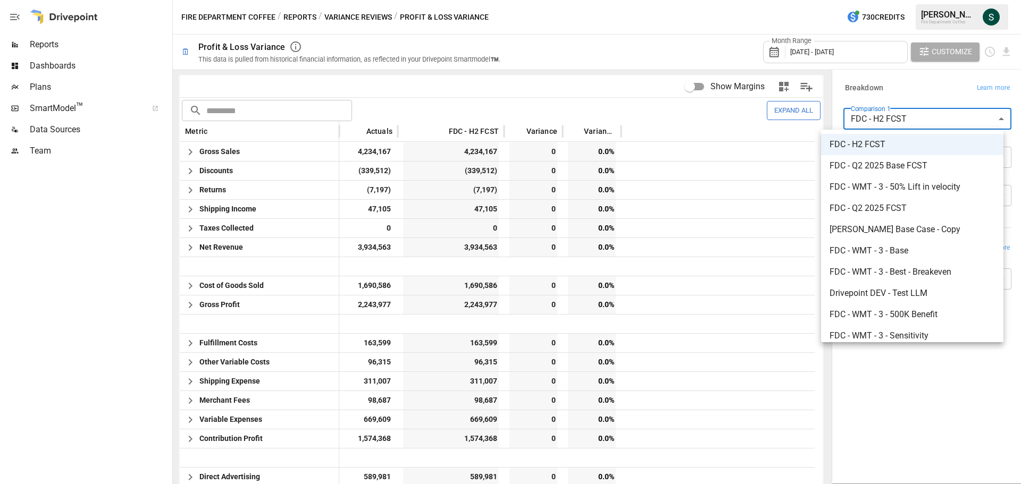
click at [368, 16] on div at bounding box center [510, 242] width 1021 height 484
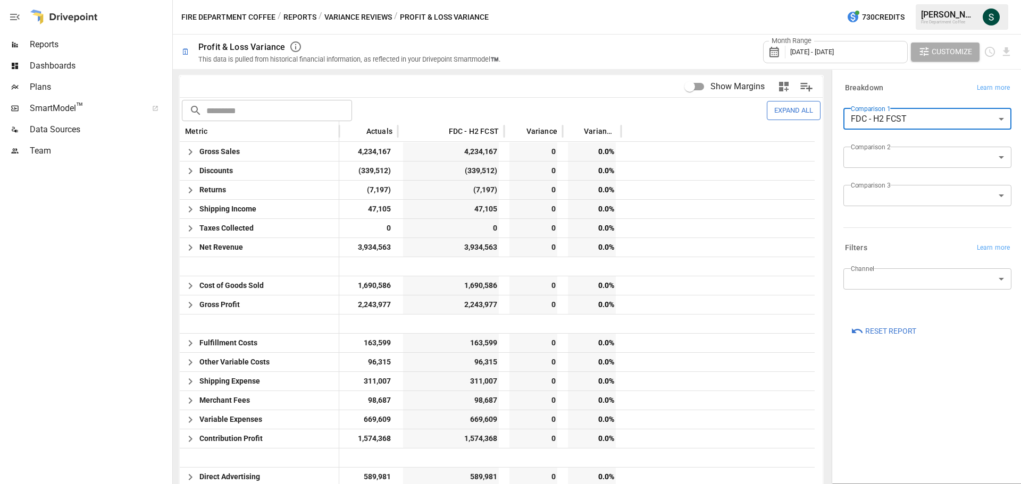
click at [368, 16] on button "Variance Reviews" at bounding box center [358, 17] width 68 height 13
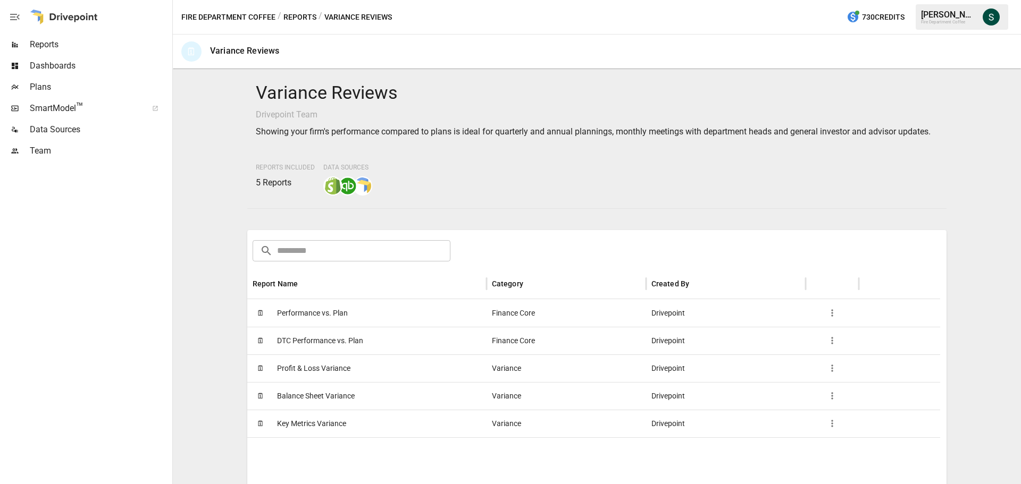
click at [343, 349] on span "DTC Performance vs. Plan" at bounding box center [320, 340] width 86 height 27
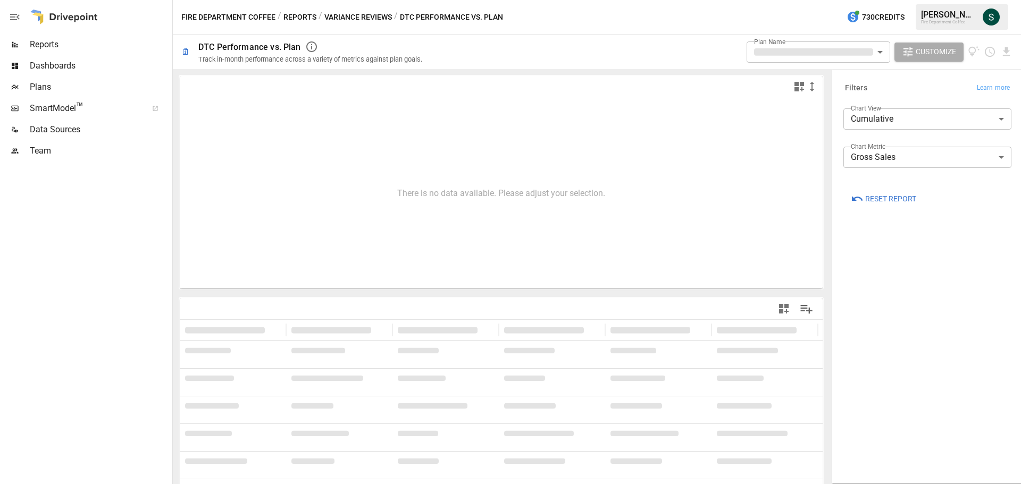
type input "**********"
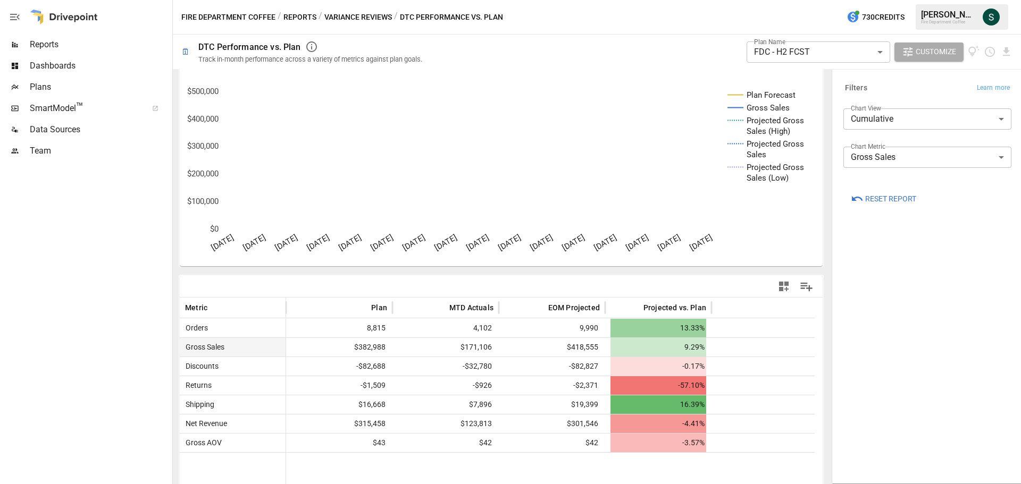
scroll to position [33, 0]
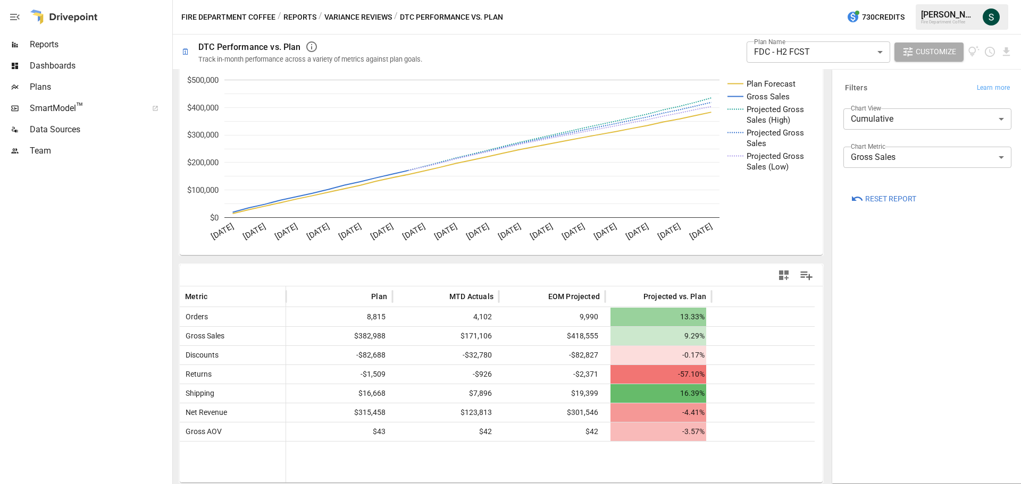
click at [913, 0] on body "**********" at bounding box center [510, 0] width 1021 height 0
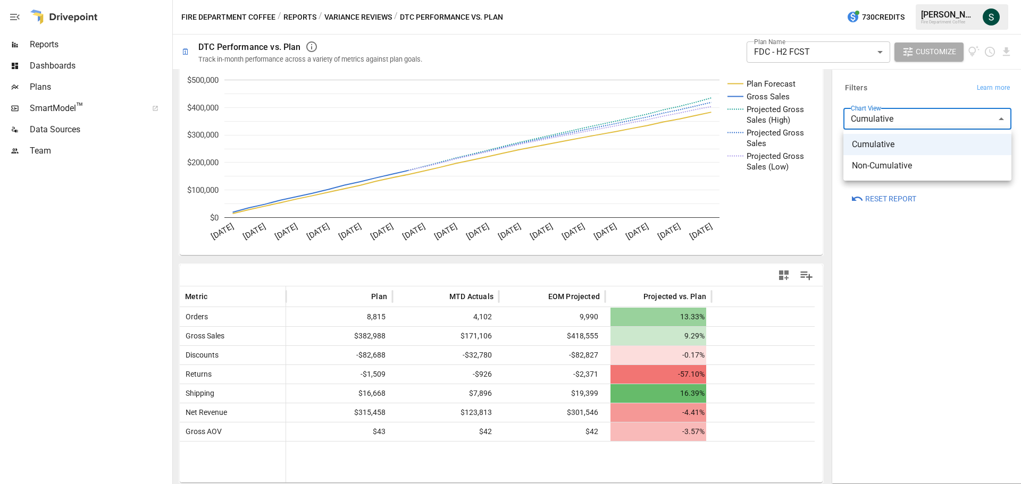
click at [913, 116] on div at bounding box center [510, 242] width 1021 height 484
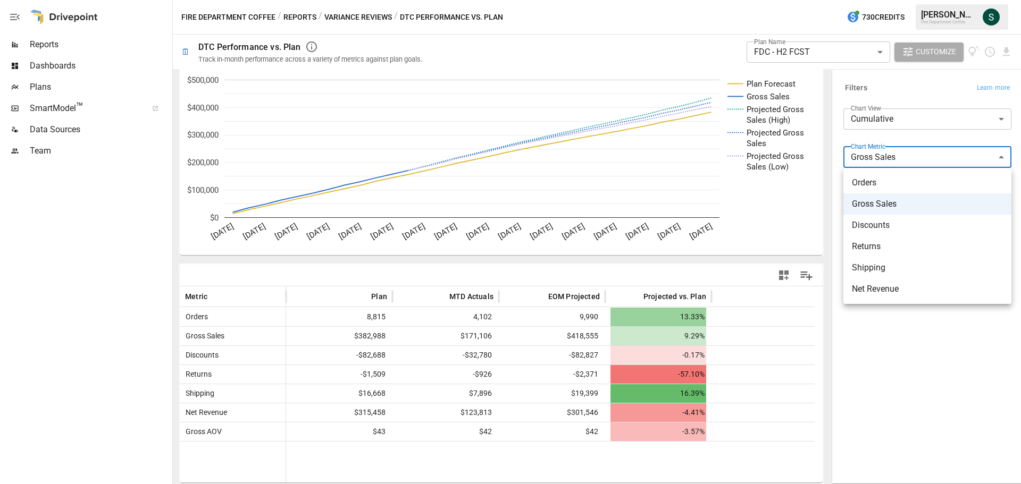
click at [900, 0] on body "**********" at bounding box center [510, 0] width 1021 height 0
click at [896, 339] on div at bounding box center [510, 242] width 1021 height 484
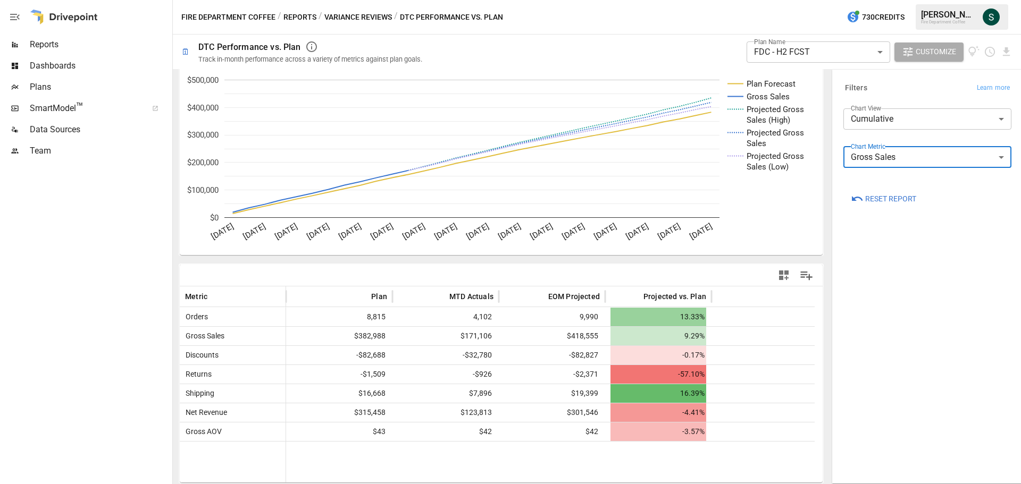
click at [356, 11] on button "Variance Reviews" at bounding box center [358, 17] width 68 height 13
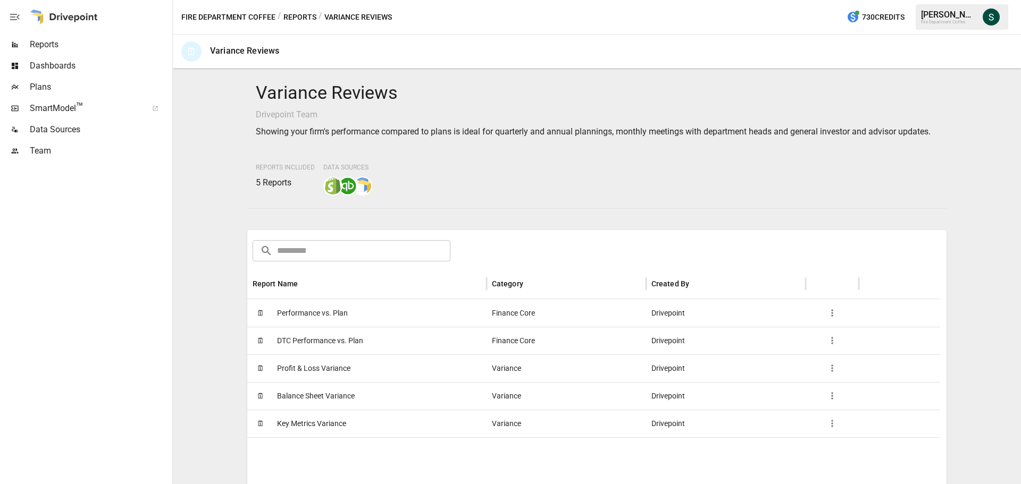
click at [342, 325] on span "Performance vs. Plan" at bounding box center [312, 313] width 71 height 27
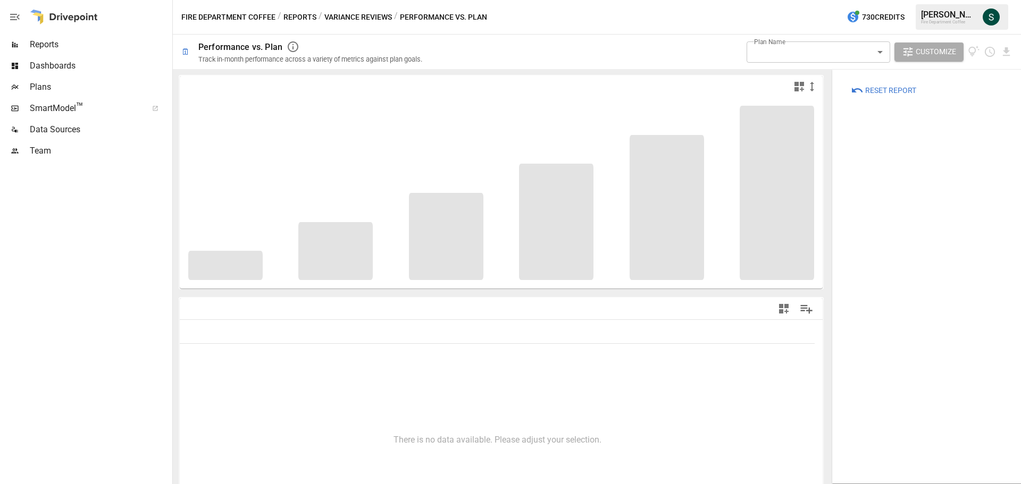
type input "**********"
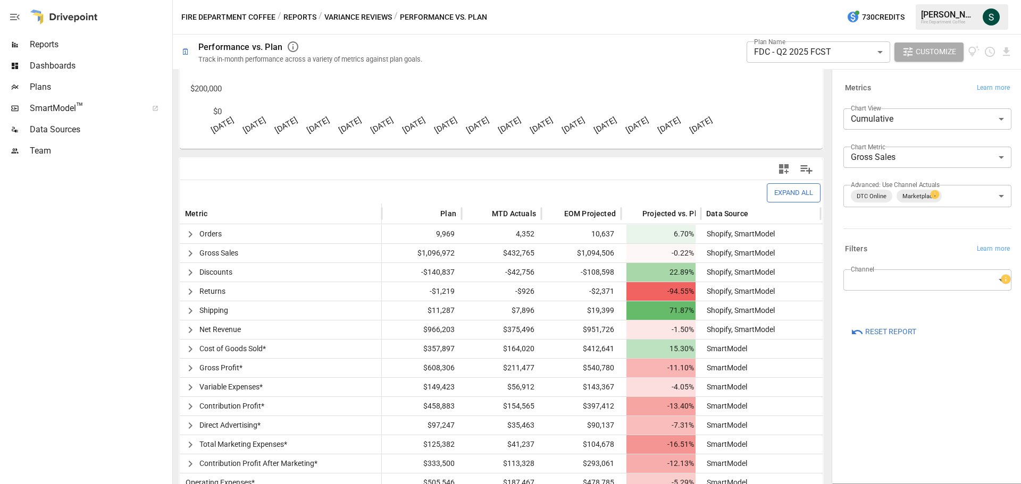
scroll to position [201, 0]
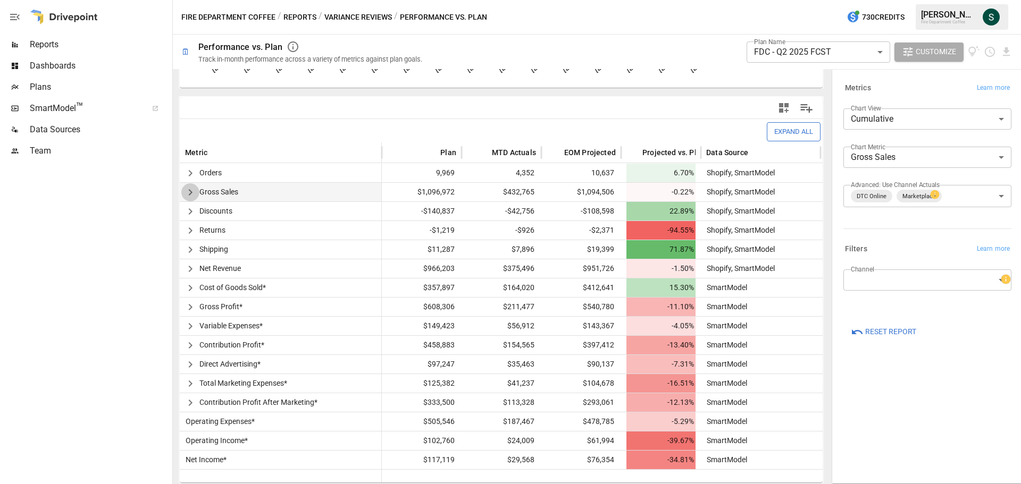
click at [186, 194] on icon "button" at bounding box center [190, 192] width 13 height 13
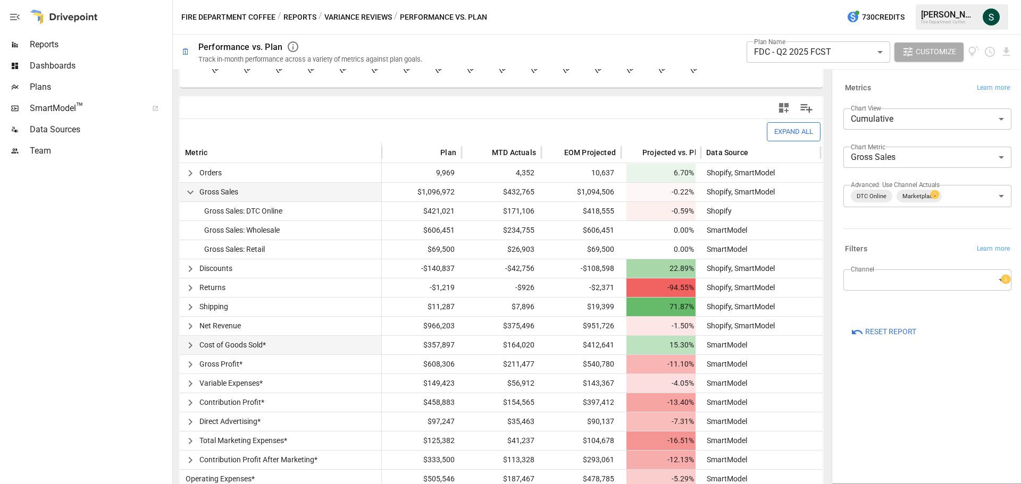
click at [189, 341] on icon "button" at bounding box center [190, 345] width 13 height 13
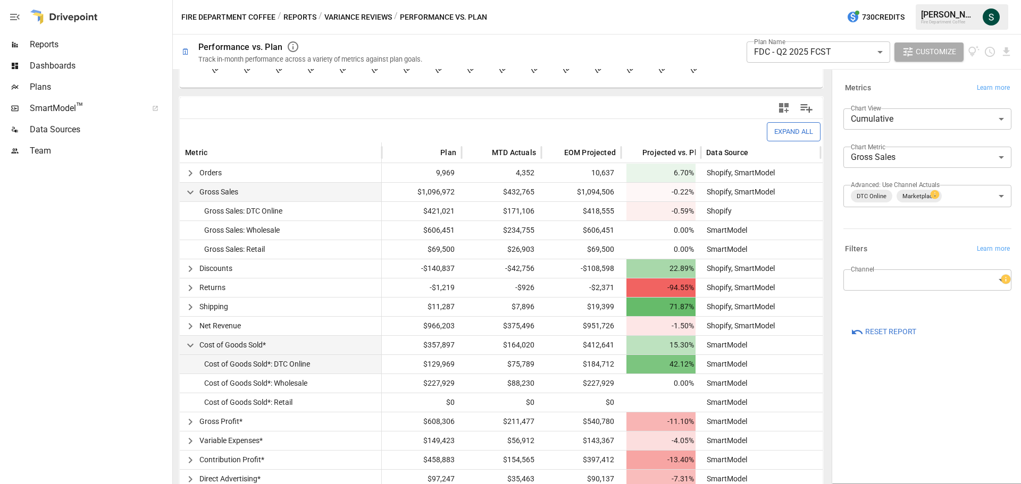
scroll to position [254, 0]
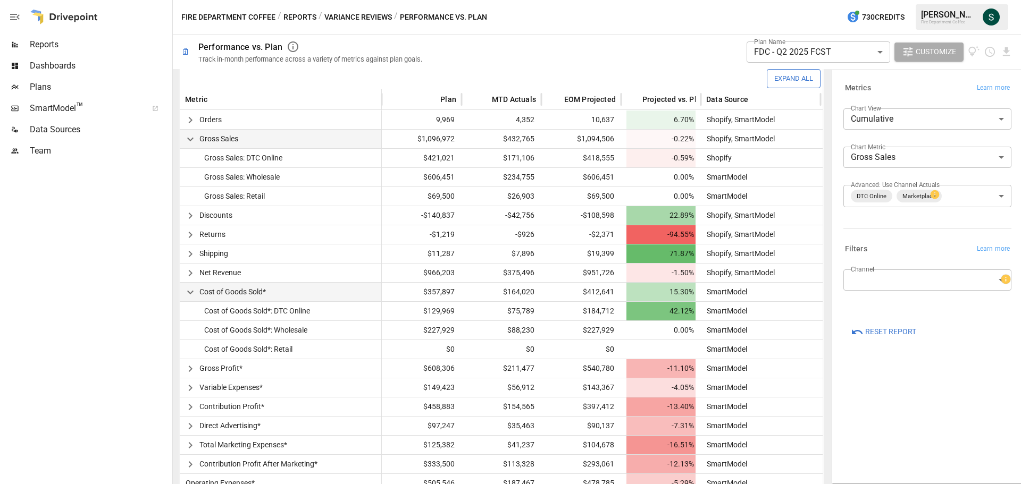
click at [295, 19] on button "Reports" at bounding box center [299, 17] width 33 height 13
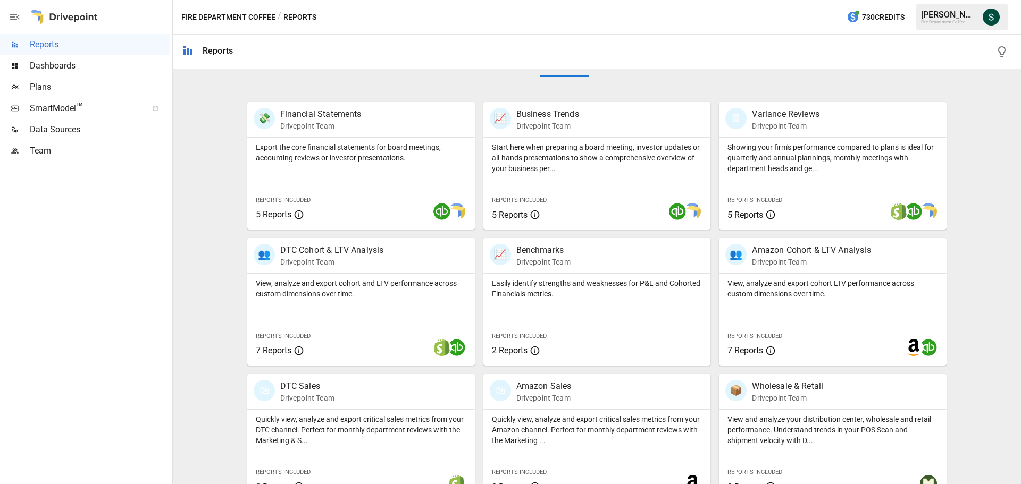
scroll to position [204, 0]
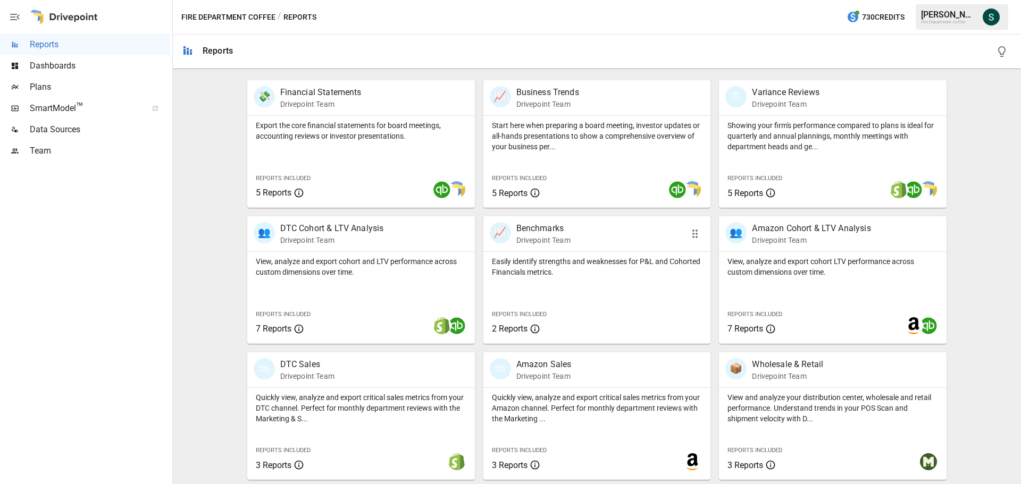
click at [581, 245] on div "📈 Benchmarks Drivepoint Team" at bounding box center [579, 233] width 179 height 23
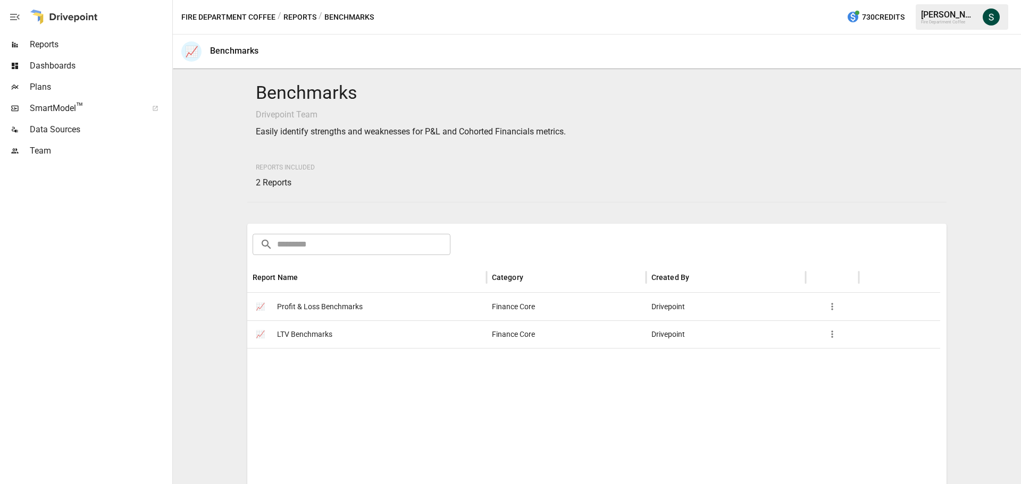
click at [337, 304] on span "Profit & Loss Benchmarks" at bounding box center [320, 306] width 86 height 27
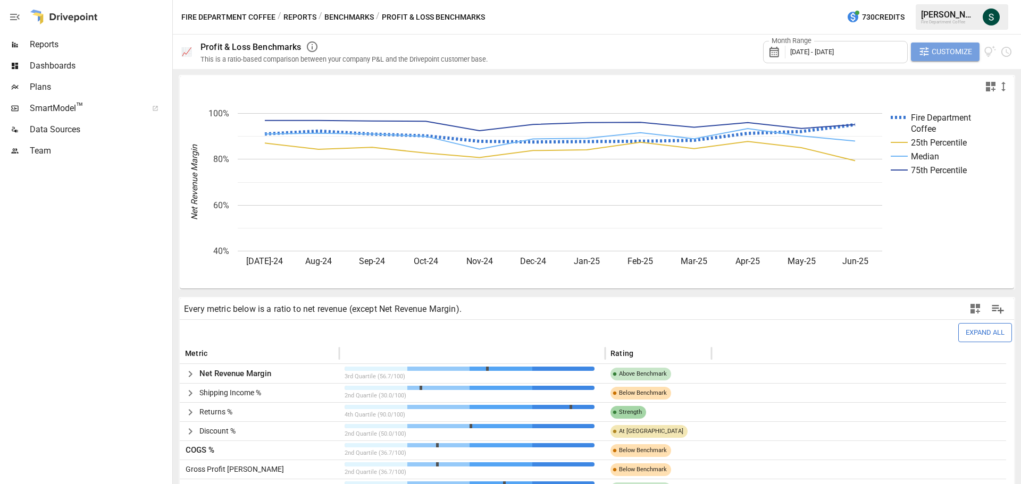
click at [940, 54] on span "Customize" at bounding box center [951, 51] width 40 height 13
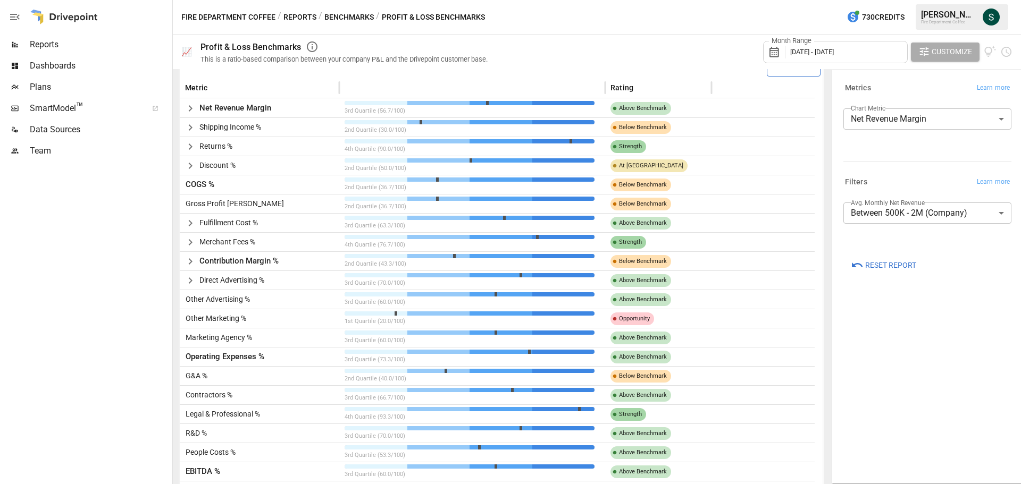
scroll to position [319, 0]
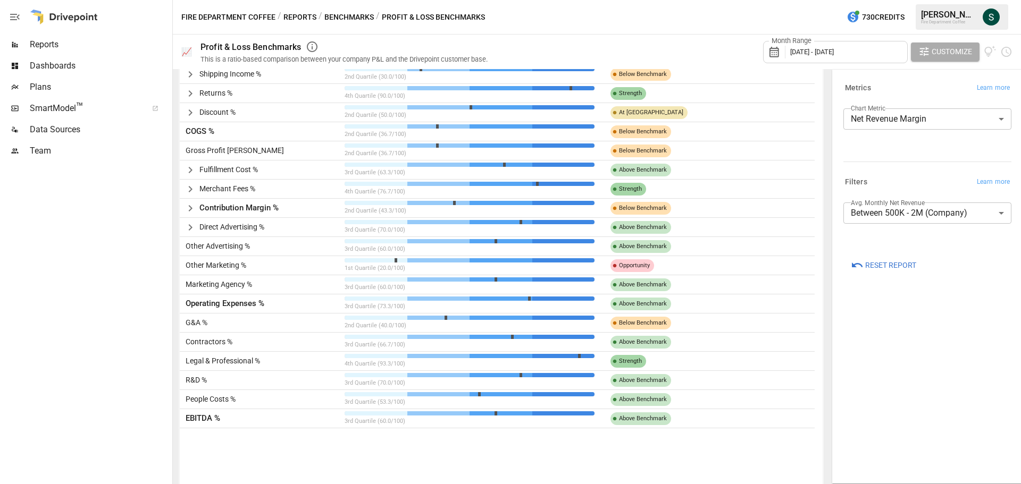
click at [351, 15] on button "Benchmarks" at bounding box center [348, 17] width 49 height 13
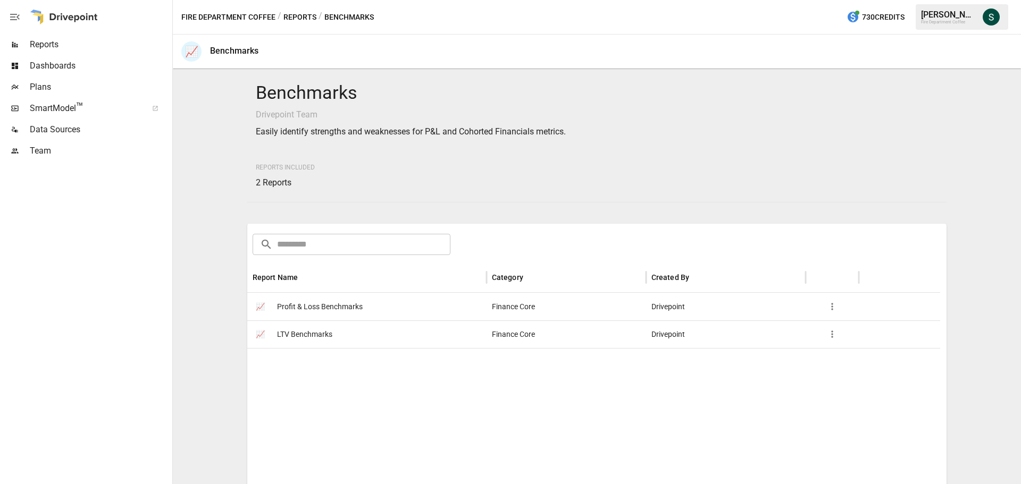
click at [324, 330] on span "LTV Benchmarks" at bounding box center [304, 334] width 55 height 27
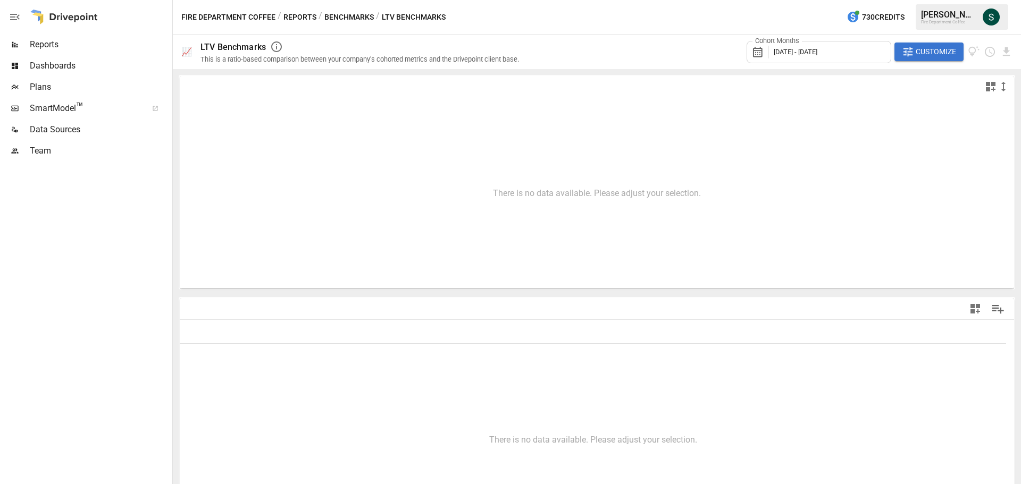
type input "**********"
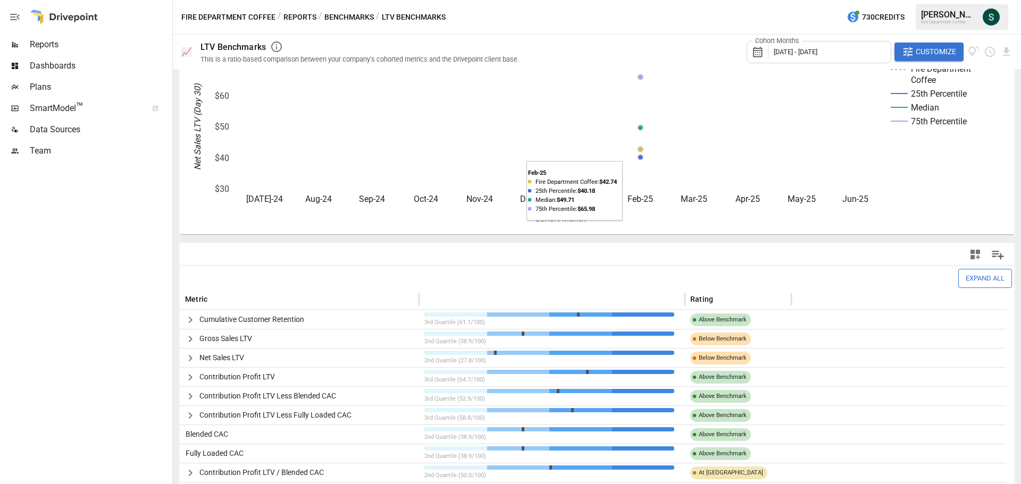
scroll to position [59, 0]
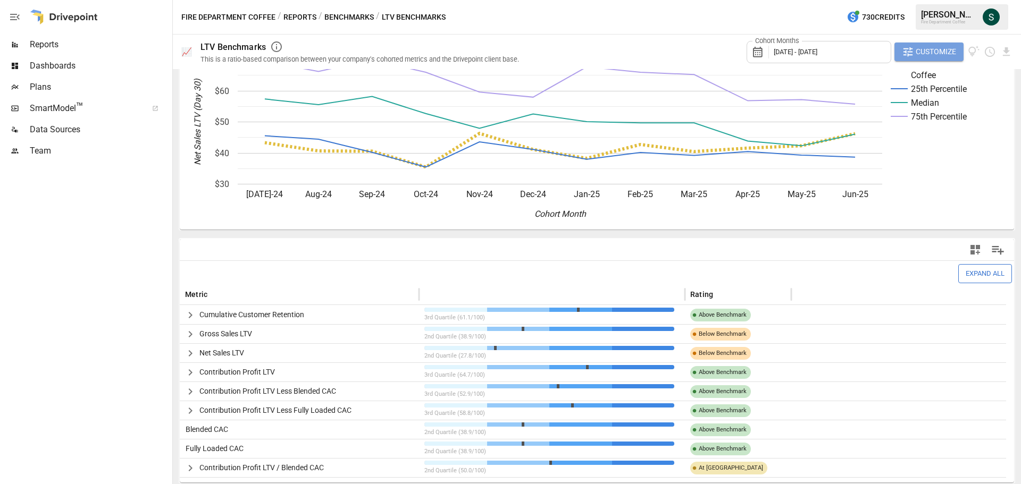
click at [915, 54] on span "Customize" at bounding box center [935, 51] width 40 height 13
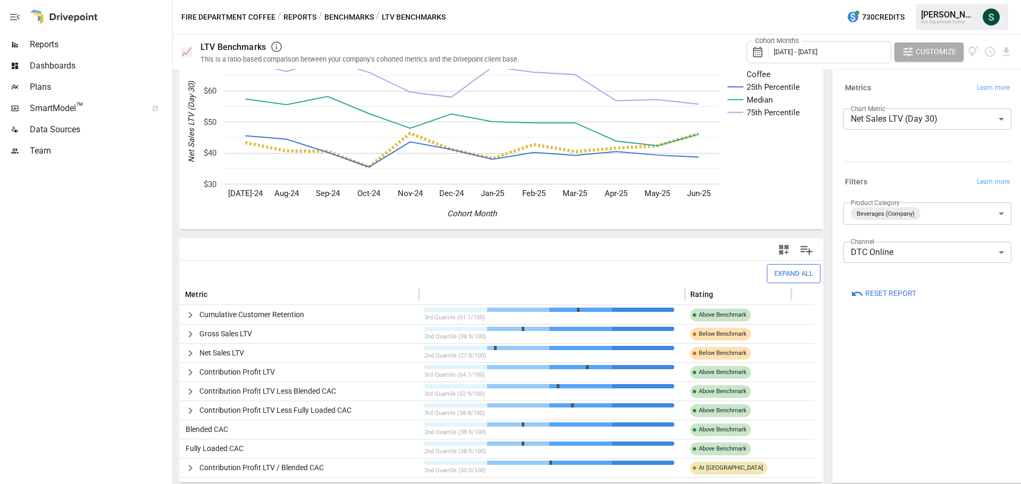
click at [1004, 0] on body "Reports Dashboards Plans SmartModel ™ Data Sources Team Fire Department Coffee …" at bounding box center [510, 0] width 1021 height 0
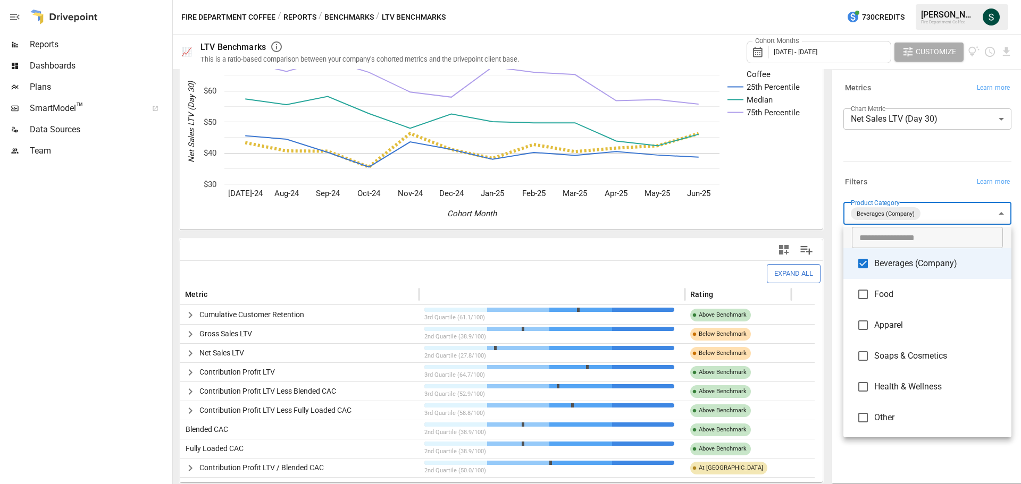
scroll to position [0, 0]
click at [852, 152] on div at bounding box center [510, 242] width 1021 height 484
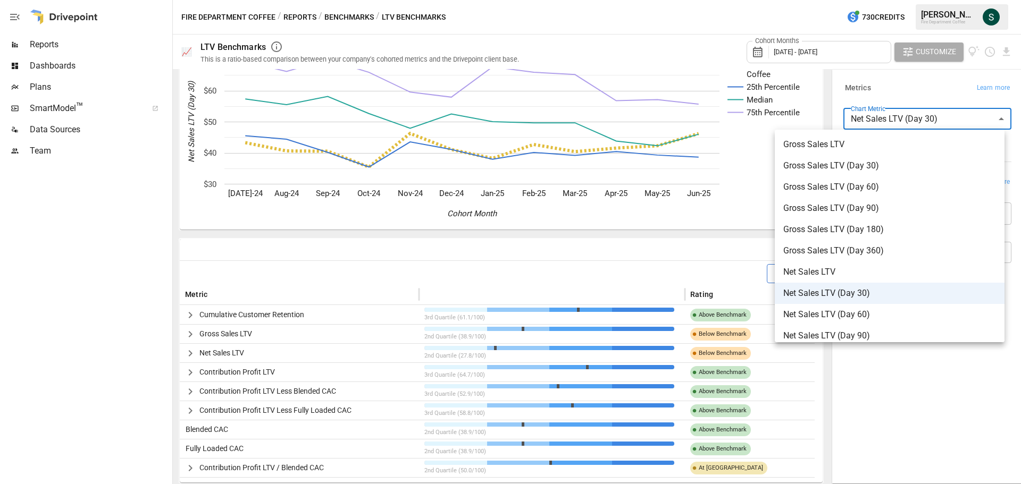
click at [900, 0] on body "Reports Dashboards Plans SmartModel ™ Data Sources Team Fire Department Coffee …" at bounding box center [510, 0] width 1021 height 0
click at [898, 85] on div at bounding box center [510, 242] width 1021 height 484
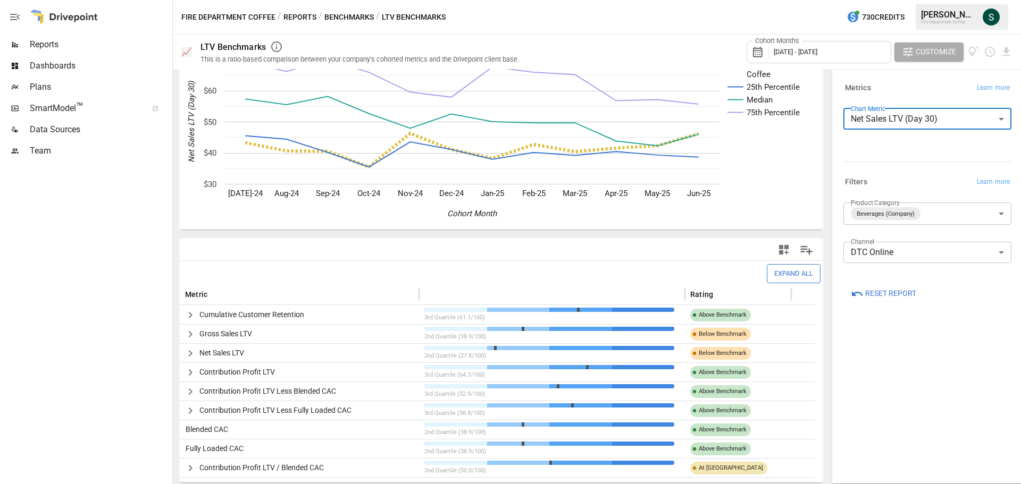
click at [74, 66] on span "Dashboards" at bounding box center [100, 66] width 140 height 13
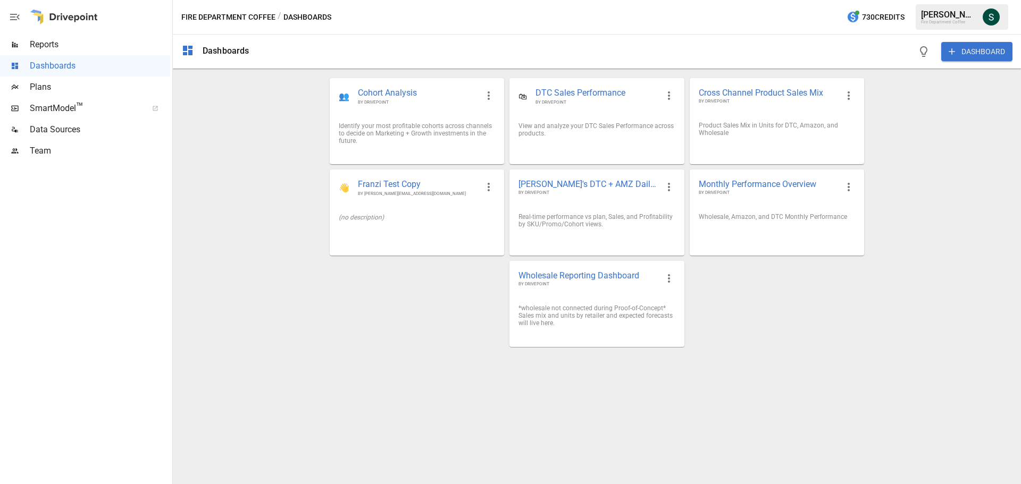
click at [994, 52] on button "DASHBOARD" at bounding box center [976, 51] width 71 height 19
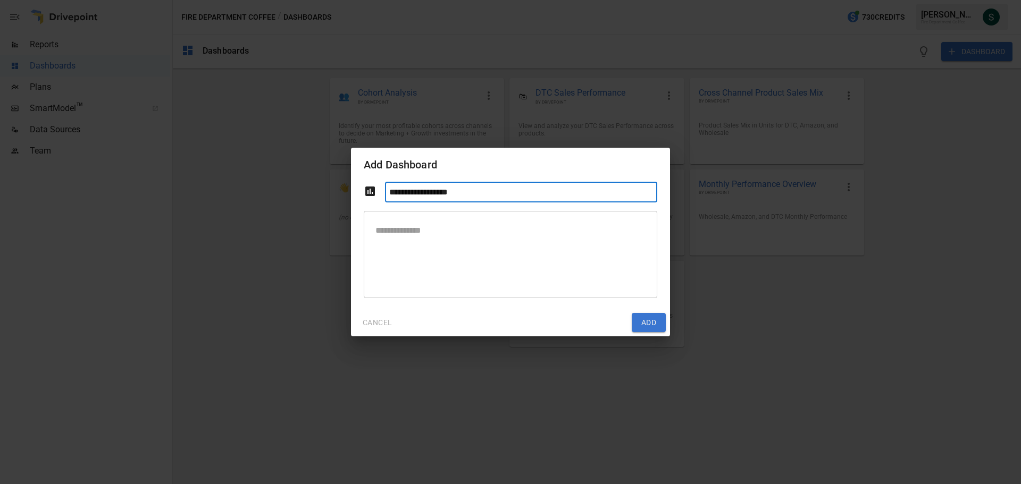
click at [385, 321] on button "CANCEL" at bounding box center [377, 322] width 44 height 19
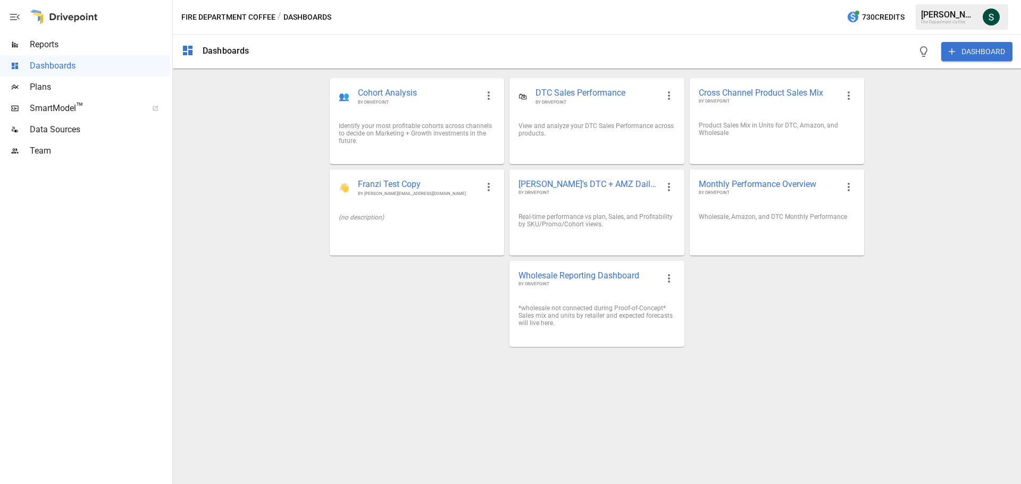
click at [54, 41] on span "Reports" at bounding box center [100, 44] width 140 height 13
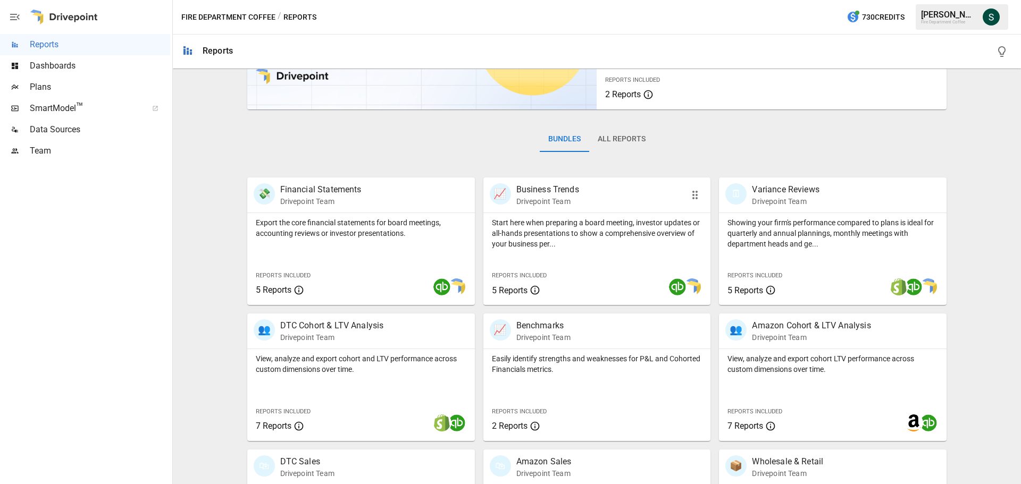
scroll to position [159, 0]
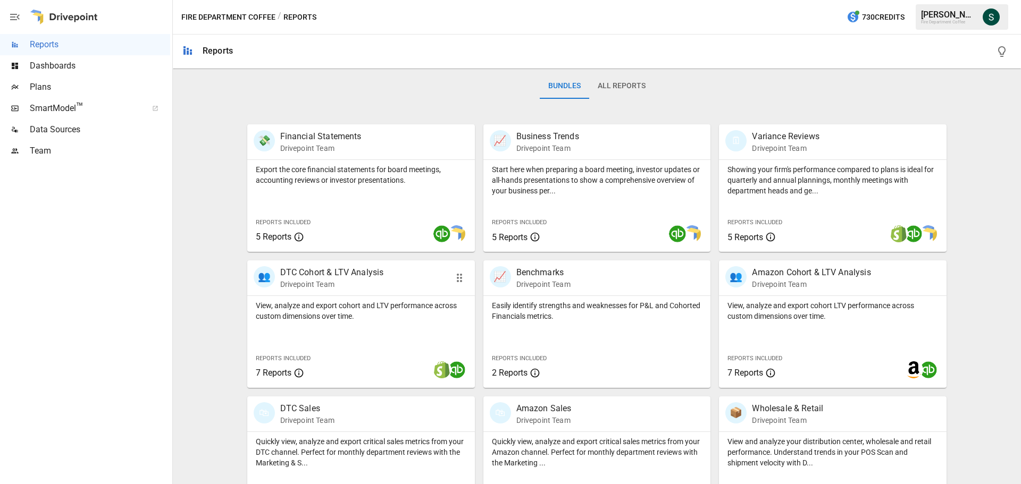
click at [359, 314] on p "View, analyze and export cohort and LTV performance across custom dimensions ov…" at bounding box center [361, 310] width 211 height 21
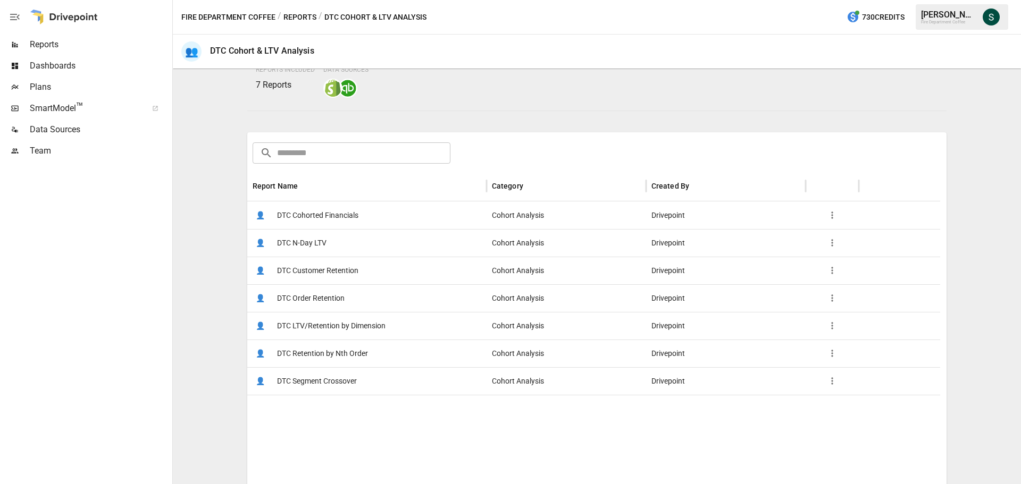
scroll to position [106, 0]
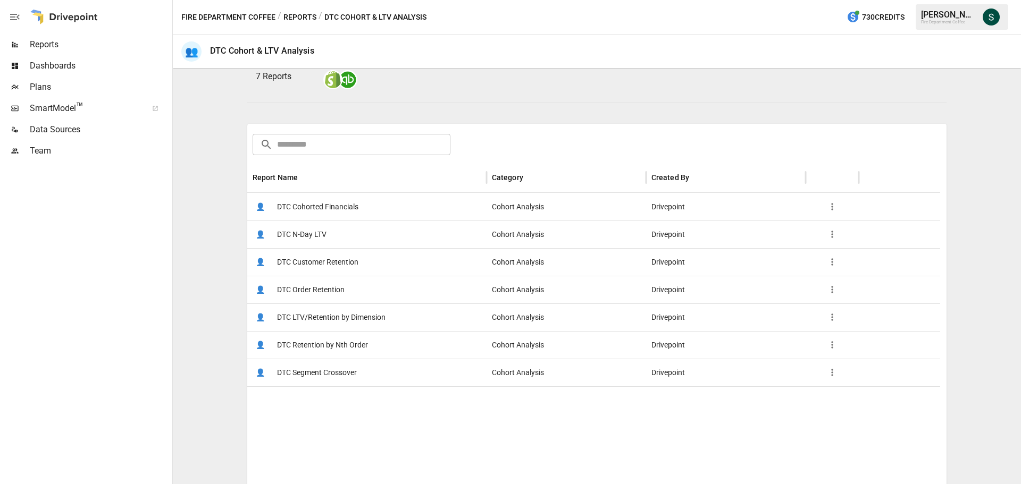
click at [331, 285] on span "DTC Order Retention" at bounding box center [311, 289] width 68 height 27
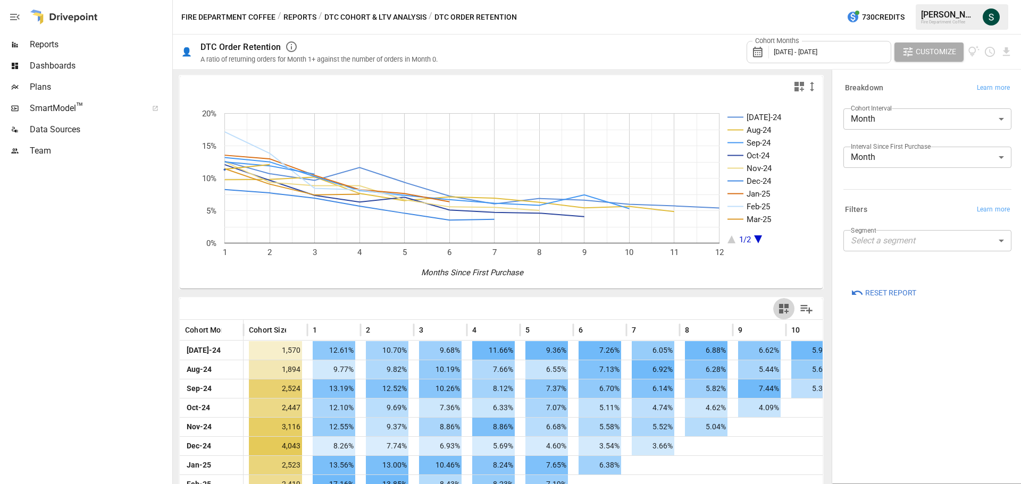
click at [779, 310] on icon "button" at bounding box center [784, 309] width 10 height 10
